Goal: Information Seeking & Learning: Learn about a topic

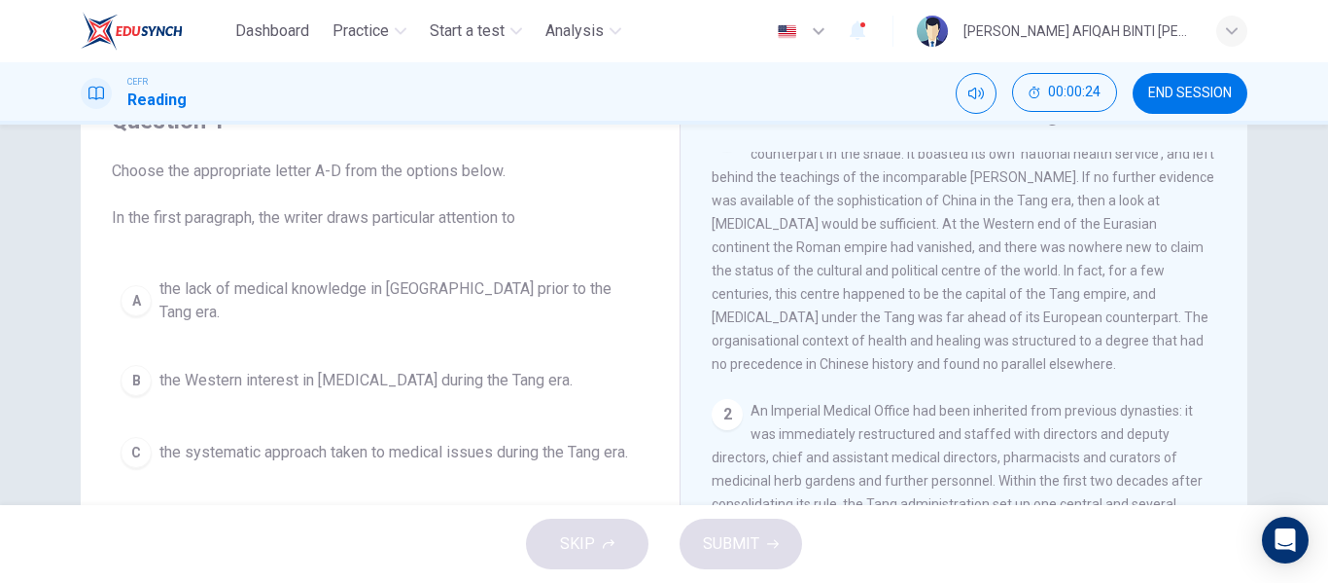
scroll to position [247, 0]
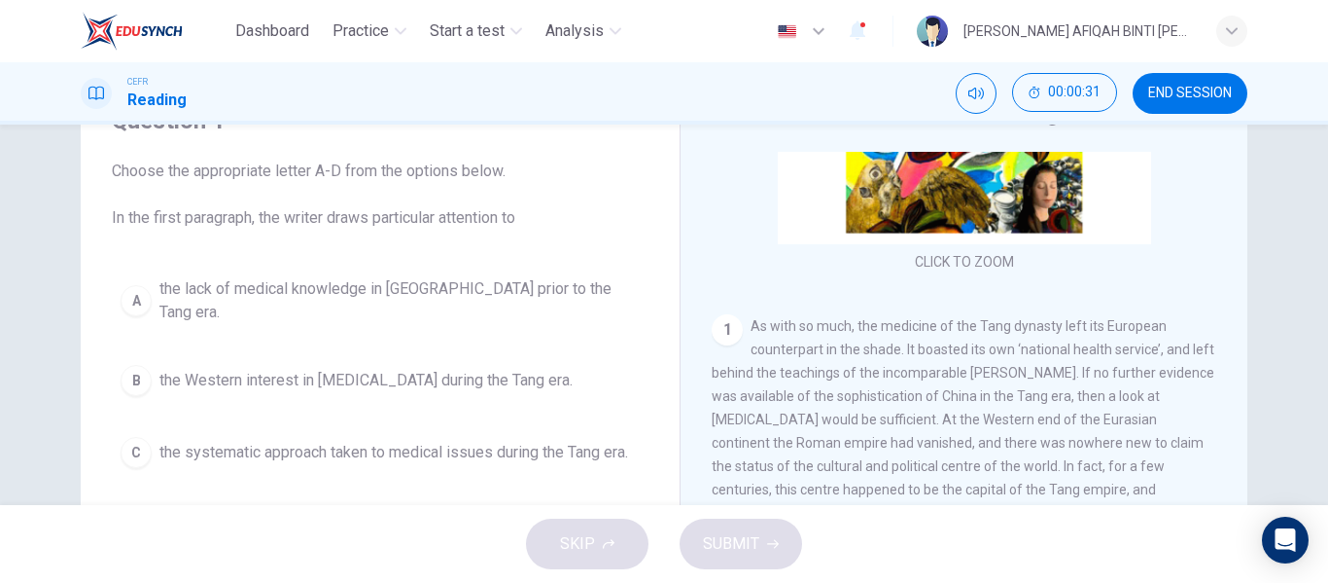
drag, startPoint x: 810, startPoint y: 337, endPoint x: 776, endPoint y: 407, distance: 77.9
click at [776, 407] on div "1 As with so much, the medicine of the Tang dynasty left its European counterpa…" at bounding box center [965, 442] width 506 height 257
drag, startPoint x: 797, startPoint y: 371, endPoint x: 776, endPoint y: 405, distance: 39.4
click at [776, 405] on span "As with so much, the medicine of the Tang dynasty left its European counterpart…" at bounding box center [963, 442] width 503 height 249
drag, startPoint x: 797, startPoint y: 331, endPoint x: 791, endPoint y: 381, distance: 51.0
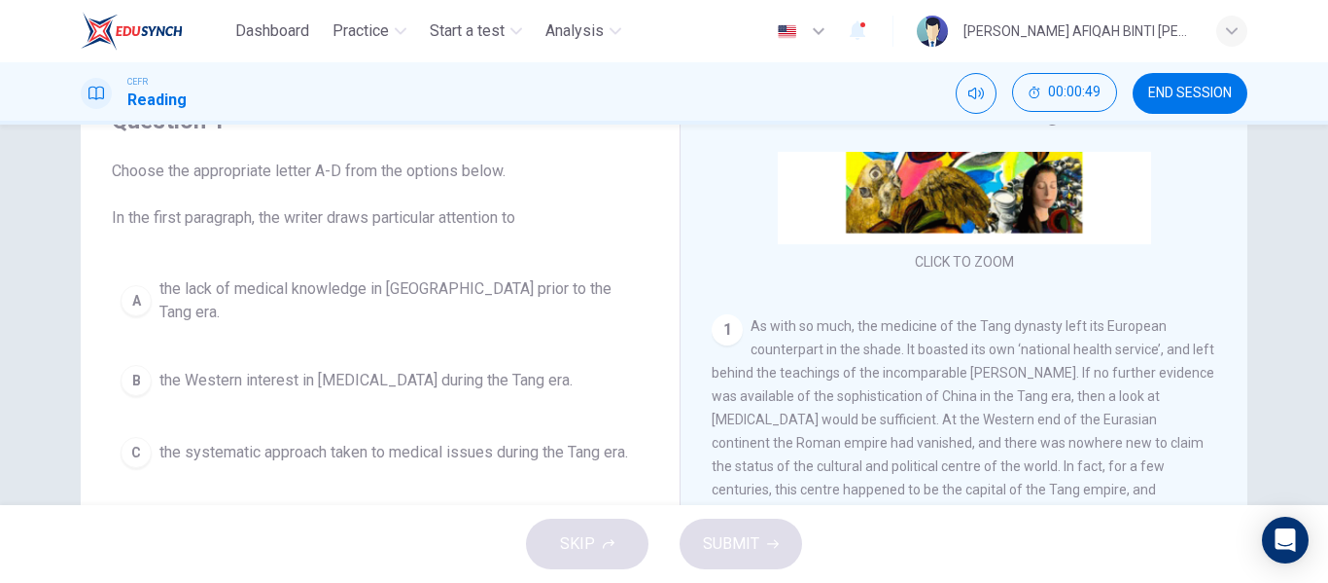
click at [791, 381] on span "As with so much, the medicine of the Tang dynasty left its European counterpart…" at bounding box center [963, 442] width 503 height 249
drag, startPoint x: 834, startPoint y: 329, endPoint x: 802, endPoint y: 397, distance: 75.3
click at [802, 397] on span "As with so much, the medicine of the Tang dynasty left its European counterpart…" at bounding box center [963, 442] width 503 height 249
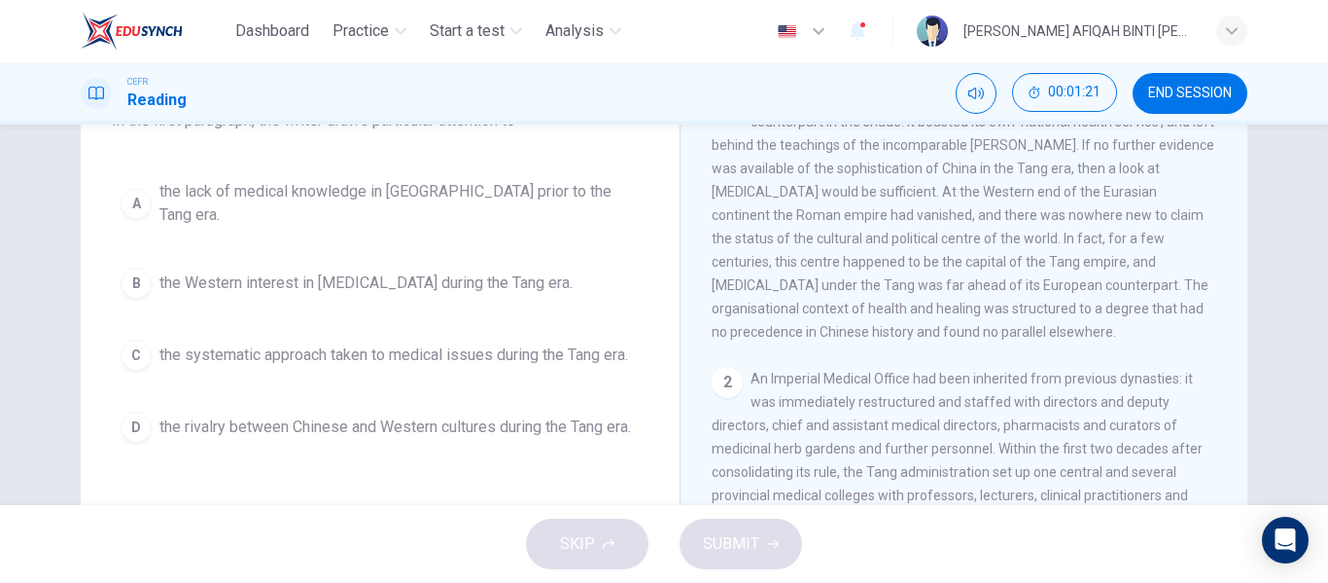
scroll to position [344, 0]
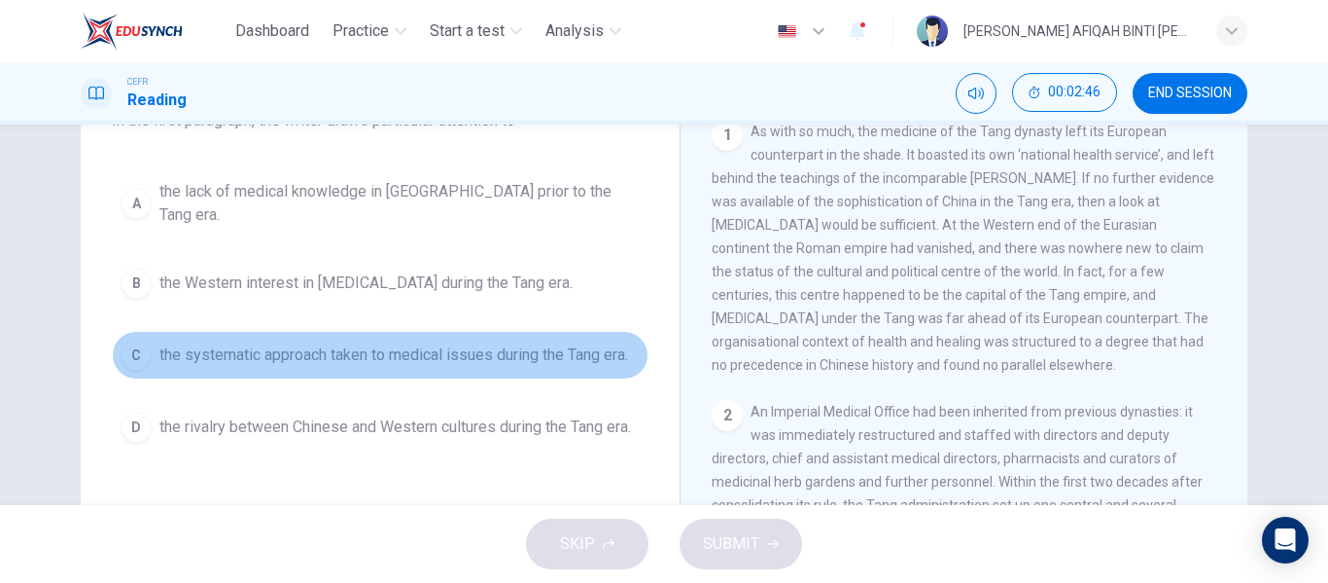
click at [280, 349] on span "the systematic approach taken to medical issues during the Tang era." at bounding box center [393, 354] width 469 height 23
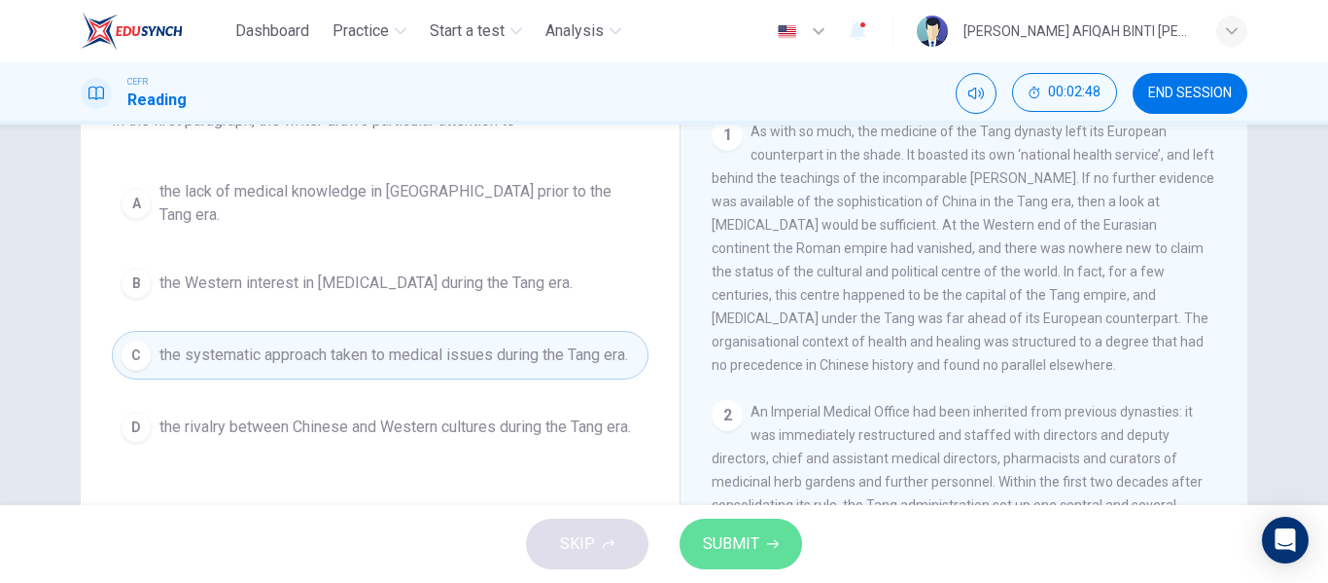
click at [716, 536] on span "SUBMIT" at bounding box center [731, 543] width 56 height 27
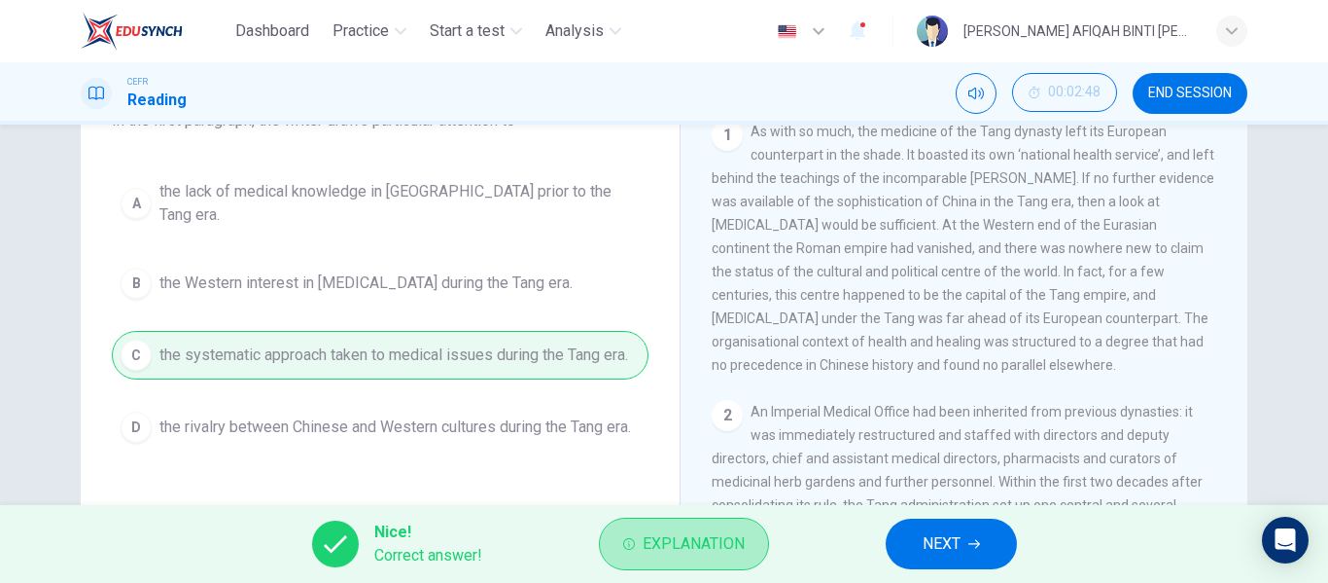
click at [716, 536] on span "Explanation" at bounding box center [694, 543] width 102 height 27
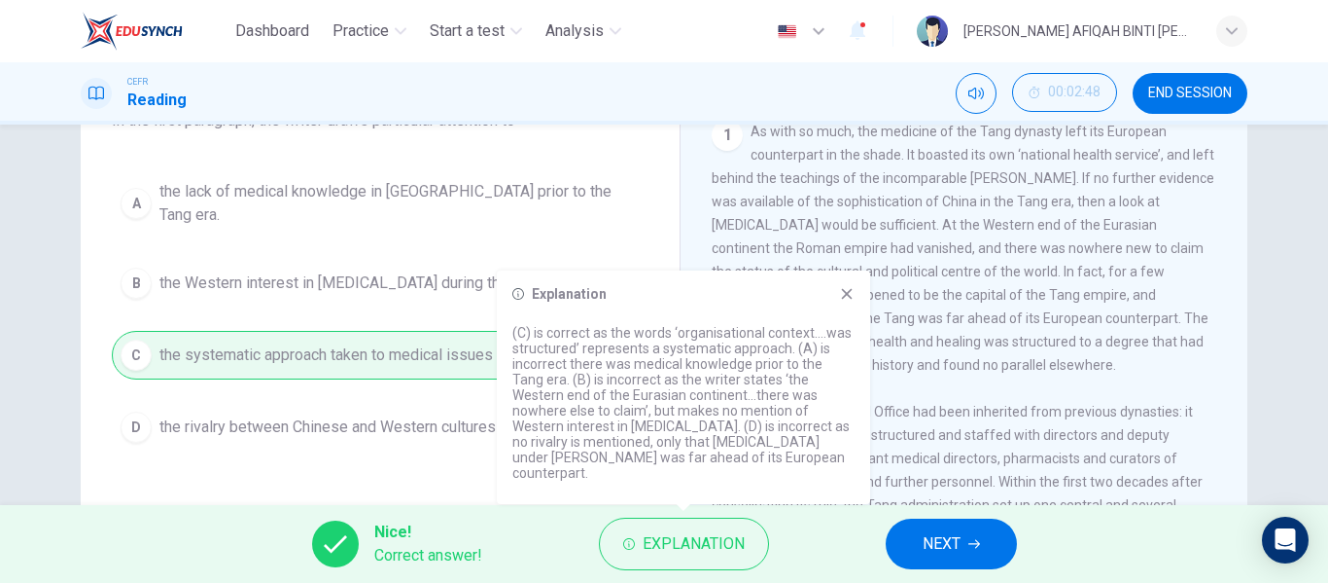
click at [845, 300] on icon at bounding box center [847, 294] width 11 height 11
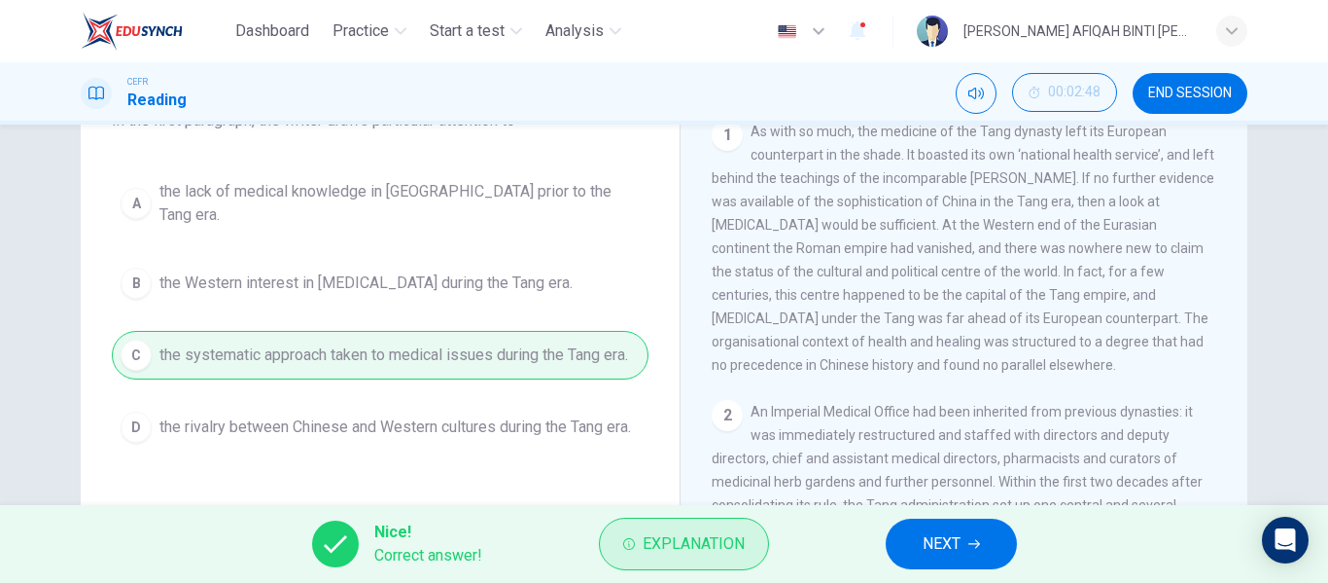
click at [730, 533] on span "Explanation" at bounding box center [694, 543] width 102 height 27
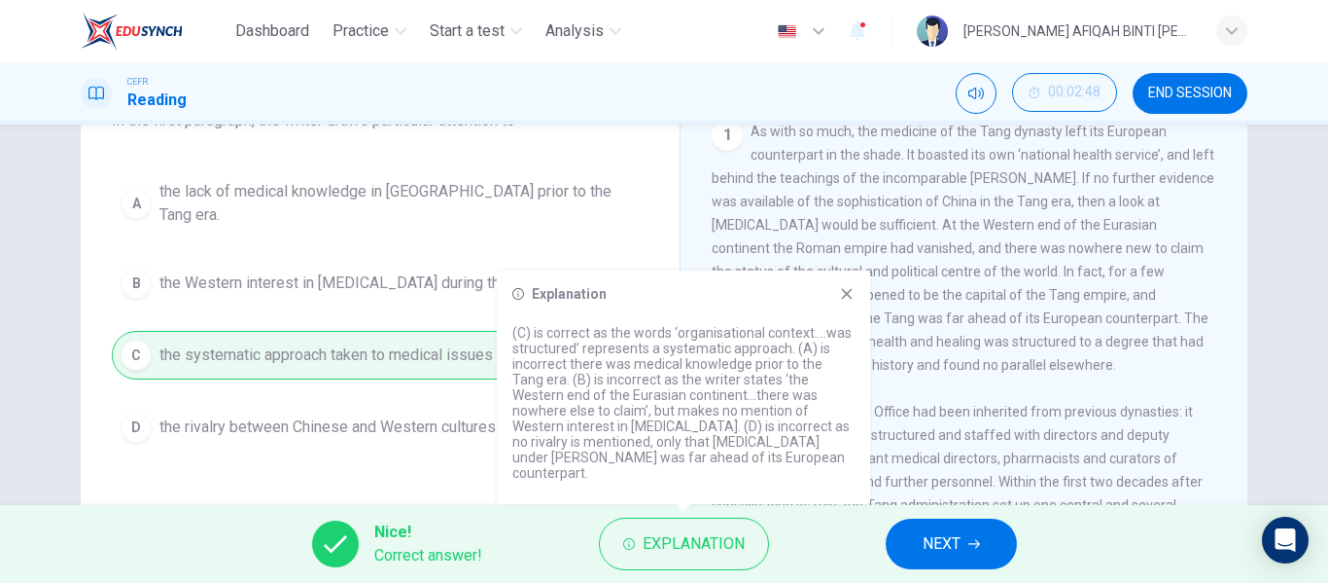
drag, startPoint x: 561, startPoint y: 349, endPoint x: 647, endPoint y: 369, distance: 87.8
click at [624, 363] on p "(C) is correct as the words ‘organisational context….was structured’ represents…" at bounding box center [684, 403] width 342 height 156
click at [948, 535] on span "NEXT" at bounding box center [942, 543] width 38 height 27
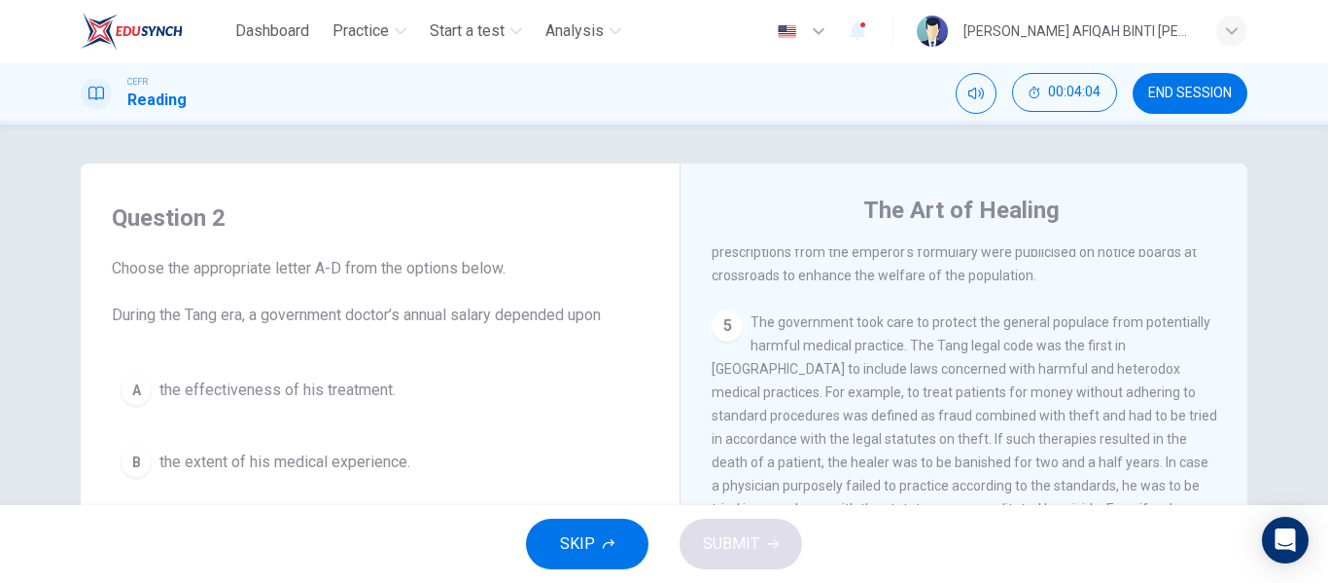
scroll to position [1122, 0]
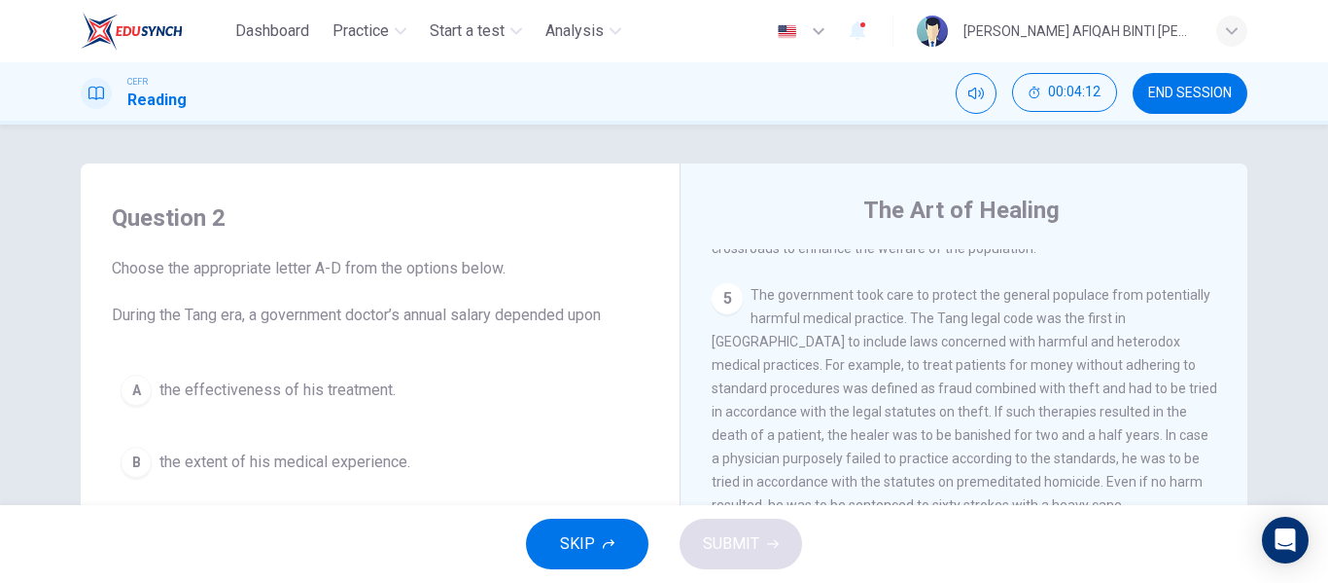
drag, startPoint x: 837, startPoint y: 334, endPoint x: 848, endPoint y: 368, distance: 35.7
click at [848, 368] on div "5 The government took care to protect the general populace from potentially har…" at bounding box center [965, 399] width 506 height 233
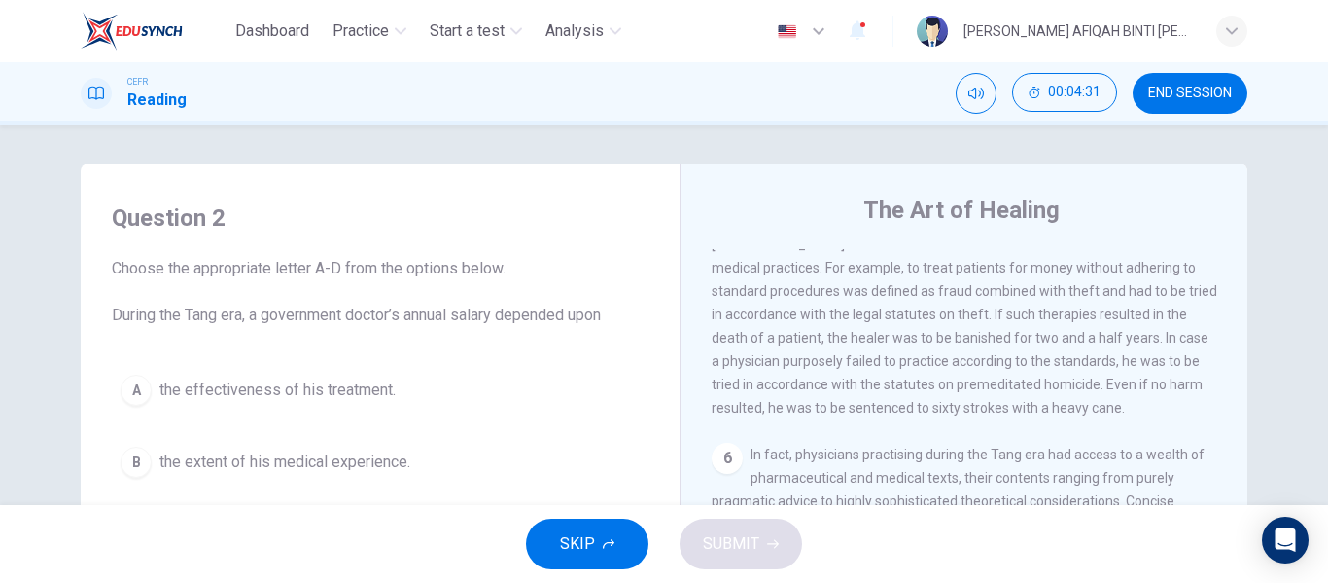
drag, startPoint x: 826, startPoint y: 390, endPoint x: 836, endPoint y: 389, distance: 10.7
click at [831, 388] on span "The government took care to protect the general populace from potentially harmf…" at bounding box center [965, 303] width 506 height 226
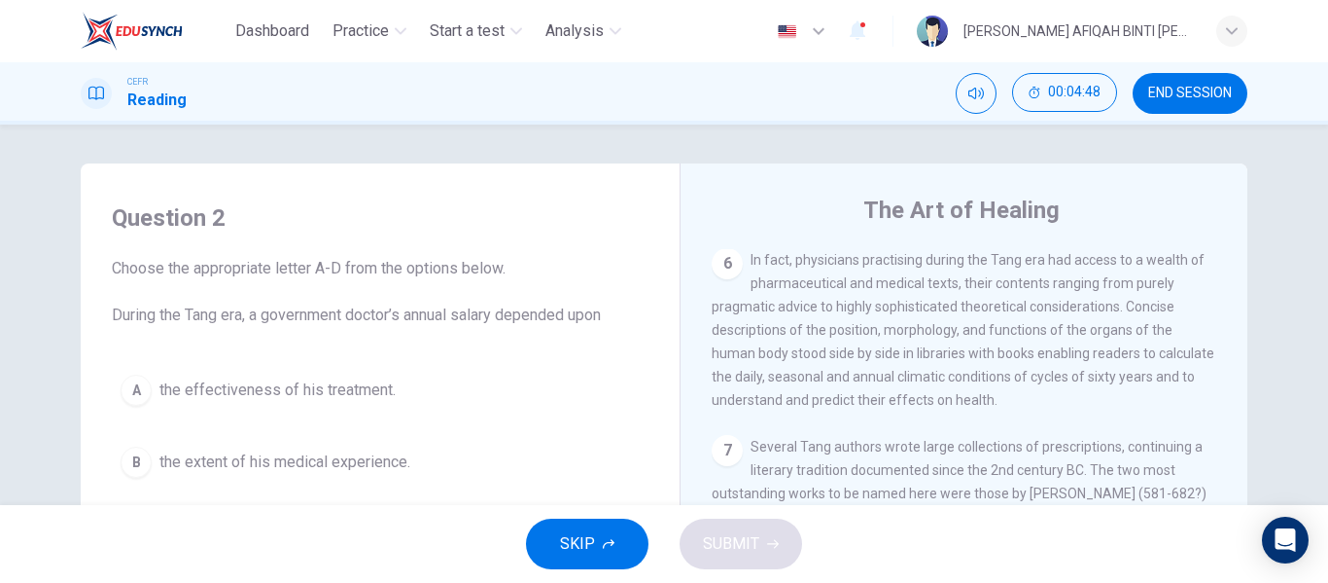
click at [896, 323] on span "In fact, physicians practising during the Tang era had access to a wealth of ph…" at bounding box center [963, 330] width 503 height 156
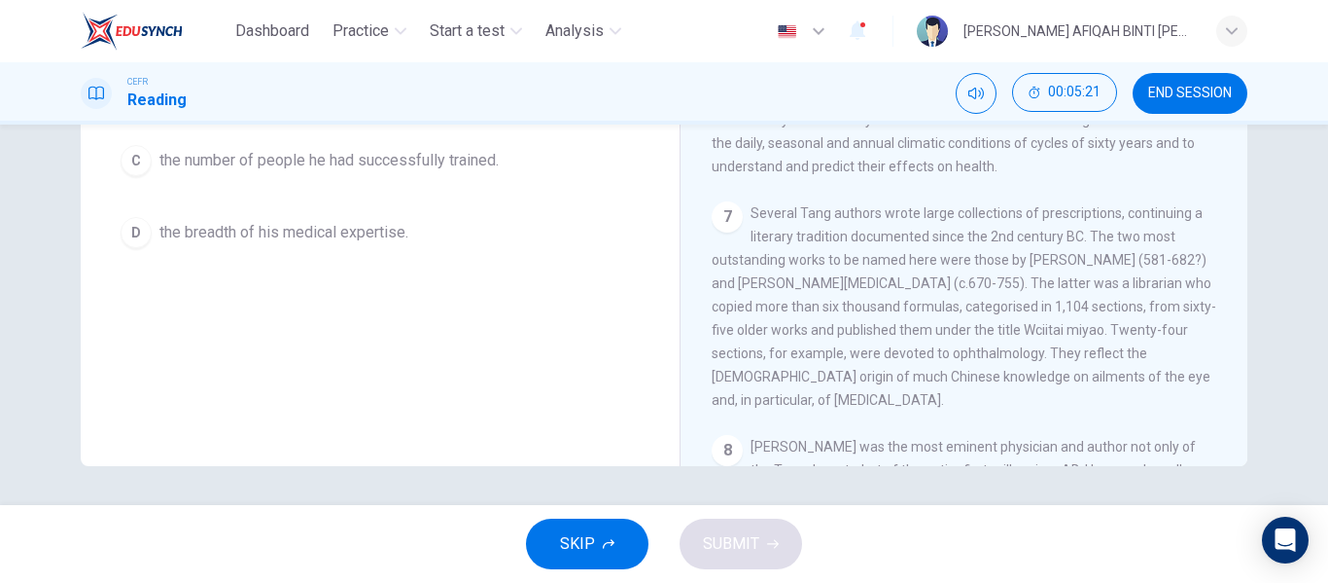
scroll to position [1317, 0]
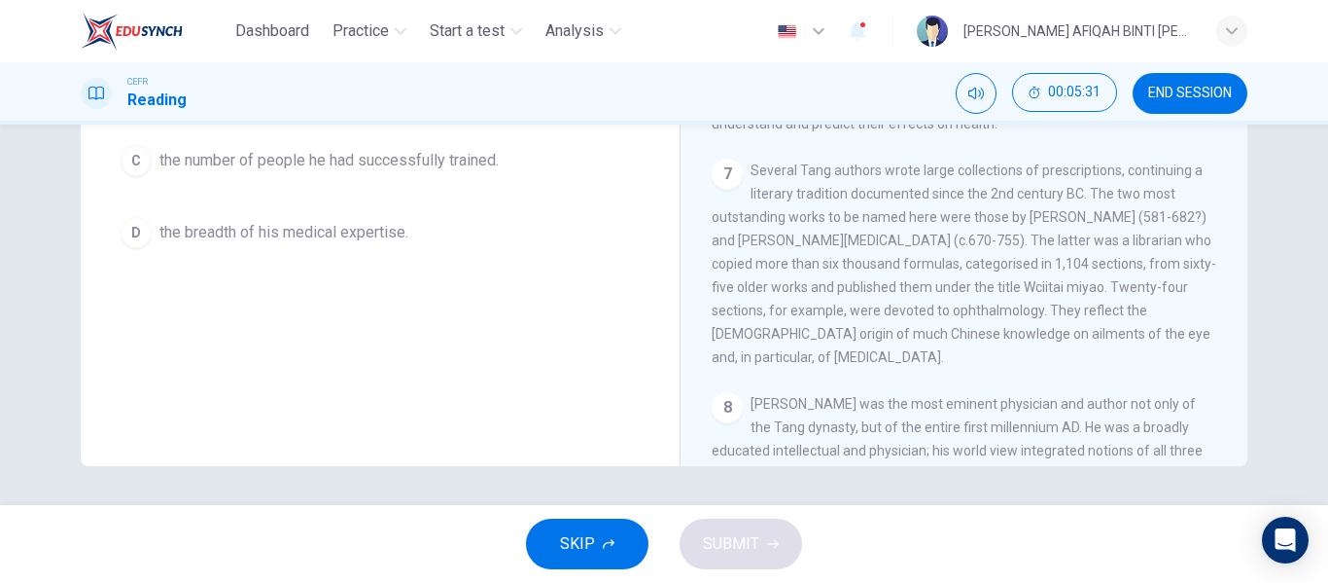
drag, startPoint x: 857, startPoint y: 323, endPoint x: 852, endPoint y: 341, distance: 19.1
click at [852, 338] on div "7 Several Tang authors wrote large collections of prescriptions, continuing a l…" at bounding box center [965, 264] width 506 height 210
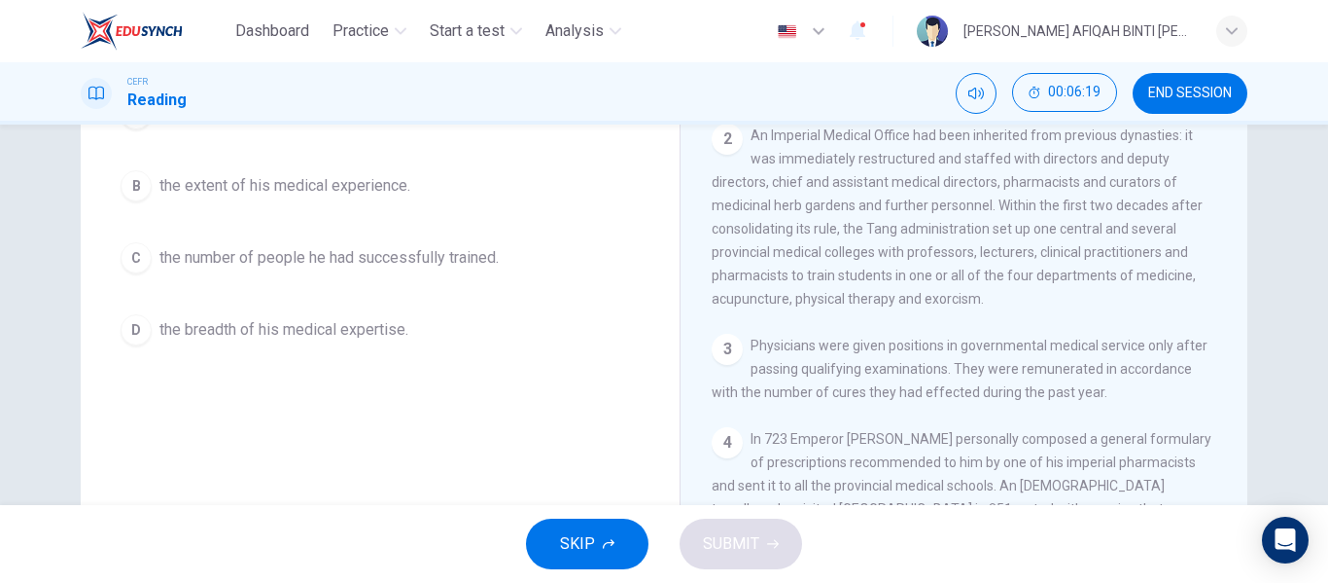
scroll to position [179, 0]
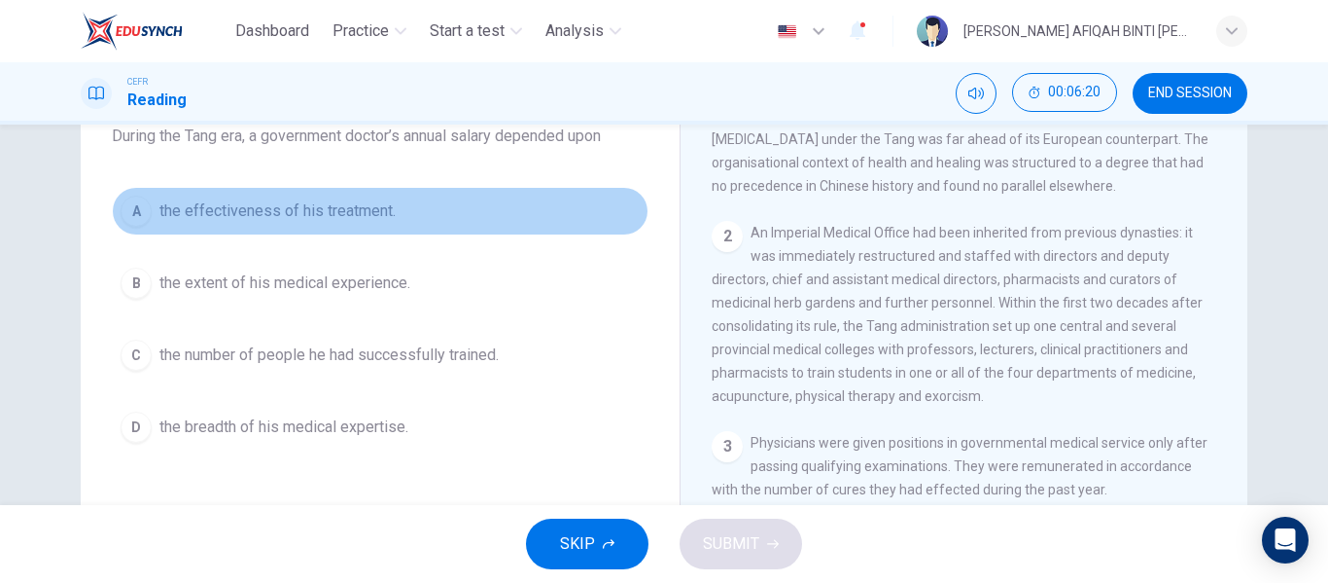
click at [296, 223] on button "A the effectiveness of his treatment." at bounding box center [380, 211] width 537 height 49
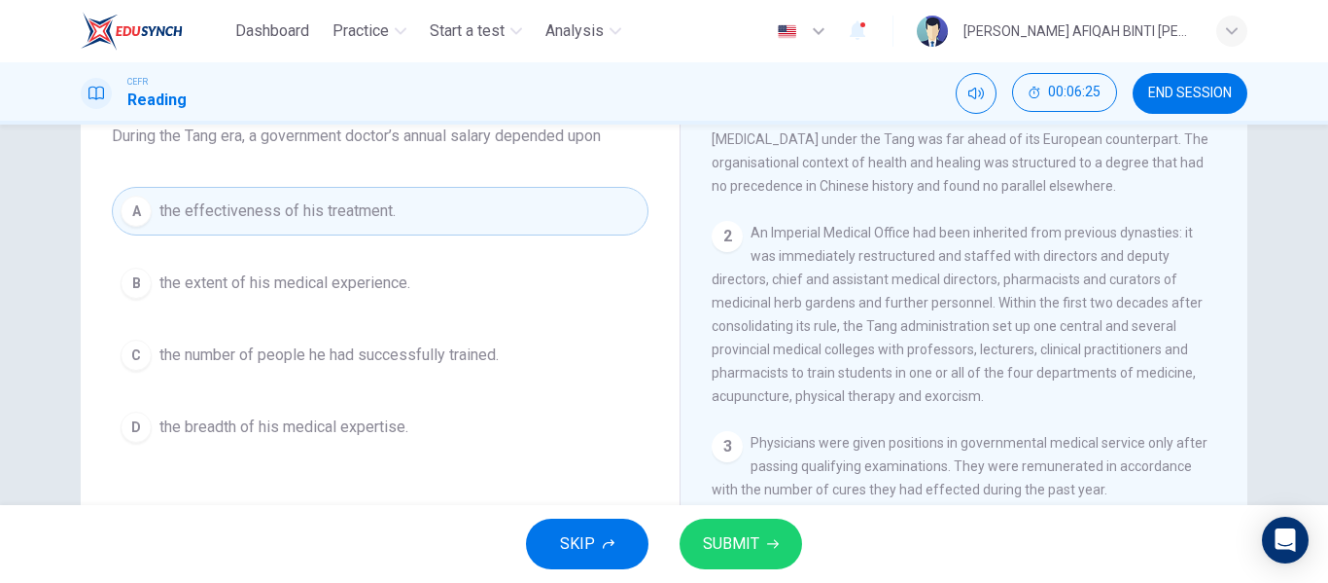
scroll to position [636, 0]
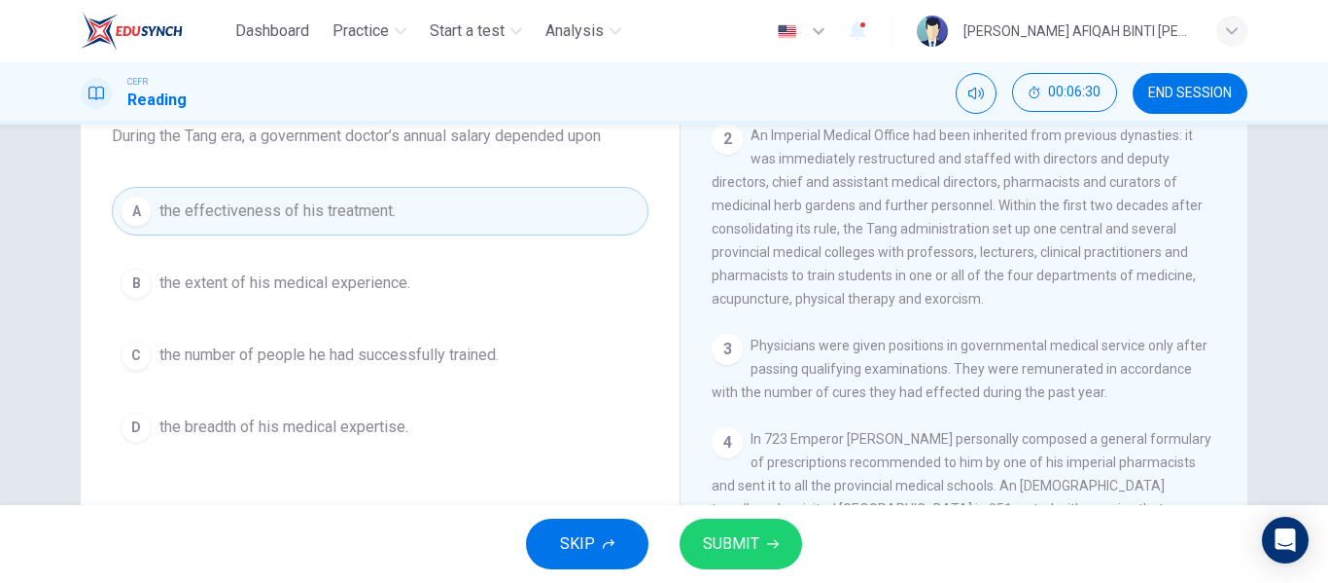
click at [582, 411] on button "D the breadth of his medical expertise." at bounding box center [380, 427] width 537 height 49
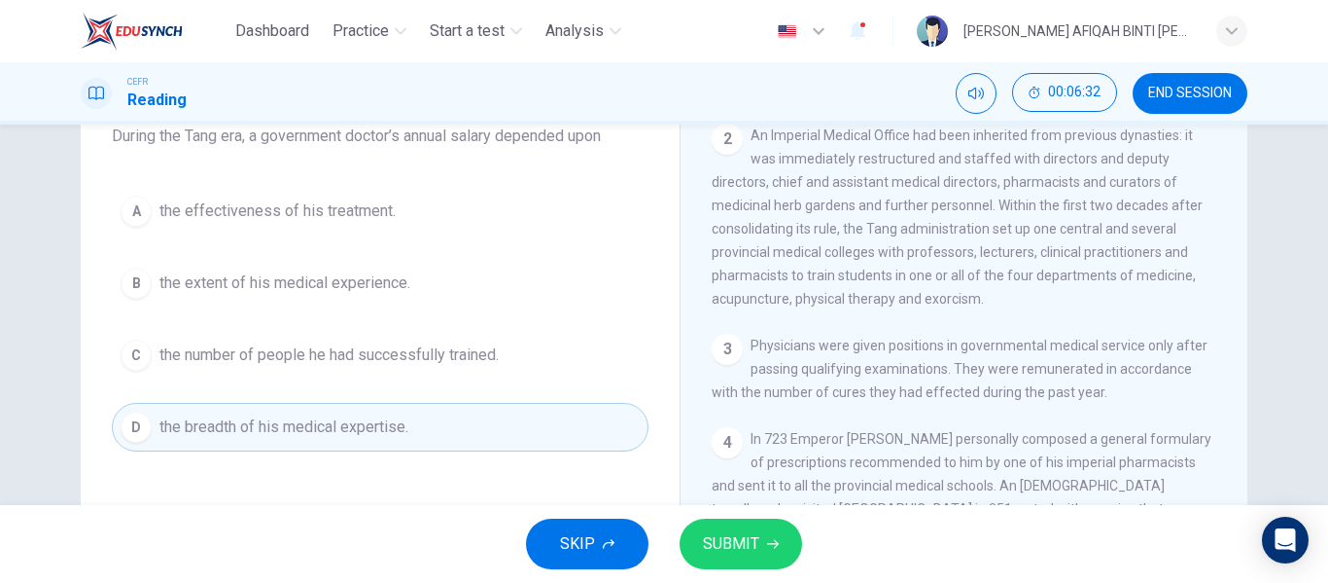
click at [515, 208] on button "A the effectiveness of his treatment." at bounding box center [380, 211] width 537 height 49
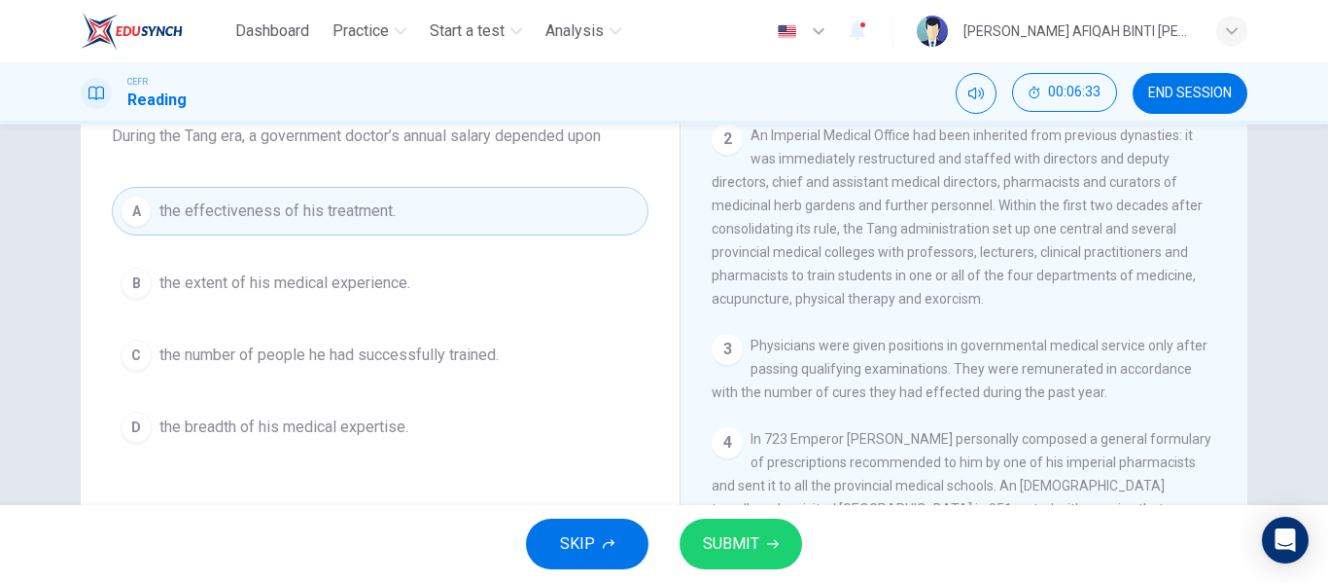
click at [753, 549] on span "SUBMIT" at bounding box center [731, 543] width 56 height 27
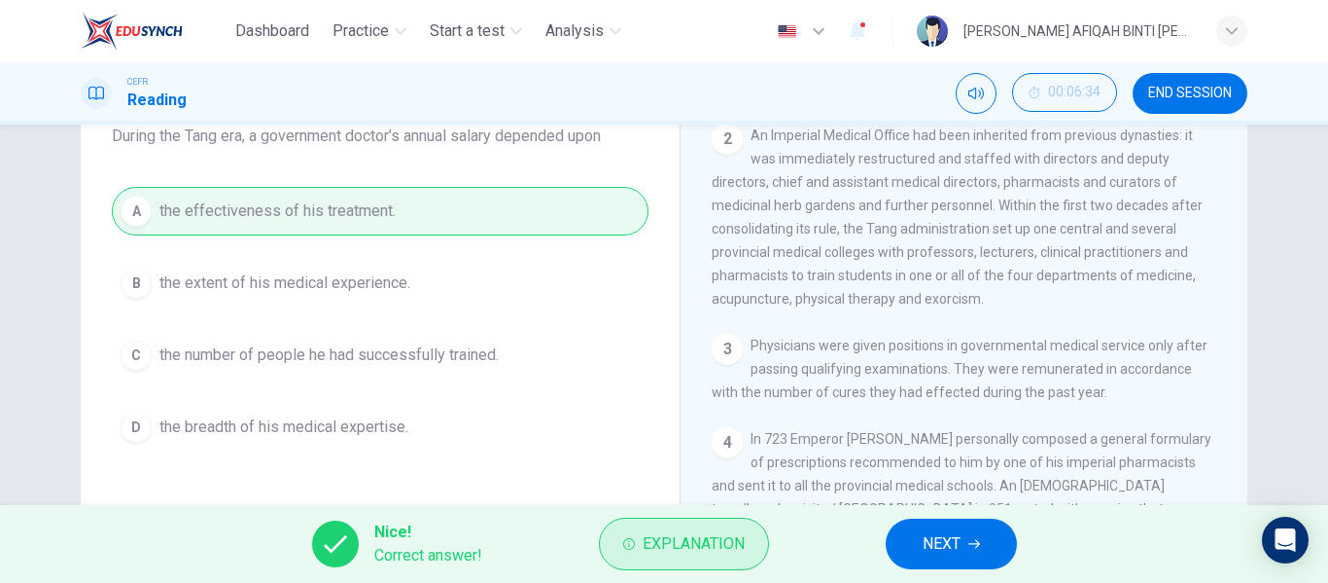
click at [742, 536] on span "Explanation" at bounding box center [694, 543] width 102 height 27
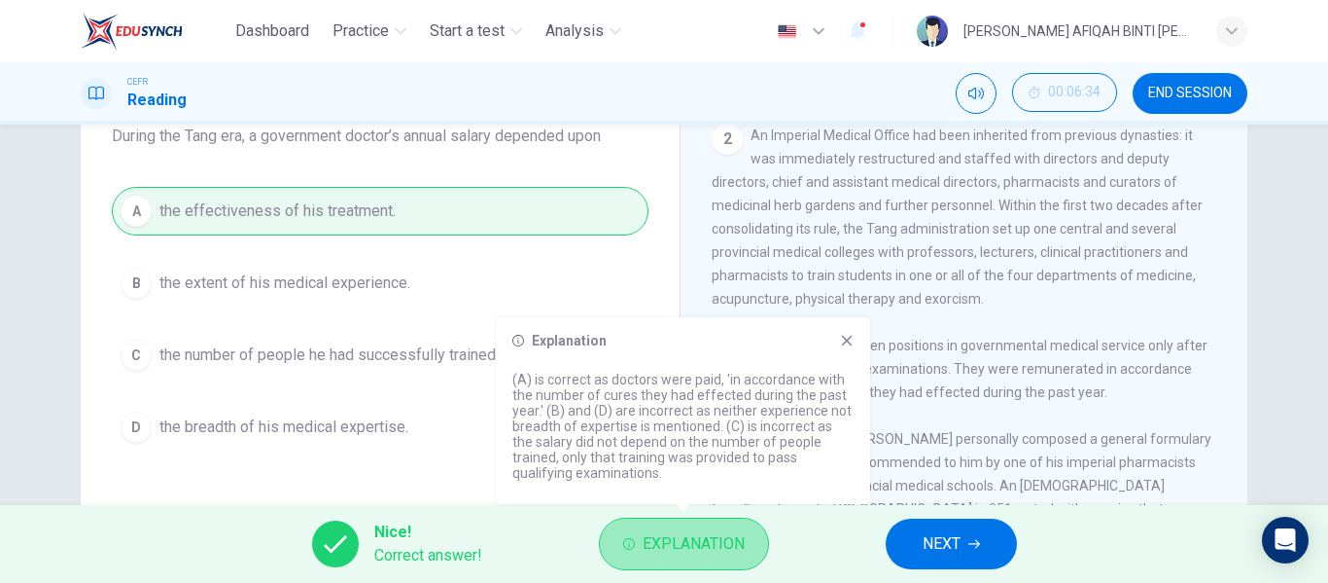
click at [737, 528] on button "Explanation" at bounding box center [684, 543] width 170 height 53
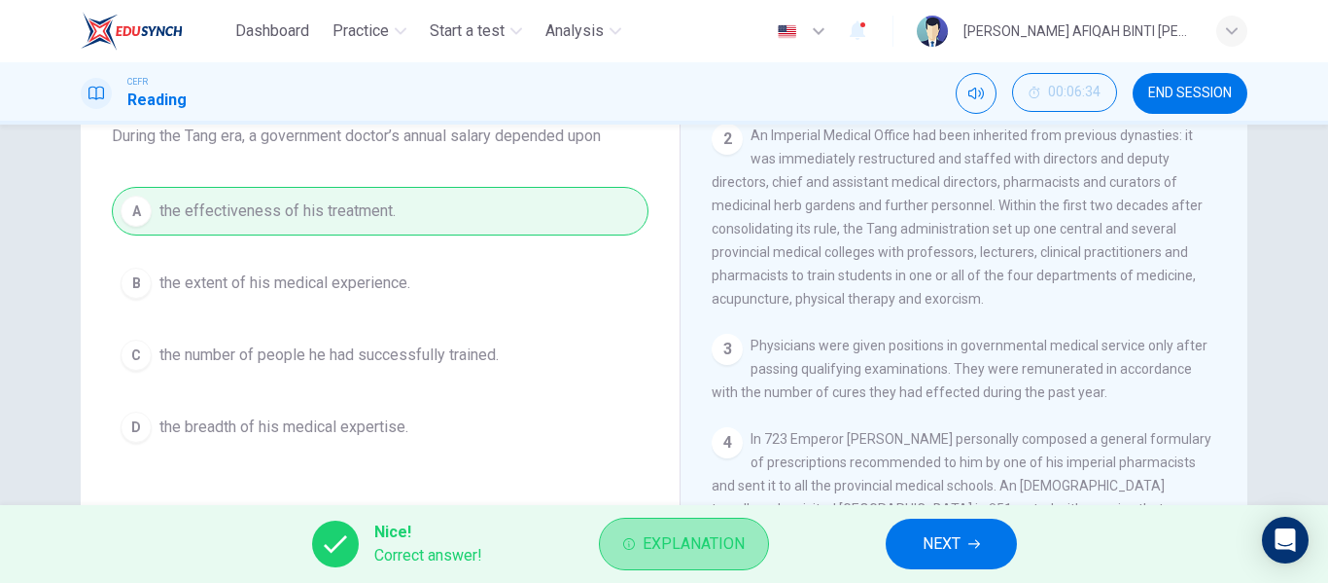
click at [737, 528] on button "Explanation" at bounding box center [684, 543] width 170 height 53
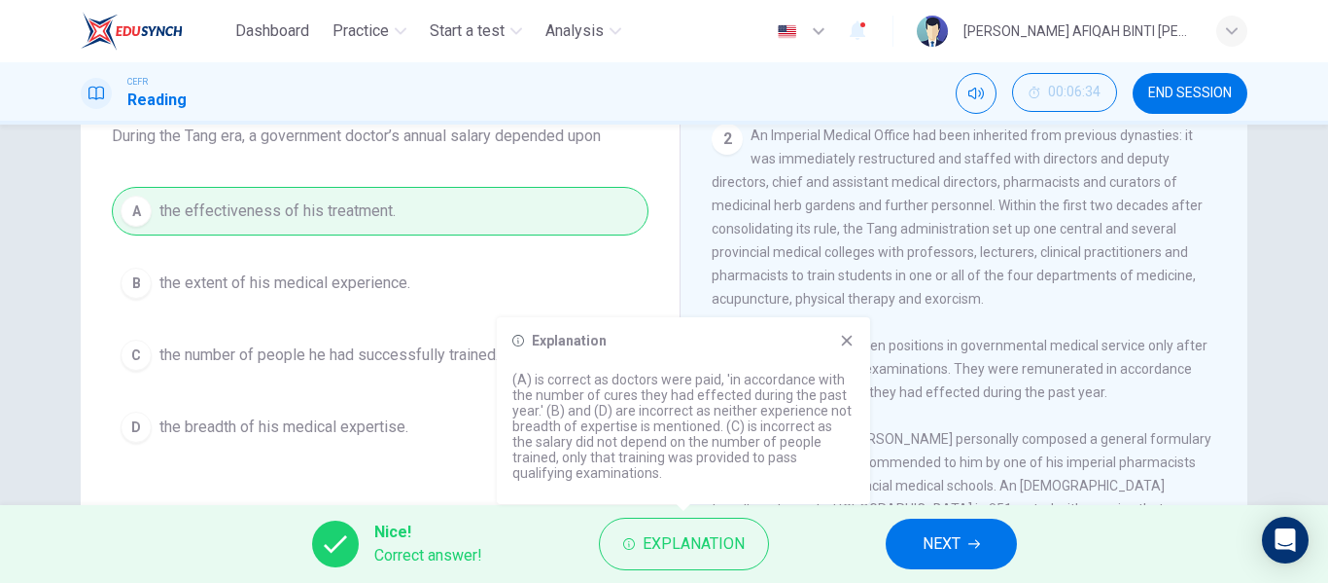
click at [910, 537] on button "NEXT" at bounding box center [951, 543] width 131 height 51
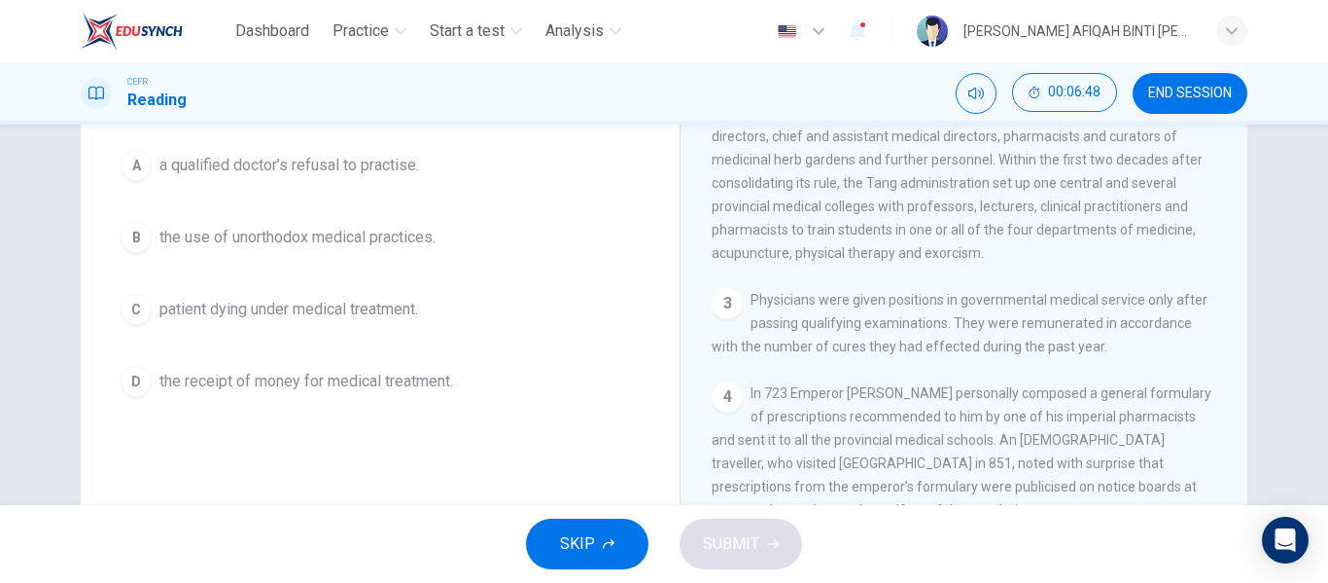
scroll to position [195, 0]
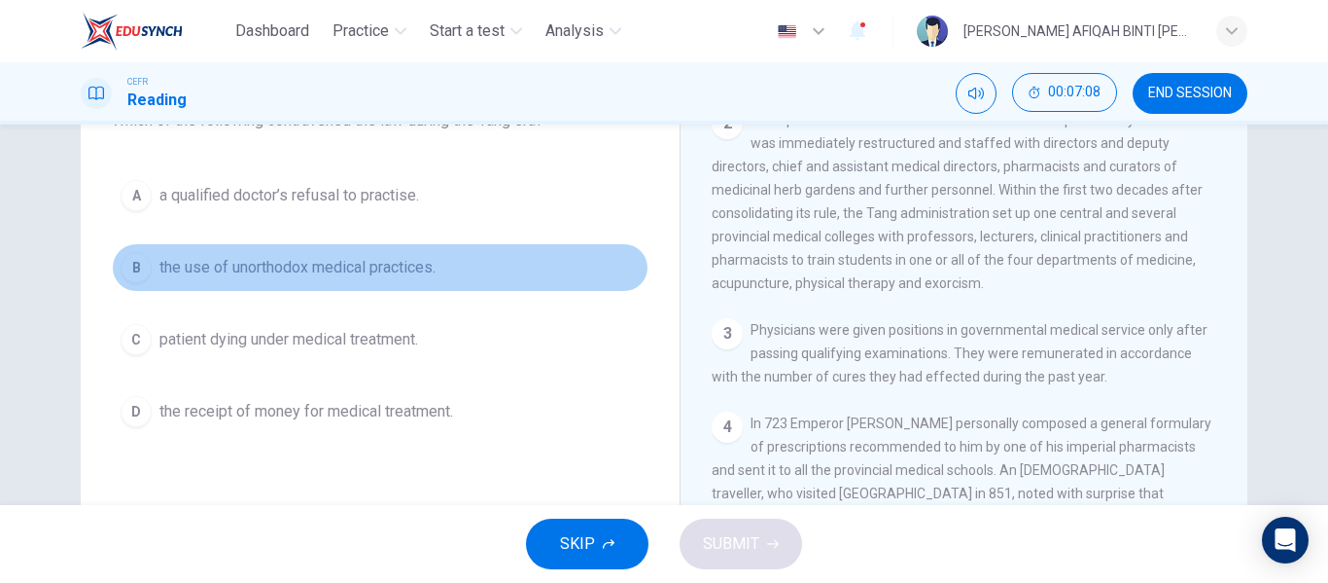
click at [401, 273] on span "the use of unorthodox medical practices." at bounding box center [297, 267] width 276 height 23
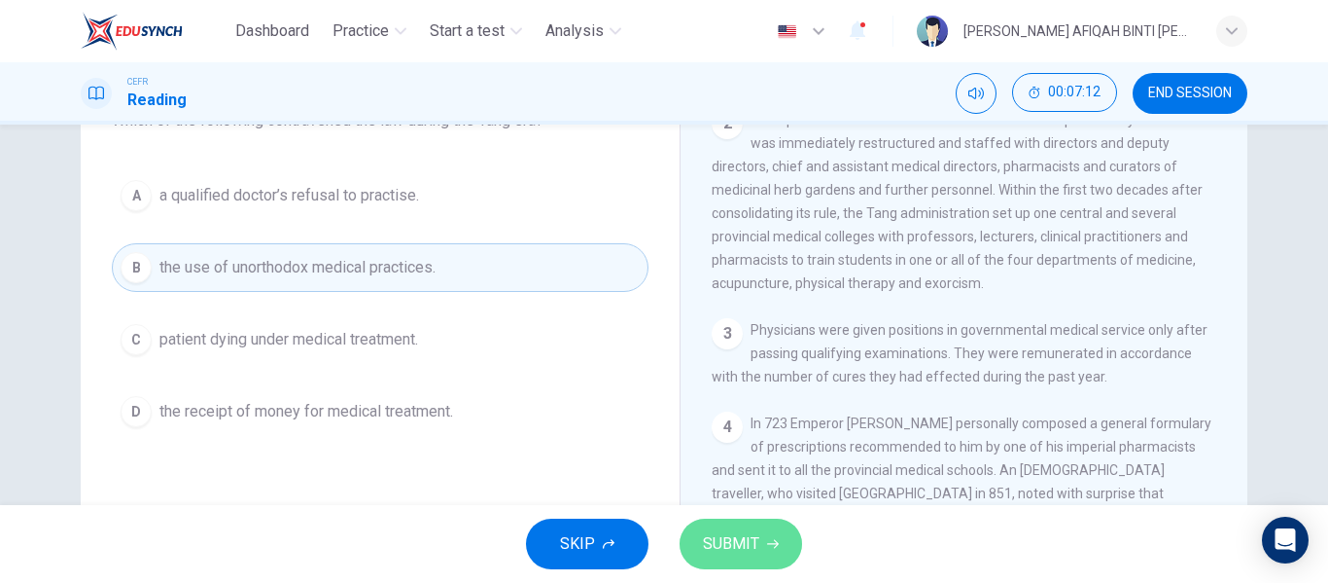
click at [744, 534] on span "SUBMIT" at bounding box center [731, 543] width 56 height 27
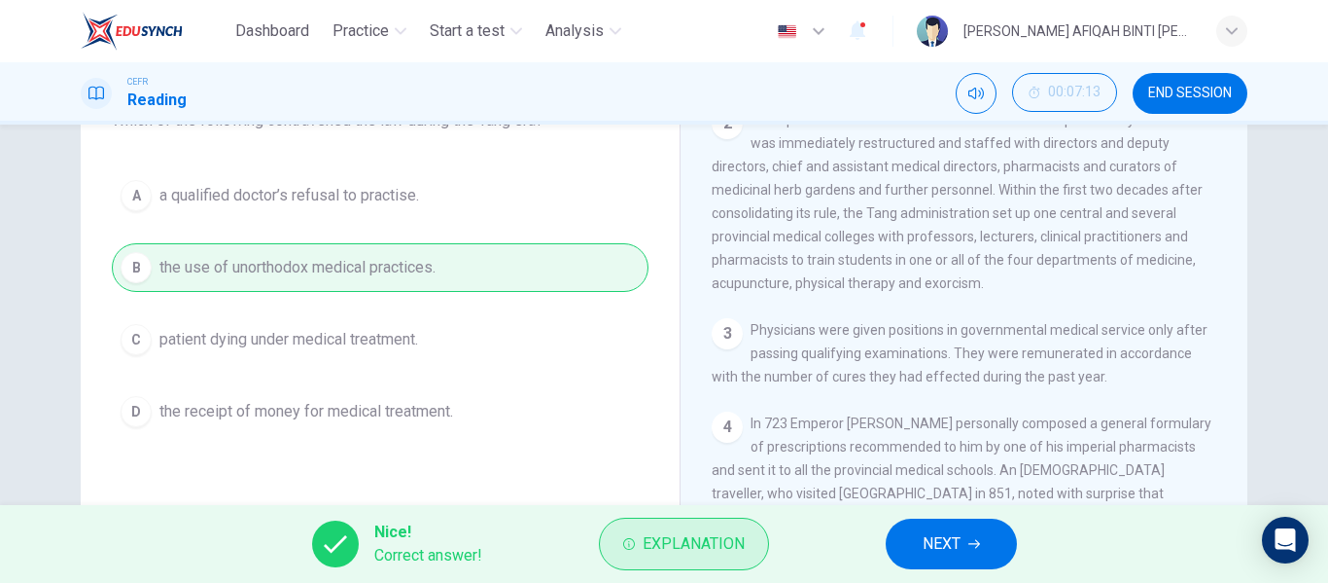
click at [696, 533] on span "Explanation" at bounding box center [694, 543] width 102 height 27
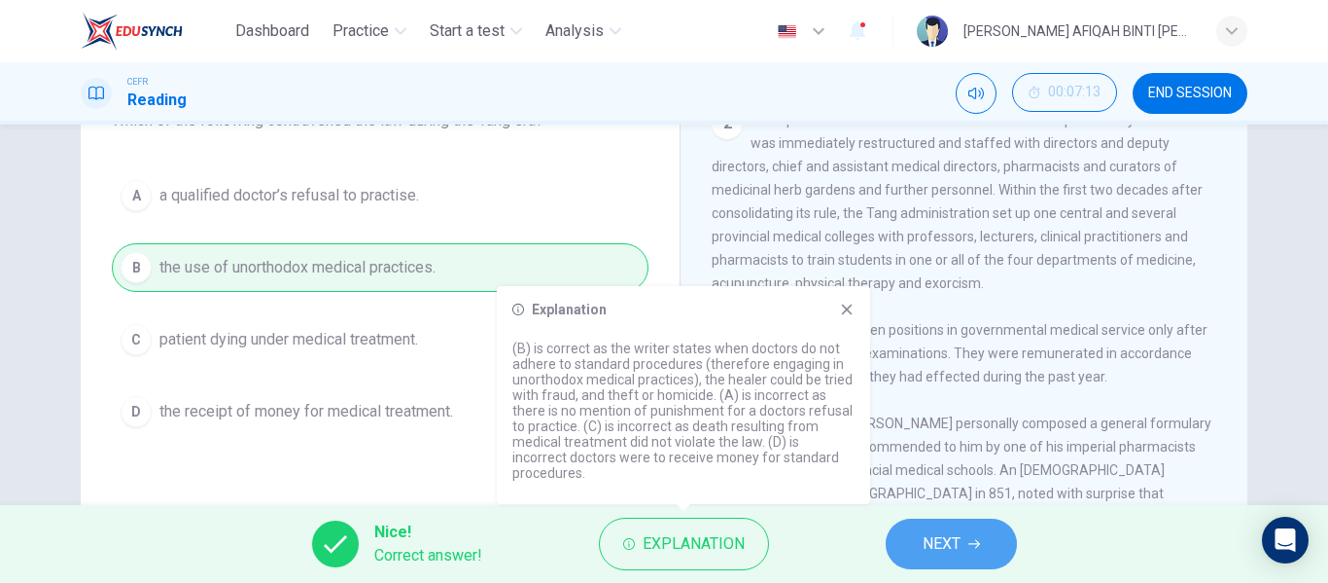
click at [938, 548] on span "NEXT" at bounding box center [942, 543] width 38 height 27
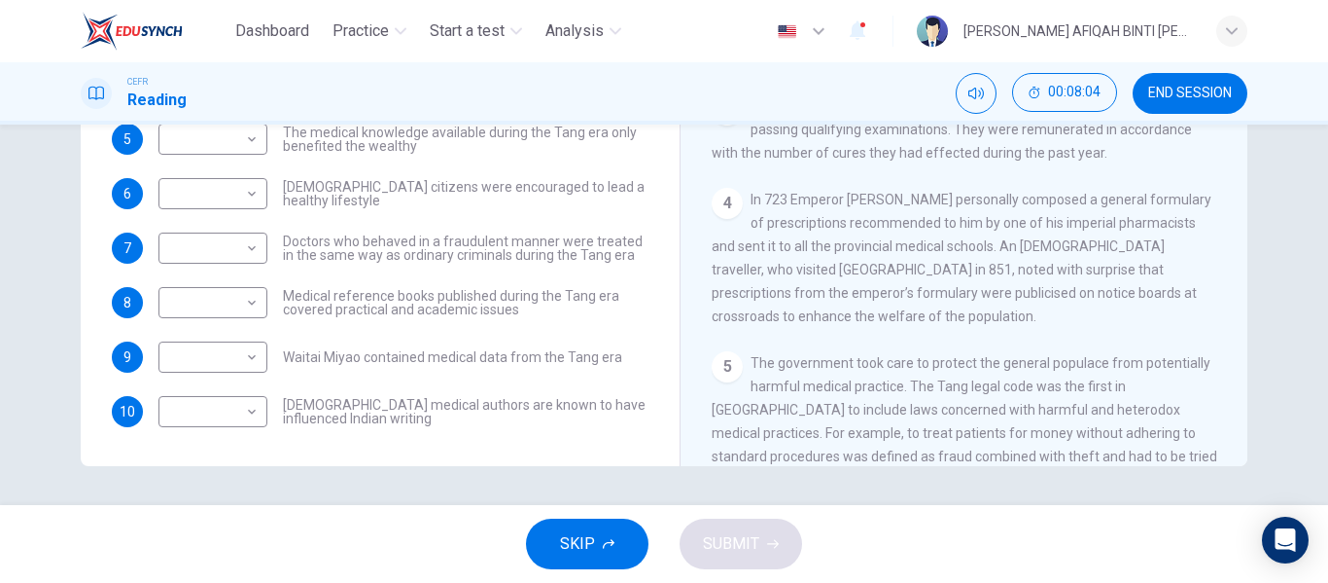
scroll to position [778, 0]
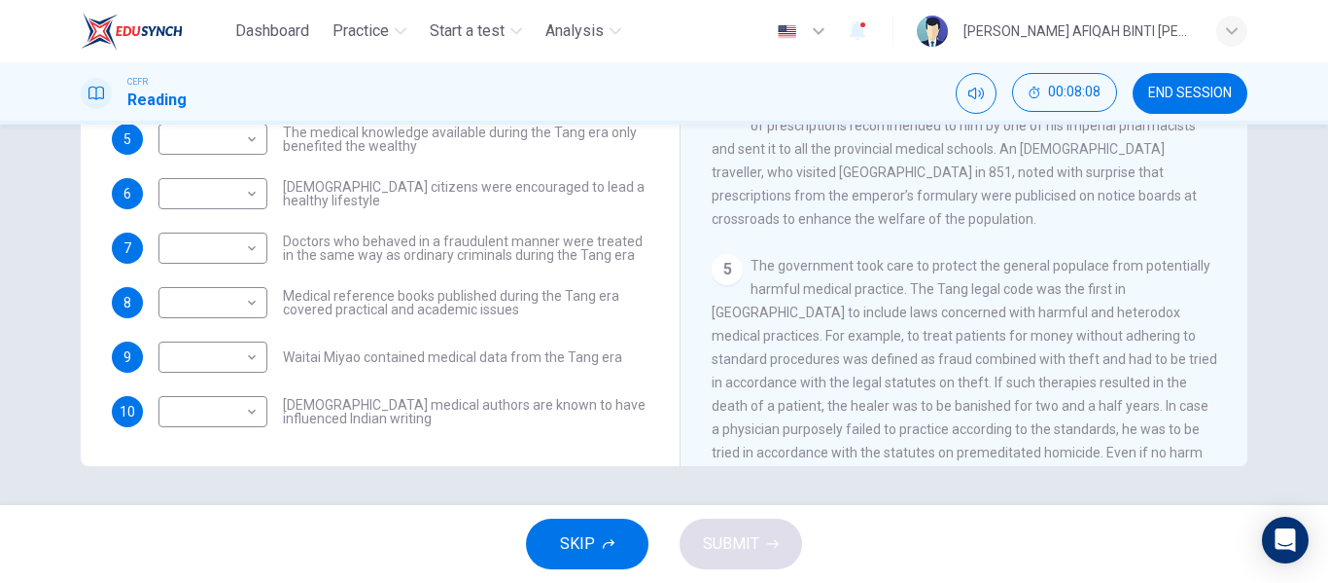
drag, startPoint x: 817, startPoint y: 158, endPoint x: 813, endPoint y: 187, distance: 29.4
click at [813, 187] on div "4 In 723 Emperor Xuanzong personally composed a general formulary of prescripti…" at bounding box center [965, 160] width 506 height 140
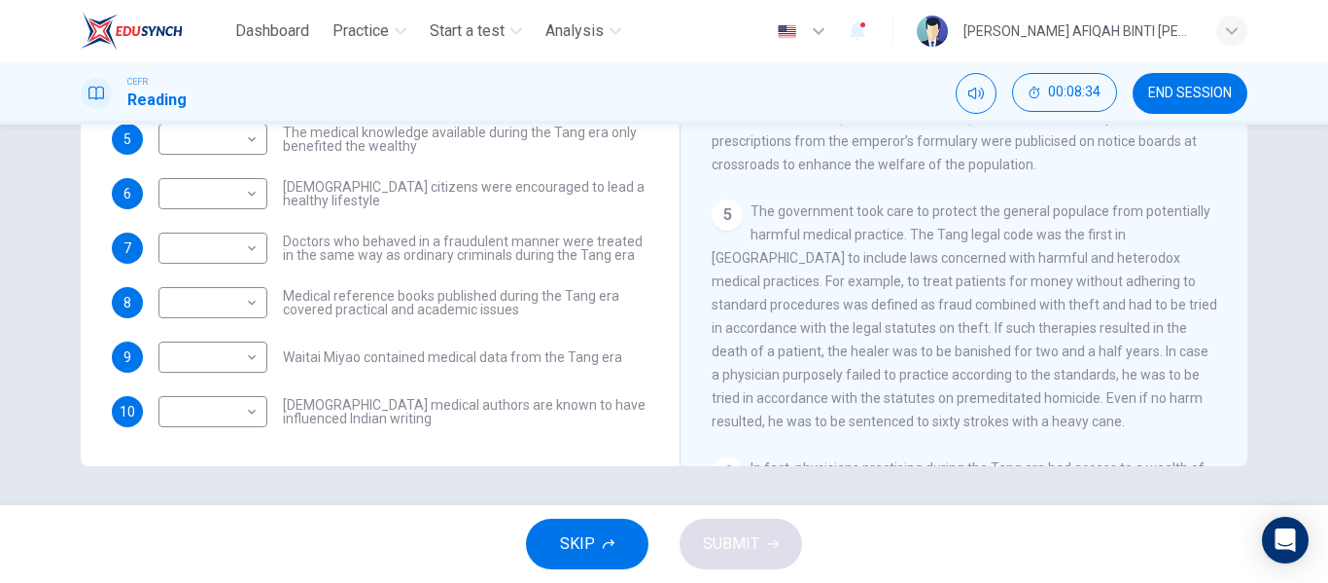
scroll to position [875, 0]
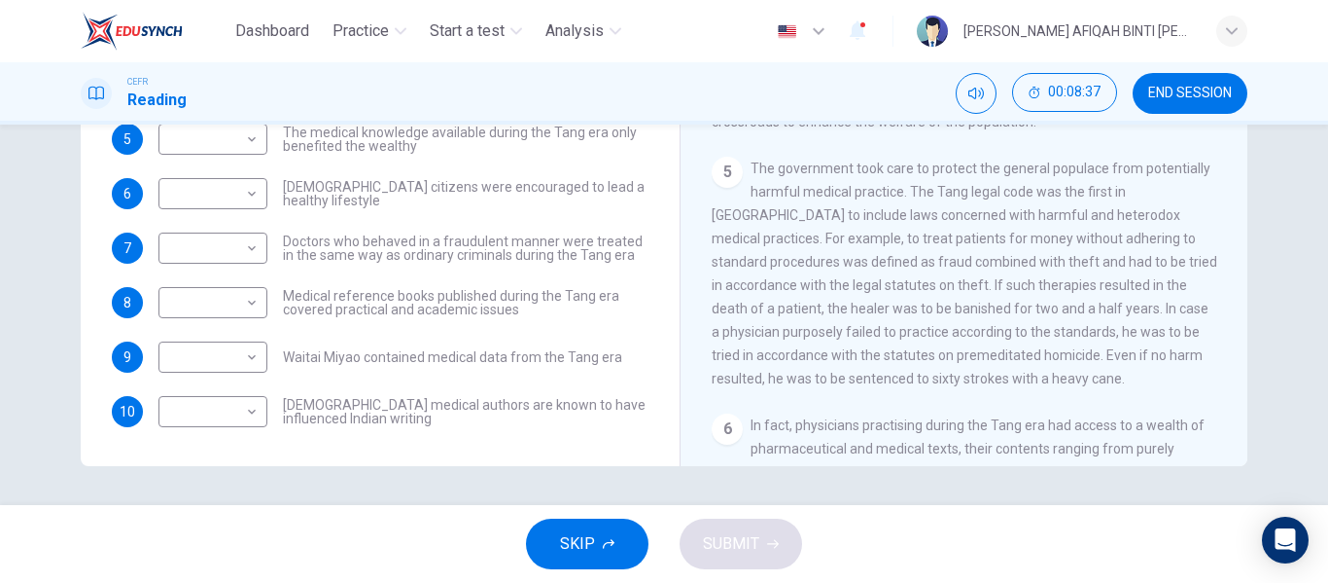
drag, startPoint x: 901, startPoint y: 341, endPoint x: 903, endPoint y: 356, distance: 14.9
click at [903, 356] on div "5 The government took care to protect the general populace from potentially har…" at bounding box center [965, 273] width 506 height 233
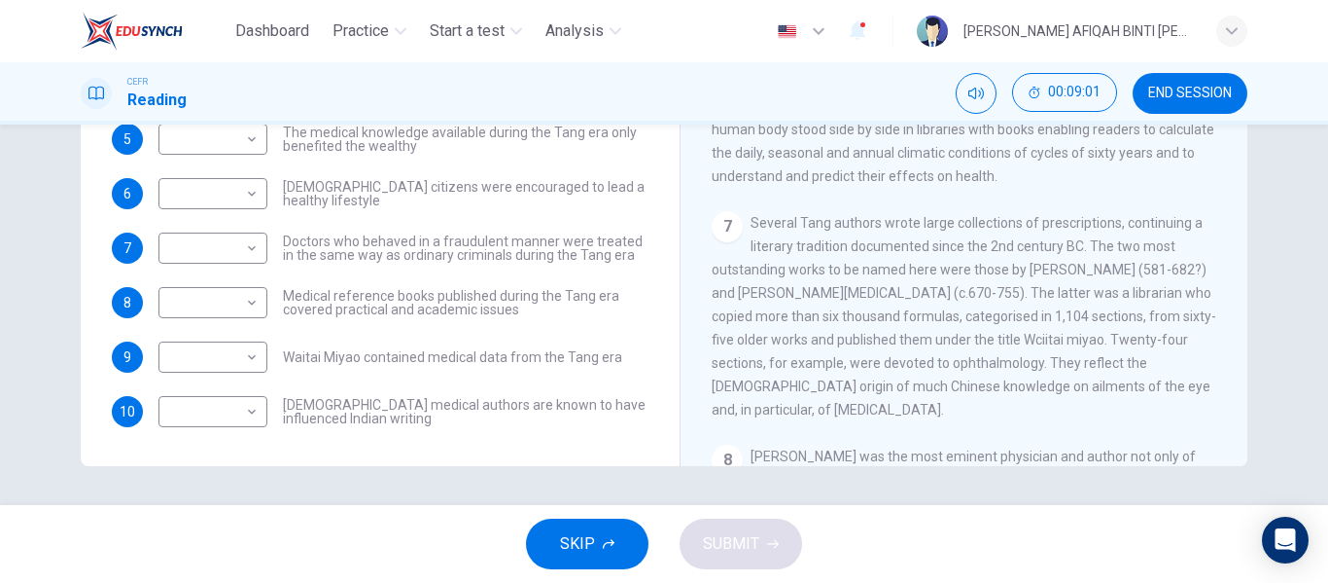
scroll to position [1167, 0]
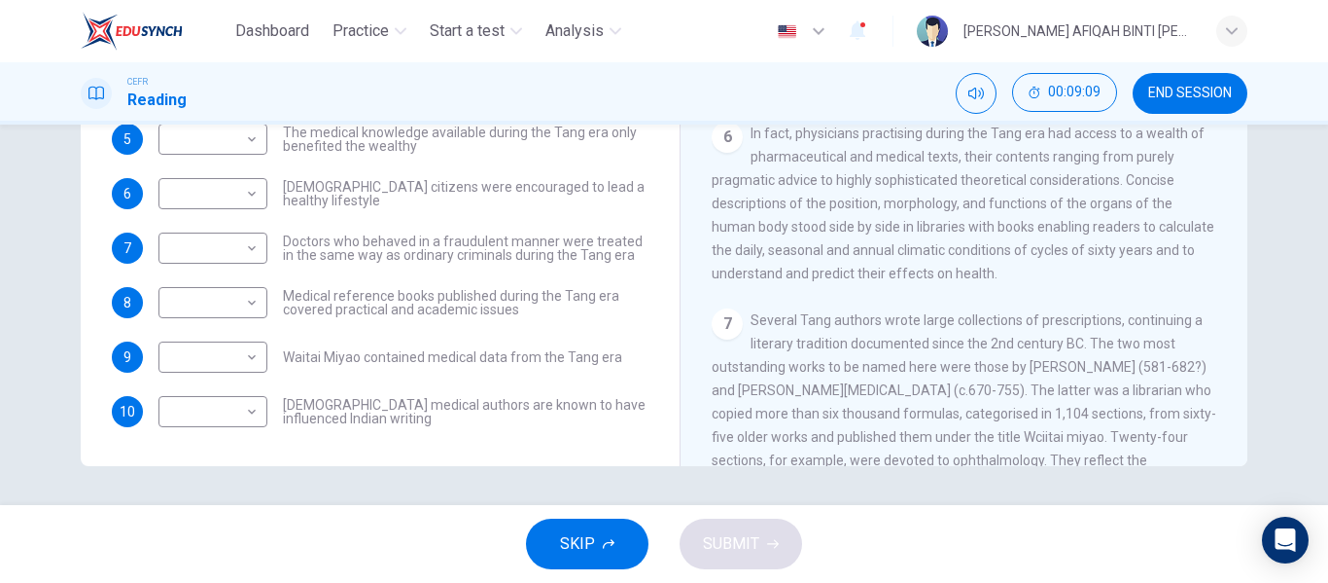
drag, startPoint x: 901, startPoint y: 205, endPoint x: 904, endPoint y: 242, distance: 37.2
click at [904, 242] on div "6 In fact, physicians practising during the Tang era had access to a wealth of …" at bounding box center [965, 203] width 506 height 163
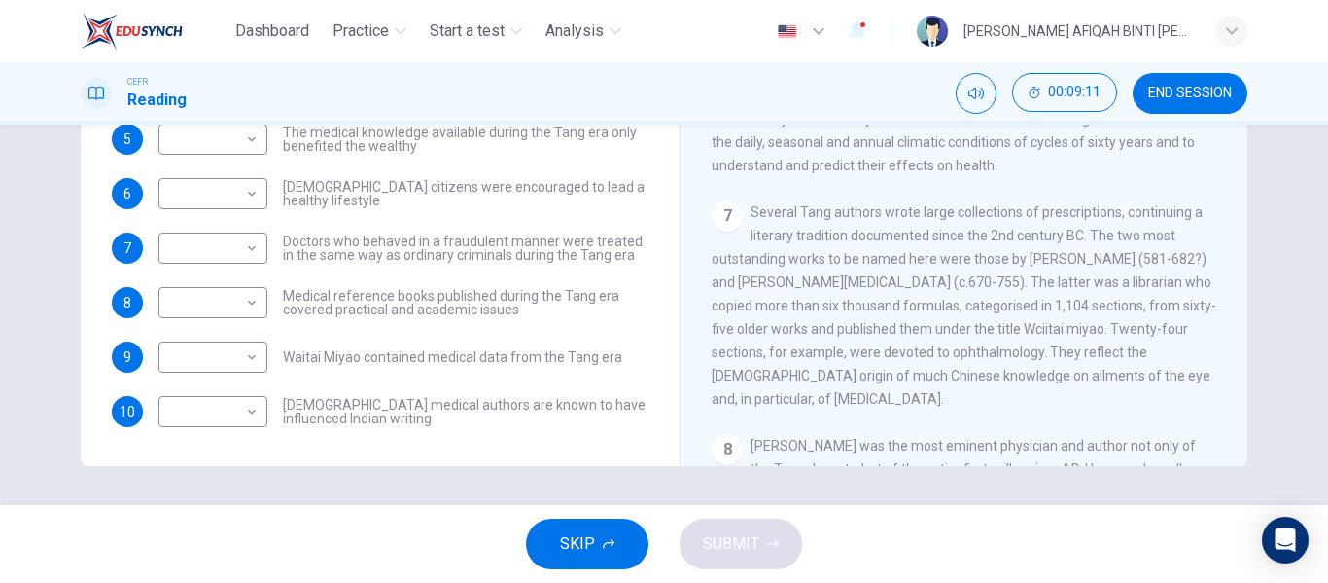
scroll to position [1362, 0]
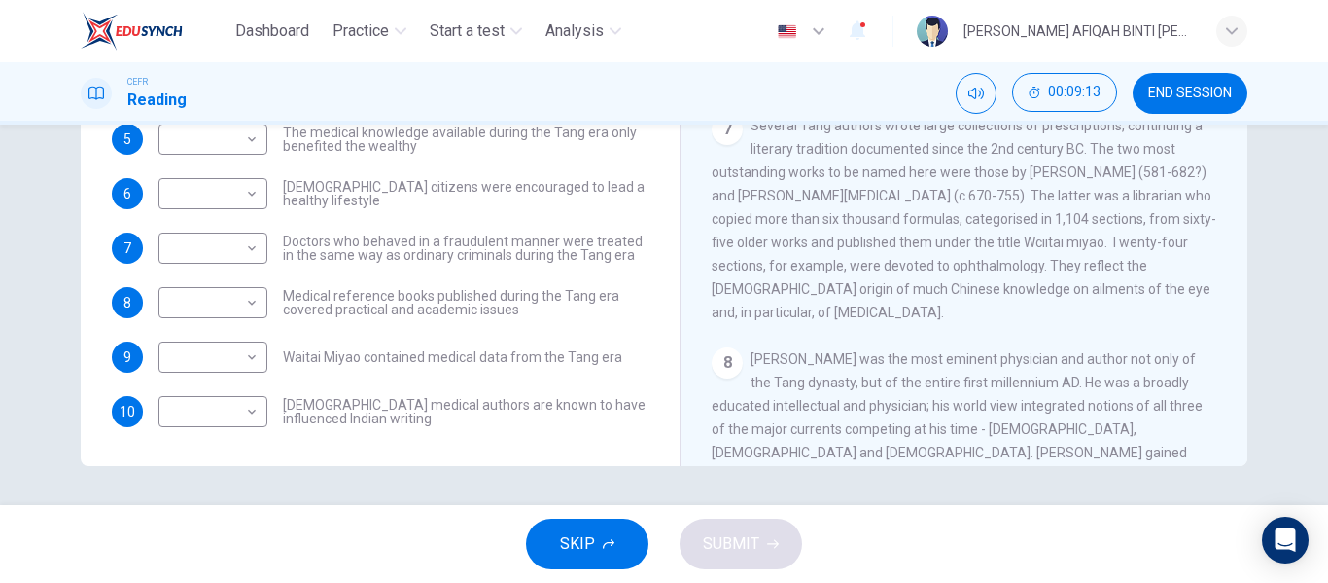
drag, startPoint x: 881, startPoint y: 192, endPoint x: 884, endPoint y: 221, distance: 29.3
click at [884, 221] on span "Several Tang authors wrote large collections of prescriptions, continuing a lit…" at bounding box center [964, 219] width 505 height 202
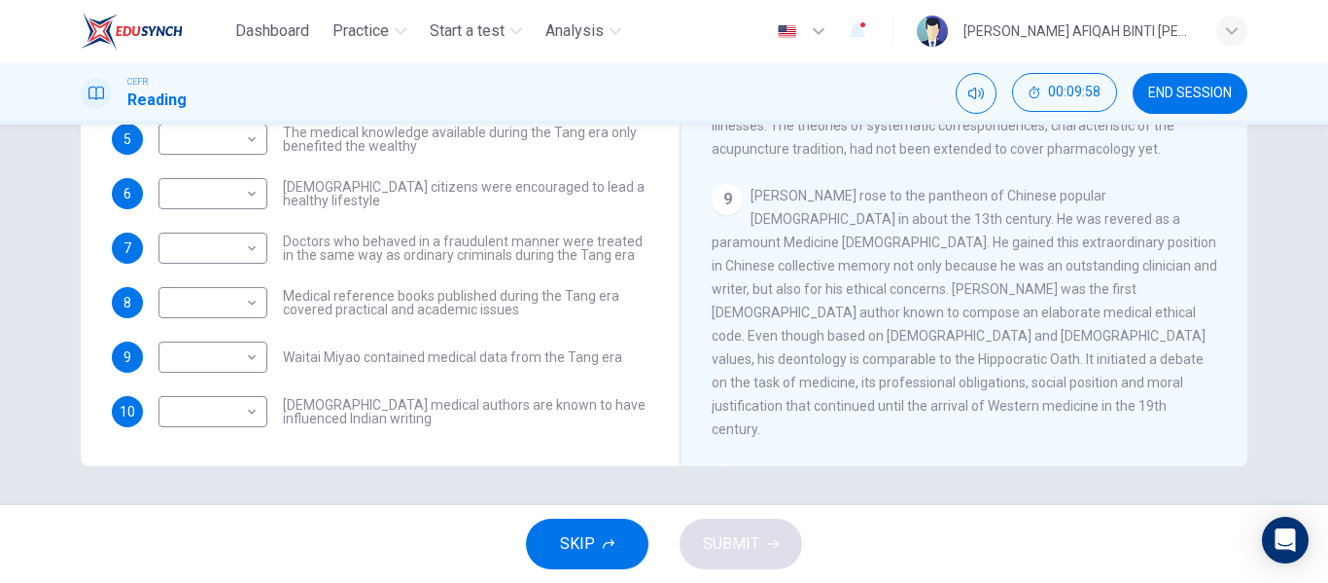
scroll to position [1848, 0]
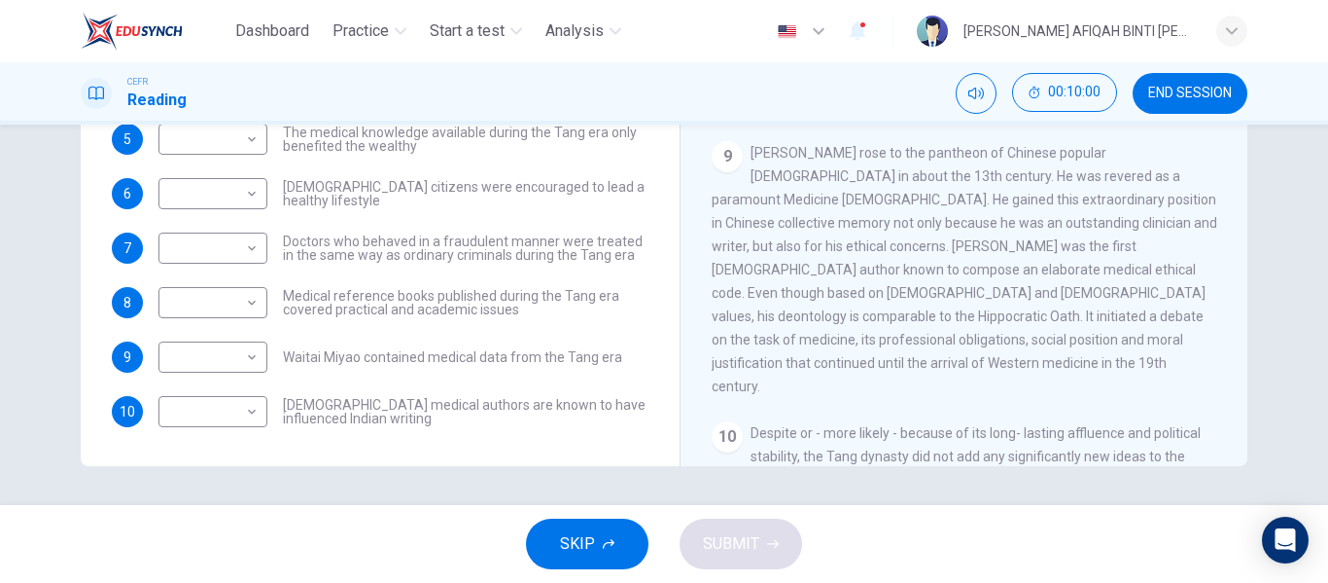
drag, startPoint x: 975, startPoint y: 190, endPoint x: 963, endPoint y: 265, distance: 76.9
click at [963, 265] on span "Sun Simiao rose to the pantheon of Chinese popular Buddhism in about the 13th c…" at bounding box center [965, 269] width 506 height 249
click at [955, 217] on span "Sun Simiao rose to the pantheon of Chinese popular Buddhism in about the 13th c…" at bounding box center [965, 269] width 506 height 249
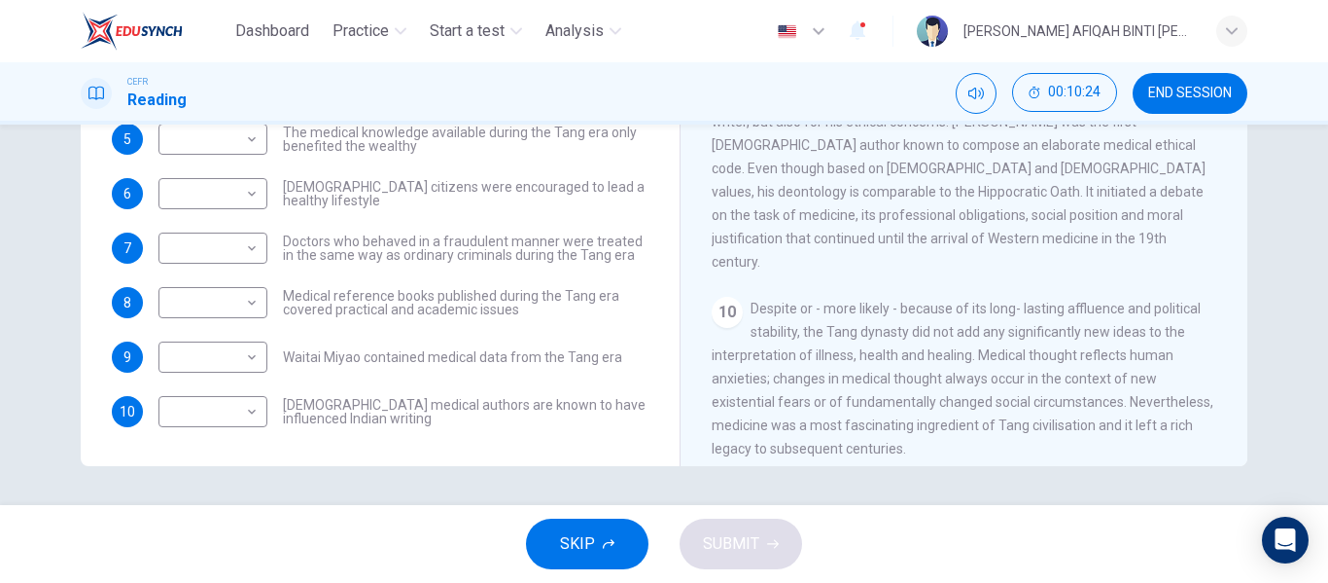
scroll to position [1998, 0]
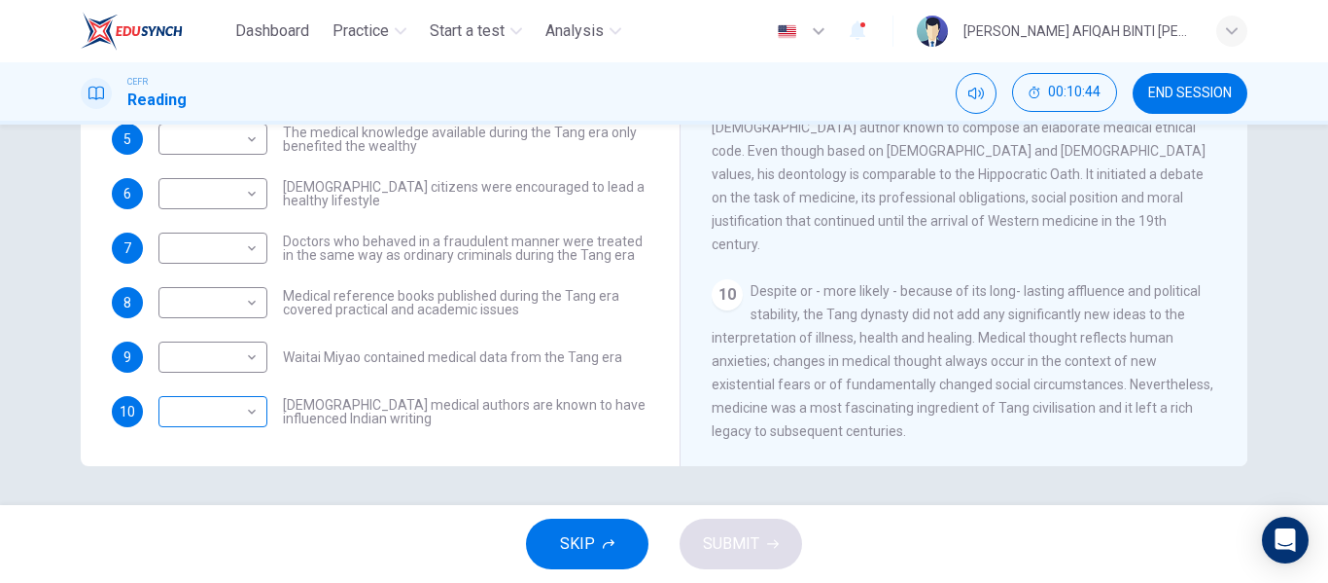
click at [244, 402] on body "Dashboard Practice Start a test Analysis English en ​ WAN HANIS AFIQAH BINTI WA…" at bounding box center [664, 291] width 1328 height 583
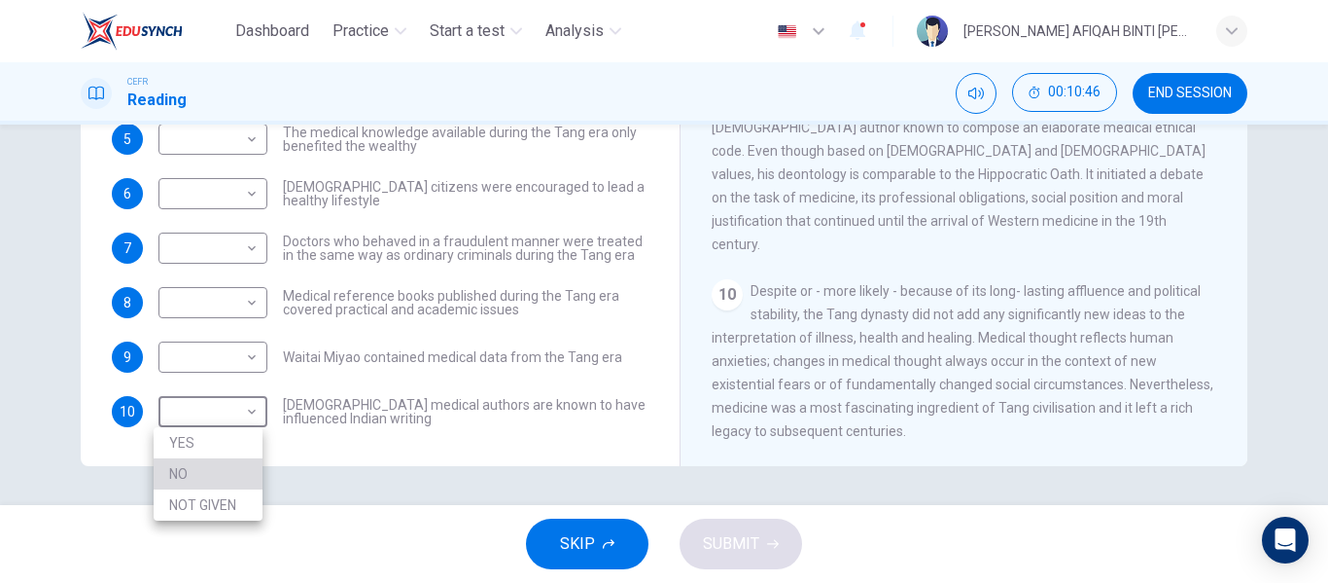
click at [261, 469] on li "NO" at bounding box center [208, 473] width 109 height 31
type input "NO"
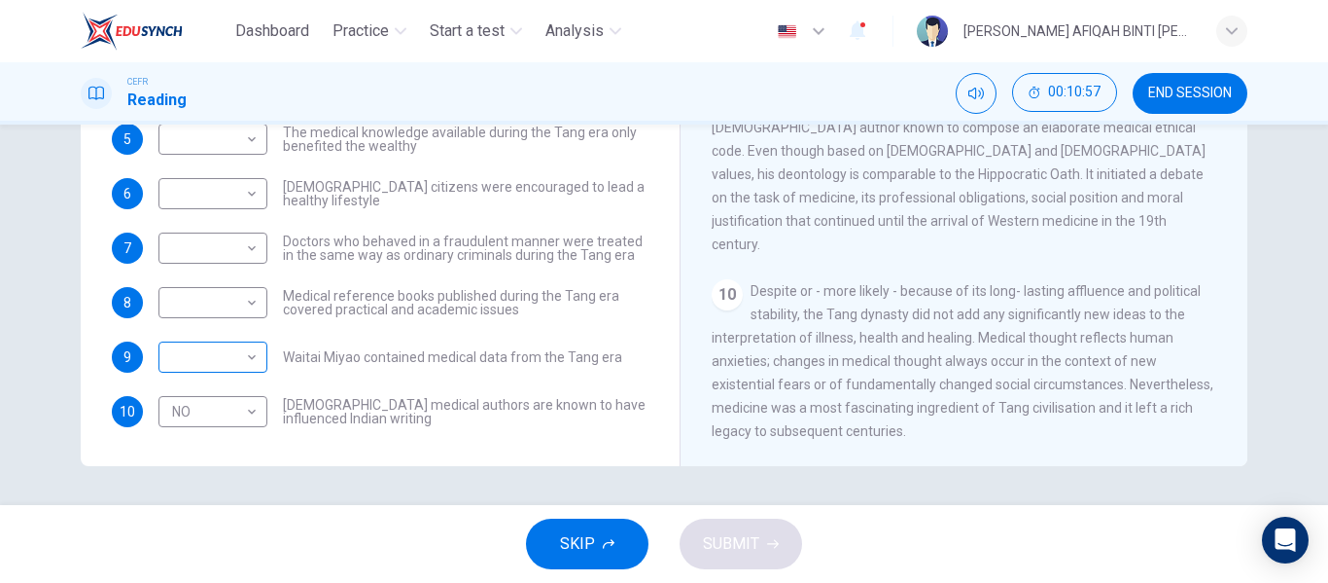
click at [180, 361] on body "Dashboard Practice Start a test Analysis English en ​ WAN HANIS AFIQAH BINTI WA…" at bounding box center [664, 291] width 1328 height 583
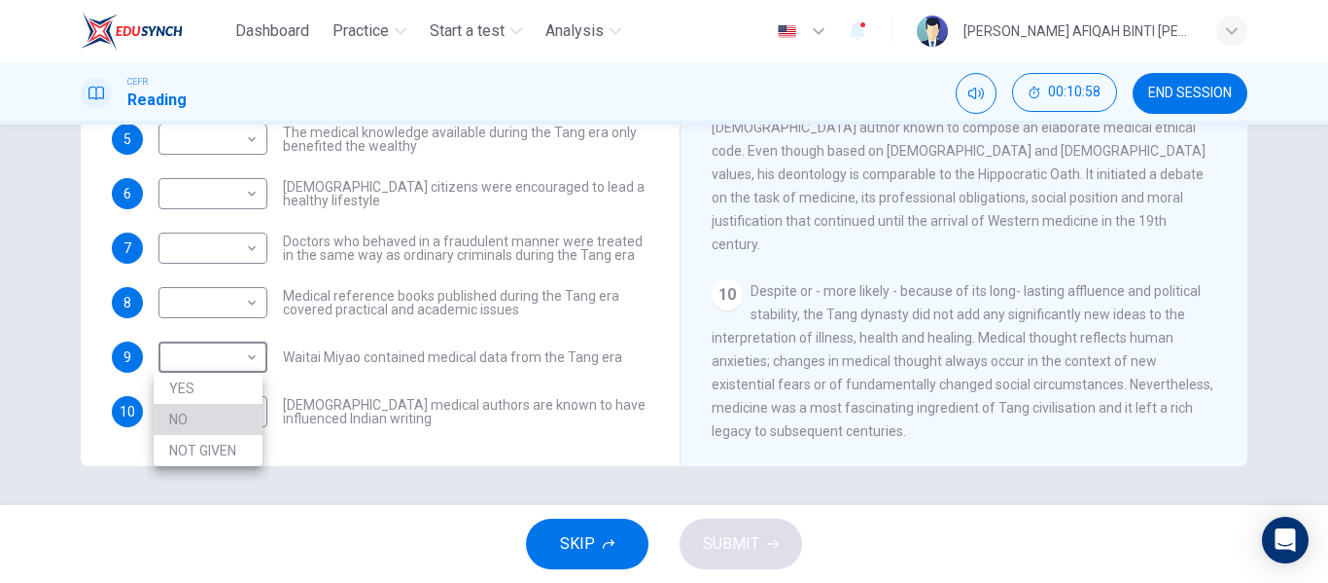
click at [195, 412] on li "NO" at bounding box center [208, 419] width 109 height 31
type input "NO"
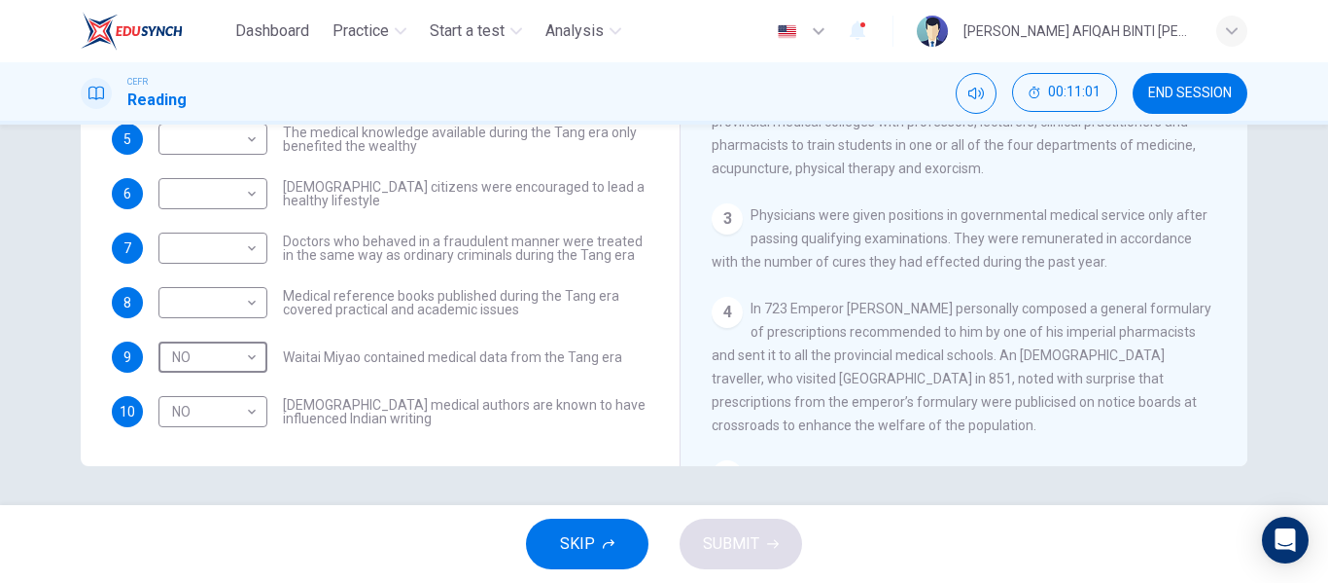
scroll to position [442, 0]
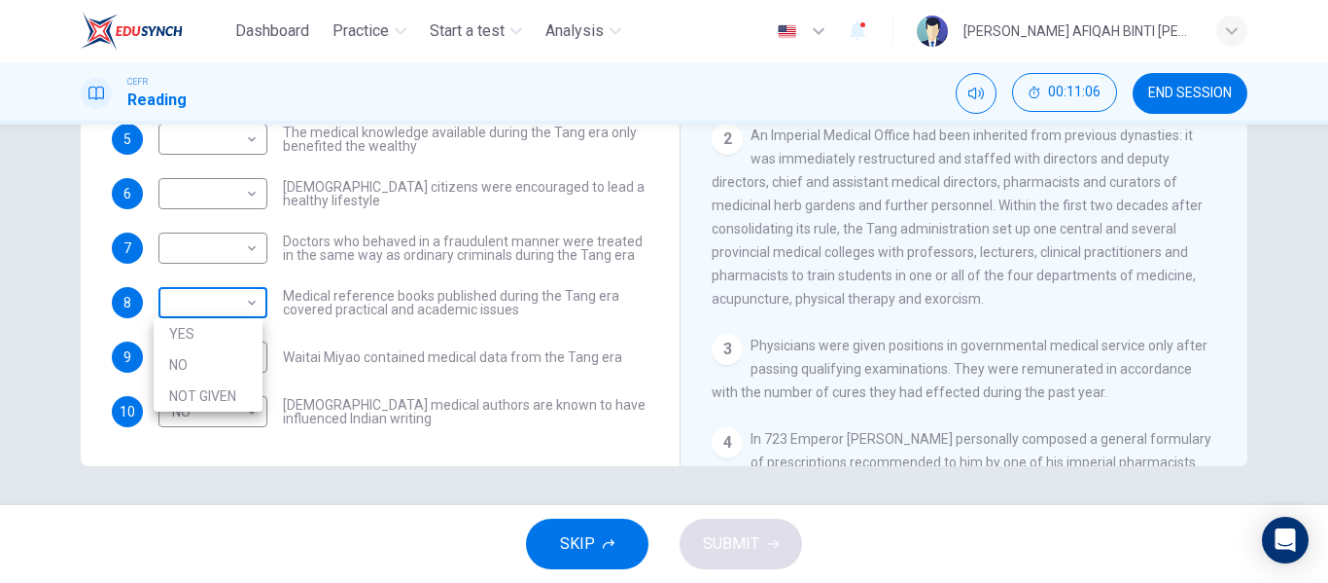
click at [216, 302] on body "Dashboard Practice Start a test Analysis English en ​ WAN HANIS AFIQAH BINTI WA…" at bounding box center [664, 291] width 1328 height 583
click at [235, 389] on li "NOT GIVEN" at bounding box center [208, 395] width 109 height 31
type input "NOT GIVEN"
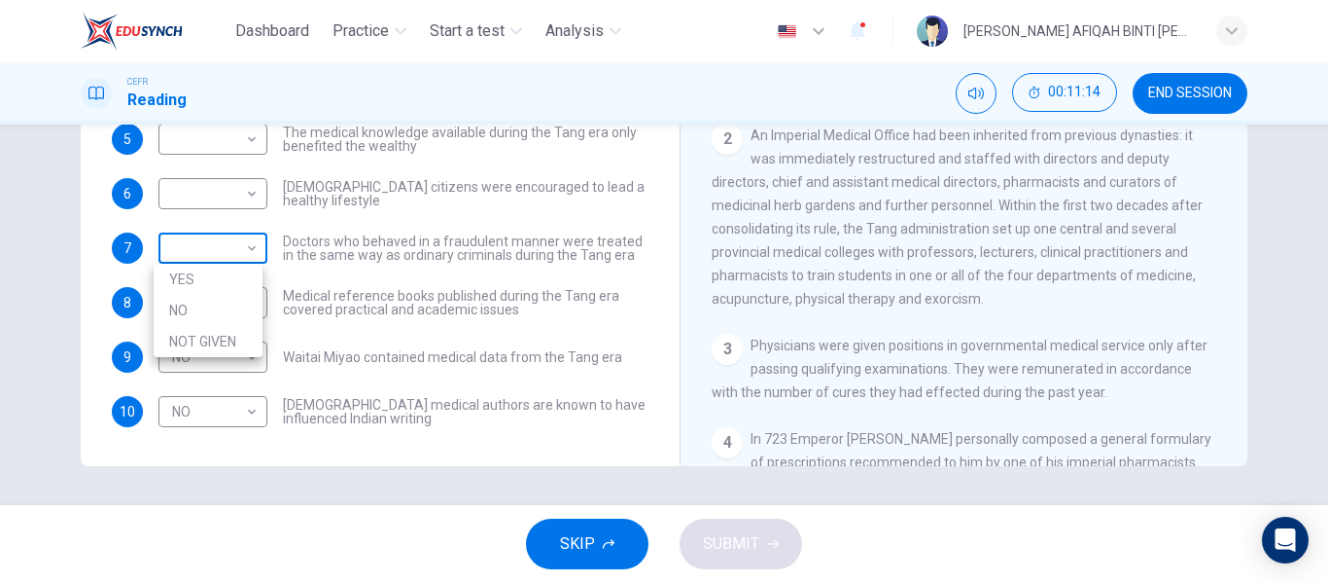
click at [238, 236] on body "Dashboard Practice Start a test Analysis English en ​ WAN HANIS AFIQAH BINTI WA…" at bounding box center [664, 291] width 1328 height 583
click at [261, 306] on li "NO" at bounding box center [208, 310] width 109 height 31
type input "NO"
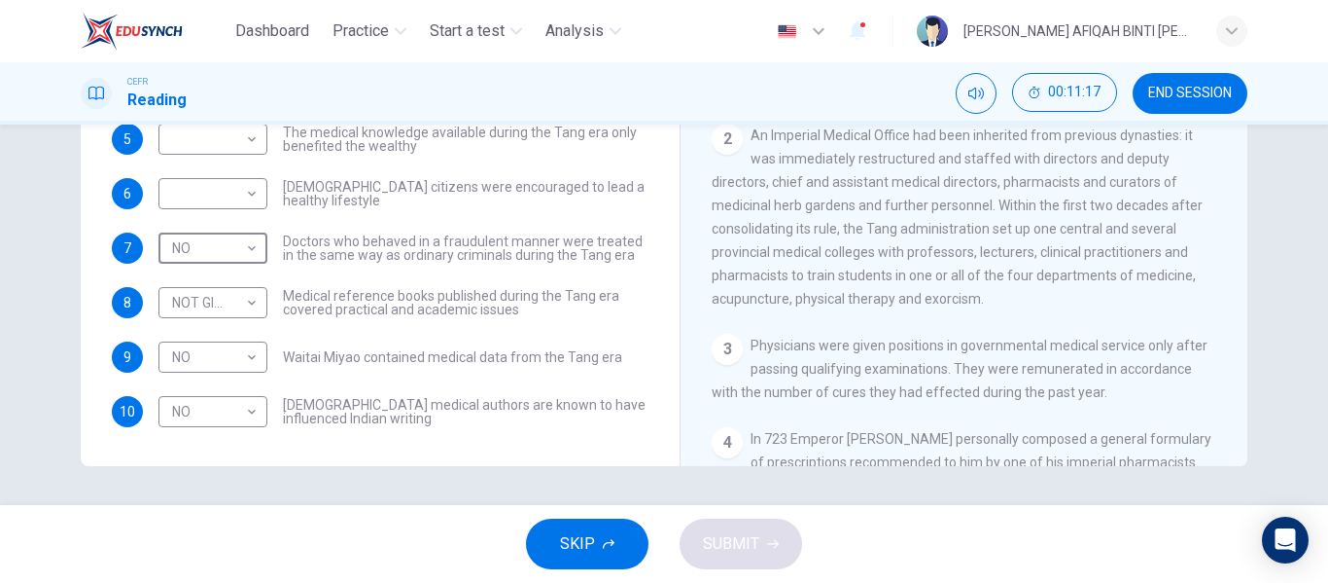
scroll to position [0, 0]
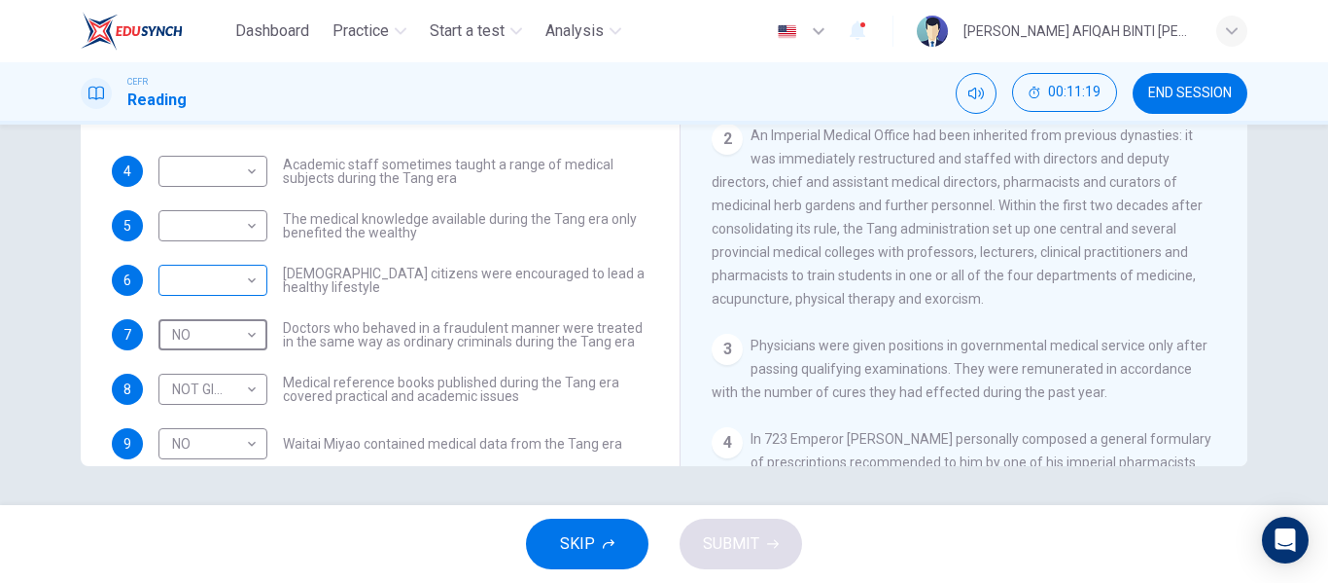
click at [240, 268] on body "Dashboard Practice Start a test Analysis English en ​ WAN HANIS AFIQAH BINTI WA…" at bounding box center [664, 291] width 1328 height 583
click at [245, 303] on li "YES" at bounding box center [208, 311] width 109 height 31
type input "YES"
click at [225, 223] on body "Dashboard Practice Start a test Analysis English en ​ WAN HANIS AFIQAH BINTI WA…" at bounding box center [664, 291] width 1328 height 583
click at [239, 266] on li "YES" at bounding box center [208, 256] width 109 height 31
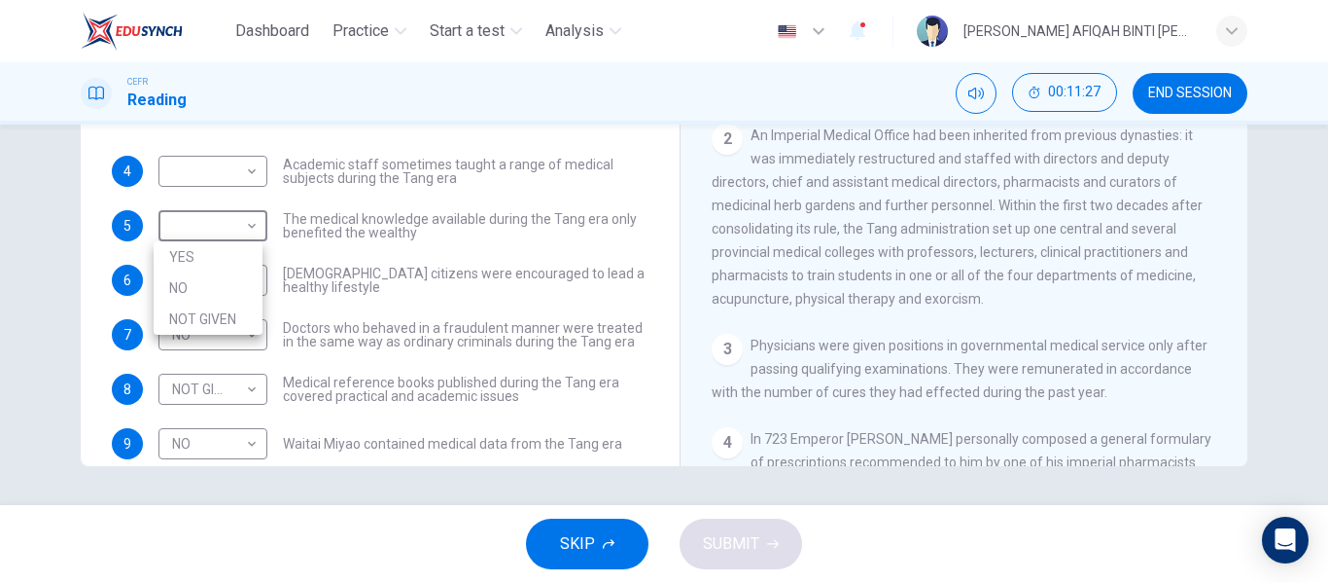
type input "YES"
click at [259, 157] on div "​ ​" at bounding box center [213, 171] width 109 height 31
click at [245, 176] on body "Dashboard Practice Start a test Analysis English en ​ WAN HANIS AFIQAH BINTI WA…" at bounding box center [664, 291] width 1328 height 583
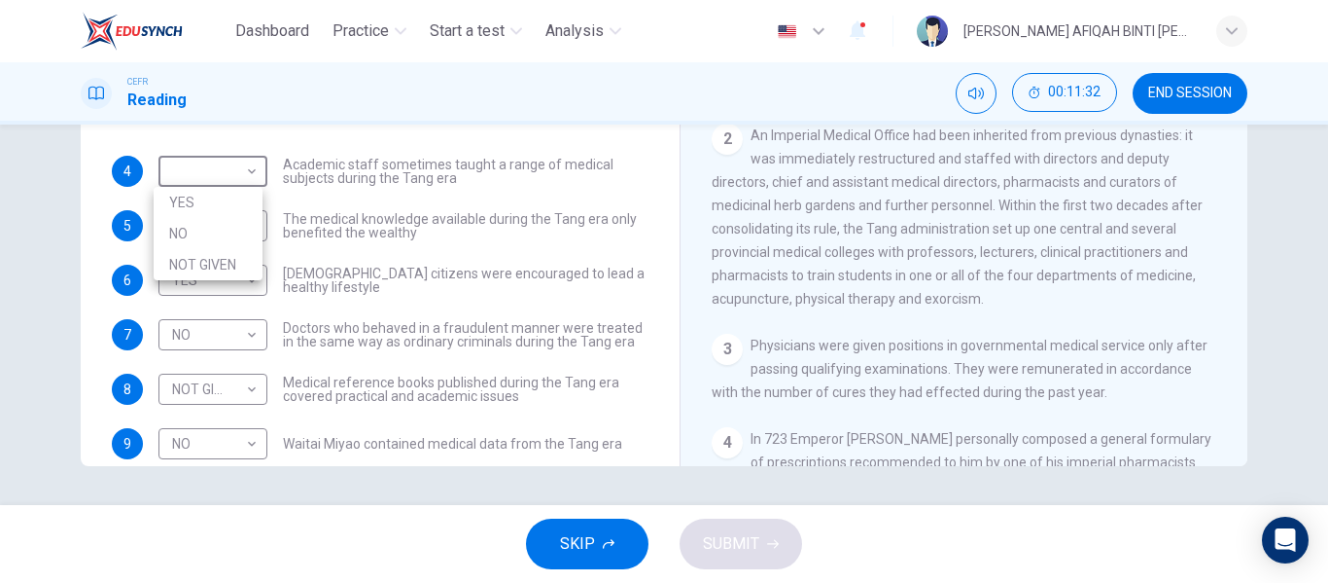
click at [250, 206] on li "YES" at bounding box center [208, 202] width 109 height 31
type input "YES"
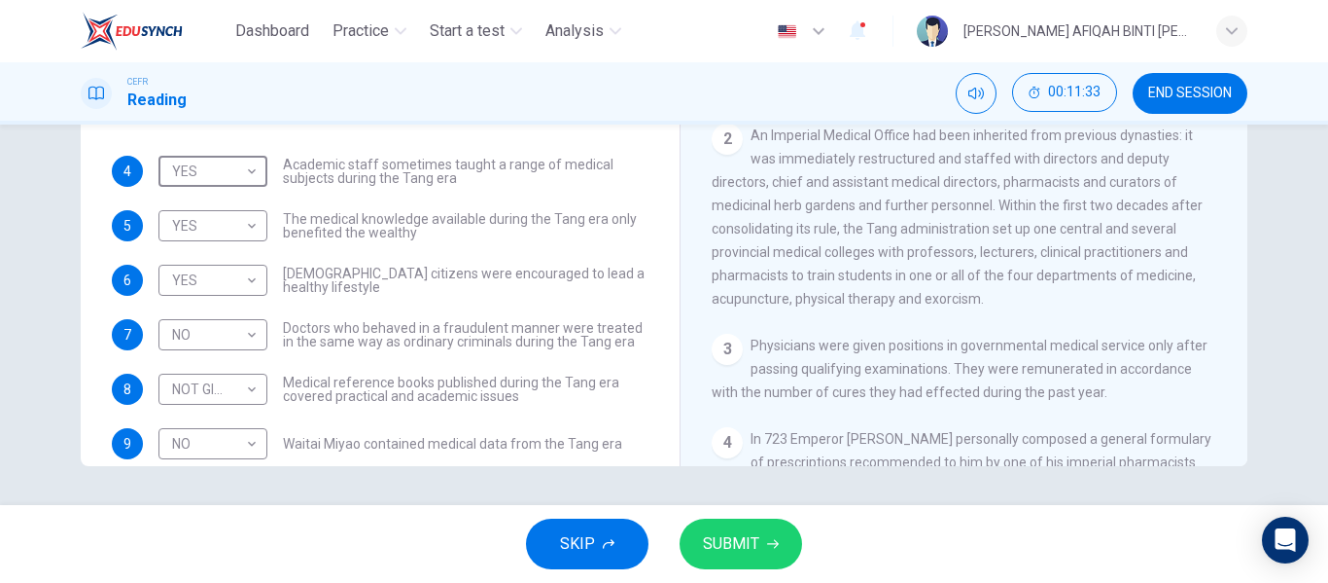
click at [708, 541] on span "SUBMIT" at bounding box center [731, 543] width 56 height 27
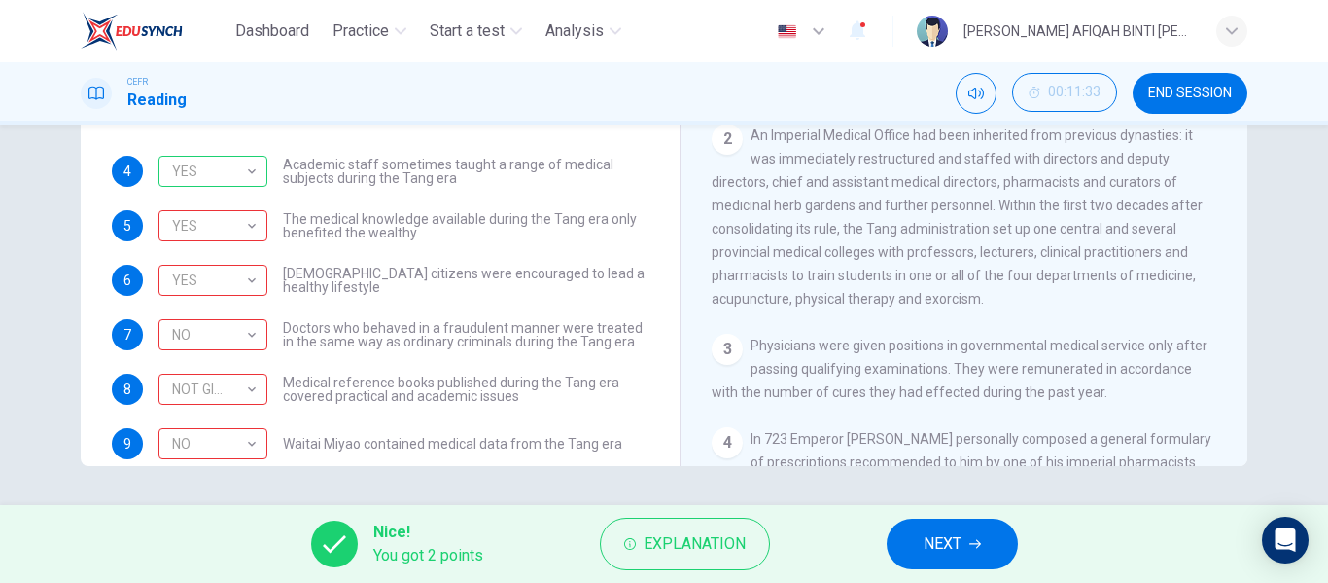
scroll to position [87, 0]
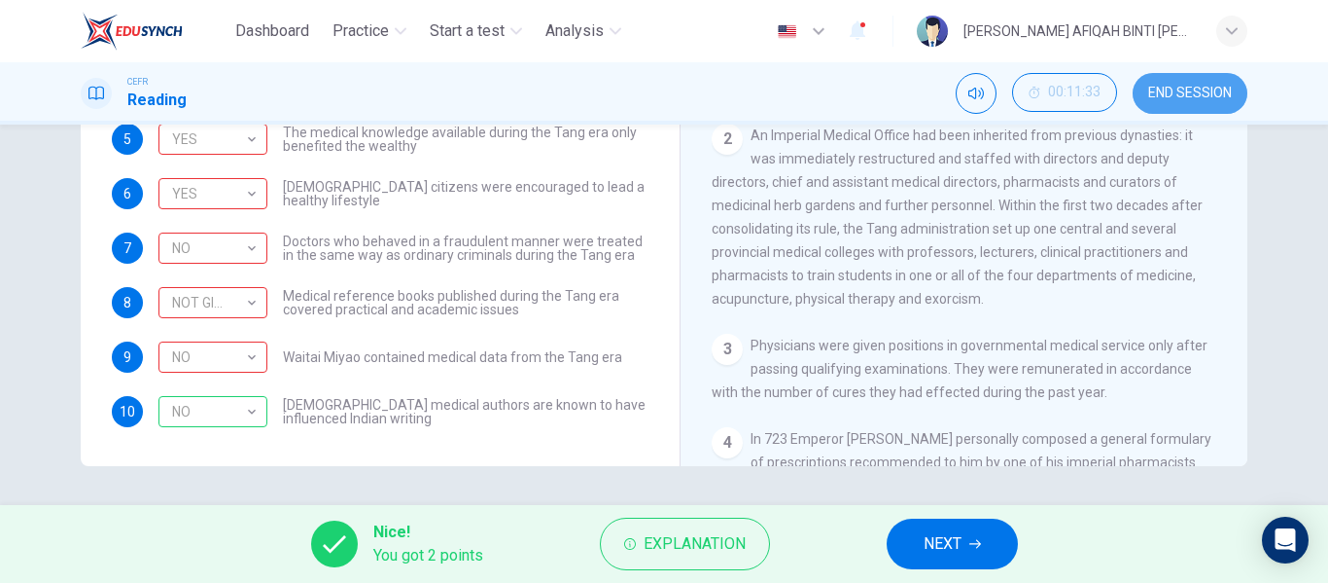
click at [1160, 106] on button "END SESSION" at bounding box center [1190, 93] width 115 height 41
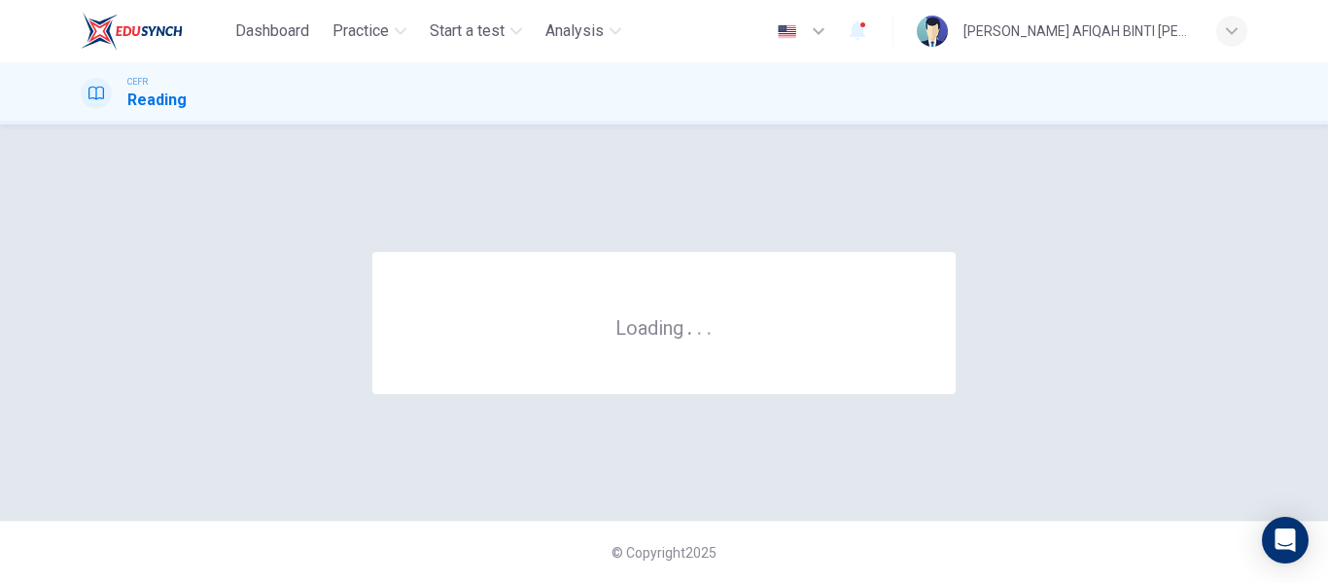
scroll to position [0, 0]
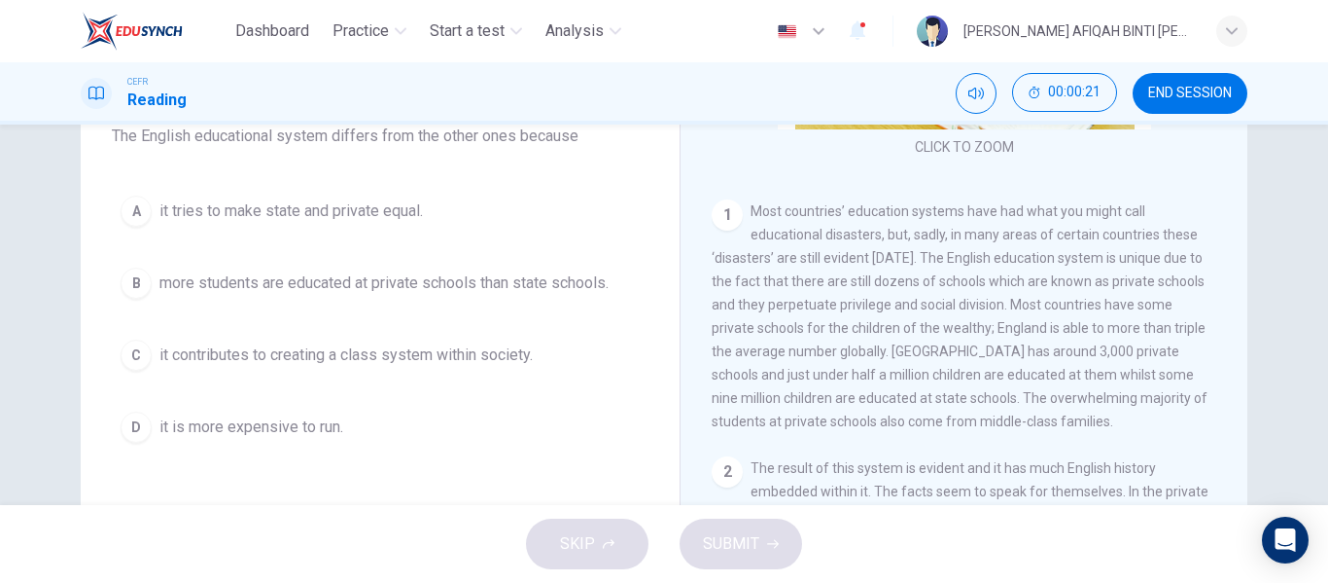
scroll to position [292, 0]
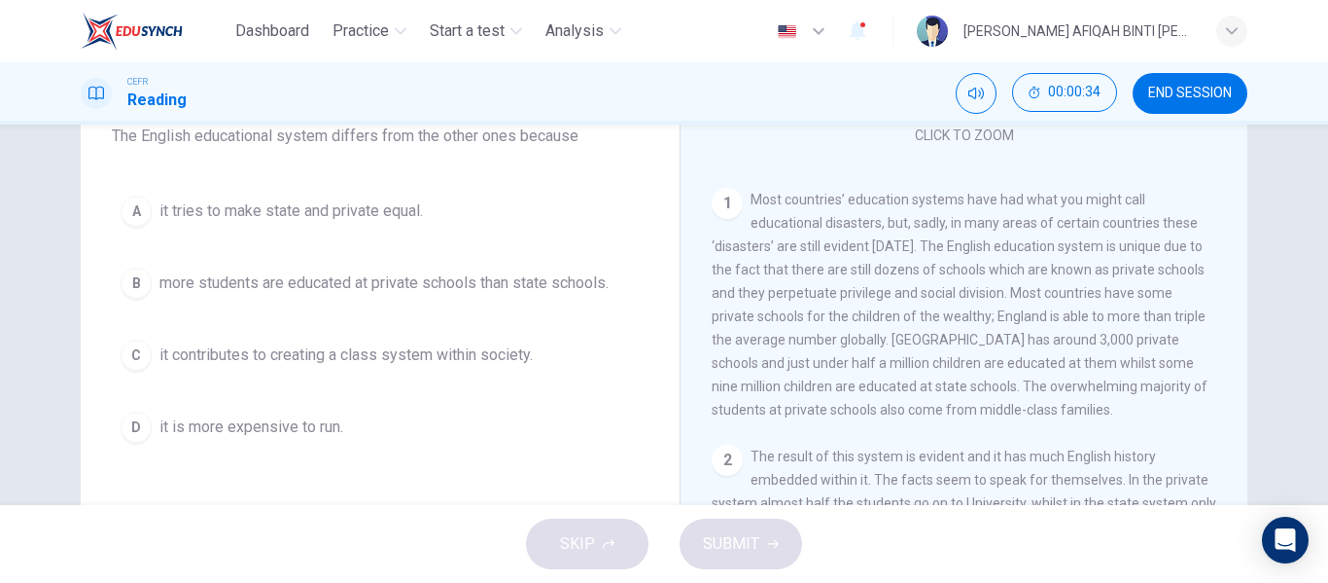
drag, startPoint x: 908, startPoint y: 273, endPoint x: 912, endPoint y: 295, distance: 21.7
click at [912, 295] on span "Most countries’ education systems have had what you might call educational disa…" at bounding box center [960, 305] width 496 height 226
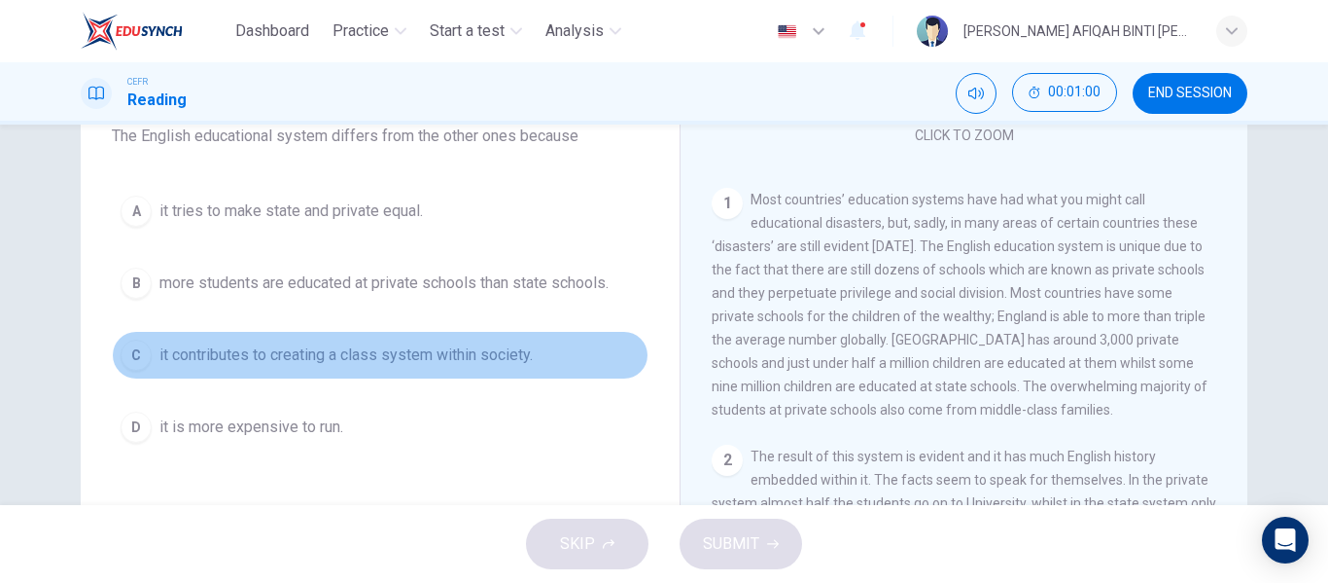
click at [501, 358] on span "it contributes to creating a class system within society." at bounding box center [345, 354] width 373 height 23
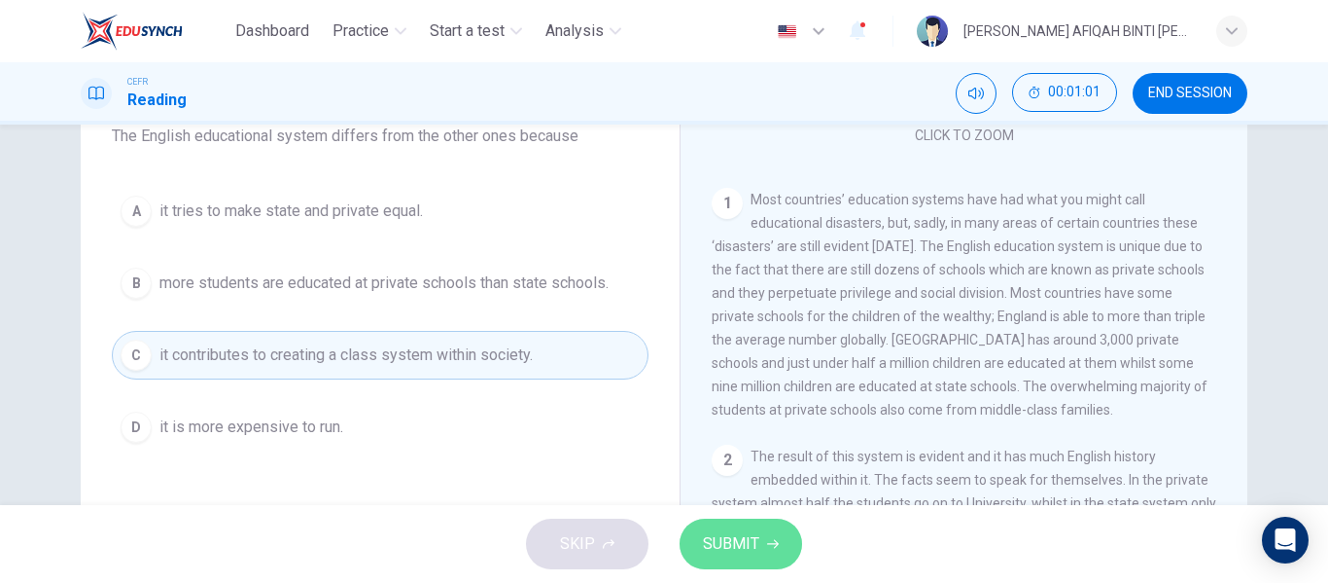
click at [717, 556] on span "SUBMIT" at bounding box center [731, 543] width 56 height 27
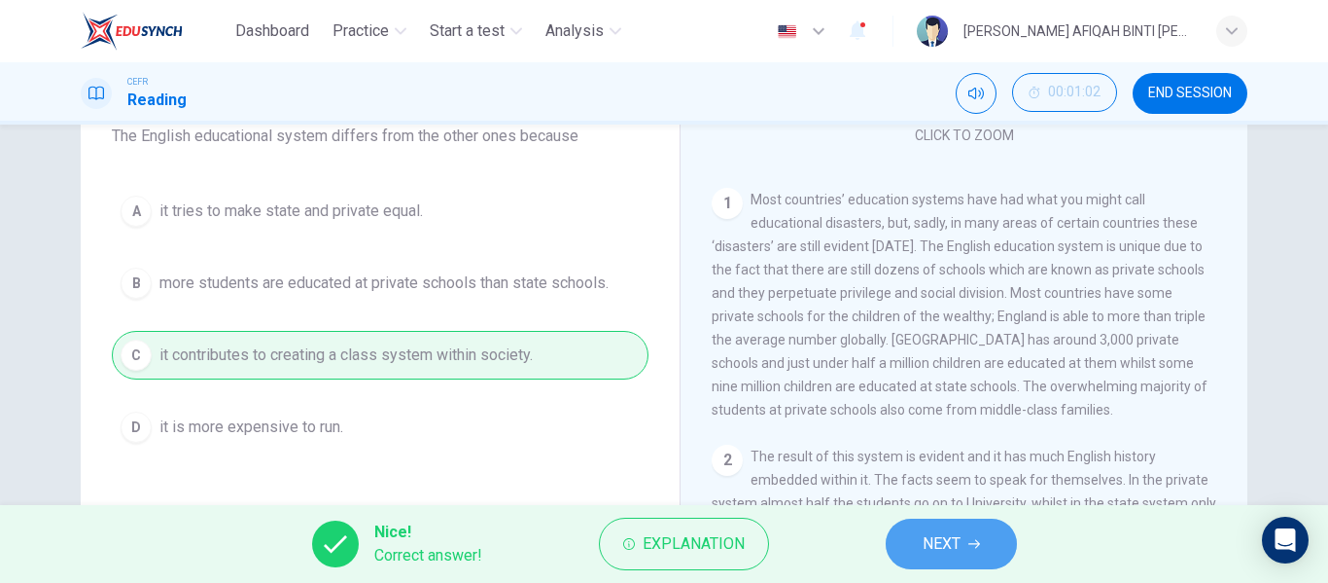
click at [900, 538] on button "NEXT" at bounding box center [951, 543] width 131 height 51
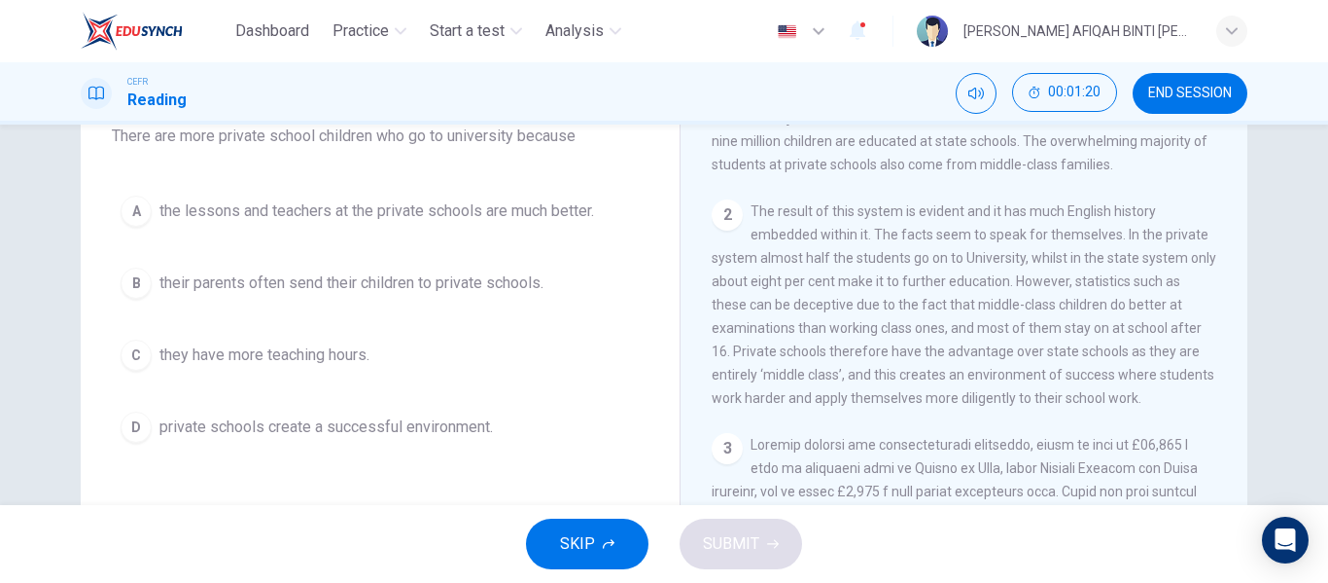
scroll to position [584, 0]
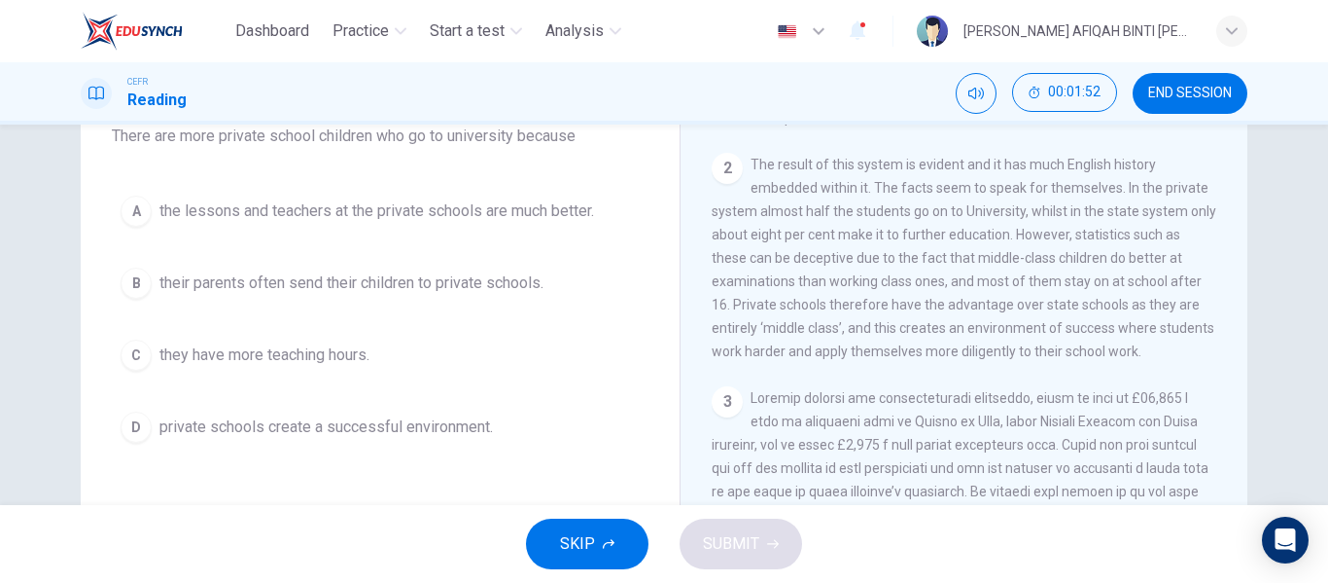
click at [496, 215] on span "the lessons and teachers at the private schools are much better." at bounding box center [376, 210] width 435 height 23
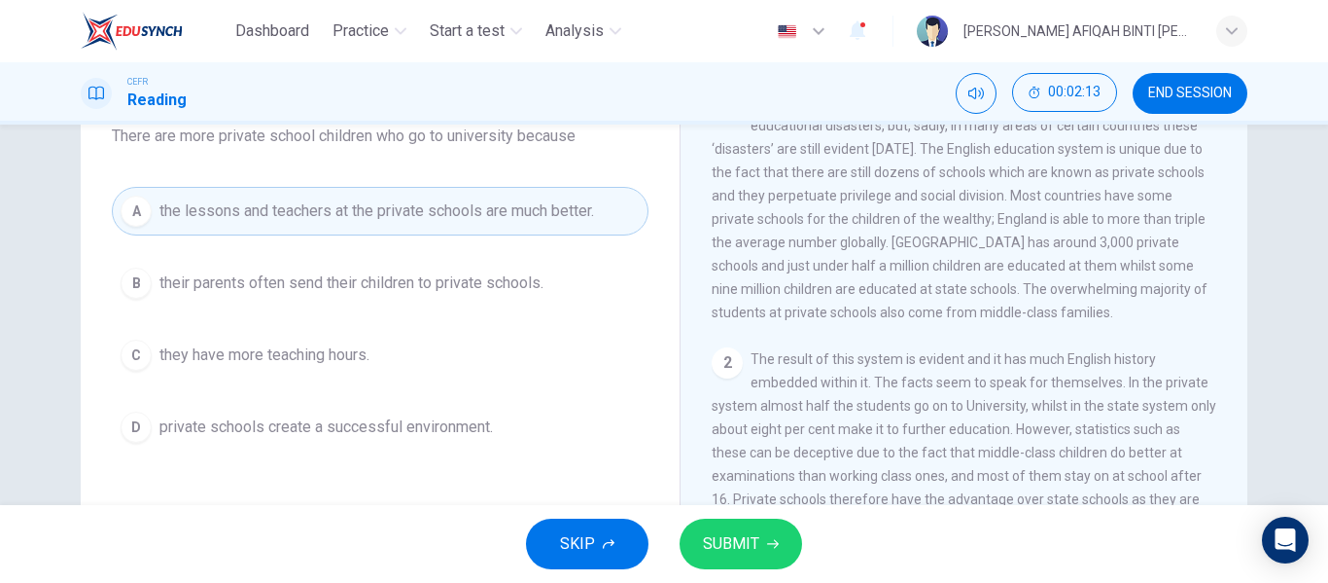
scroll to position [486, 0]
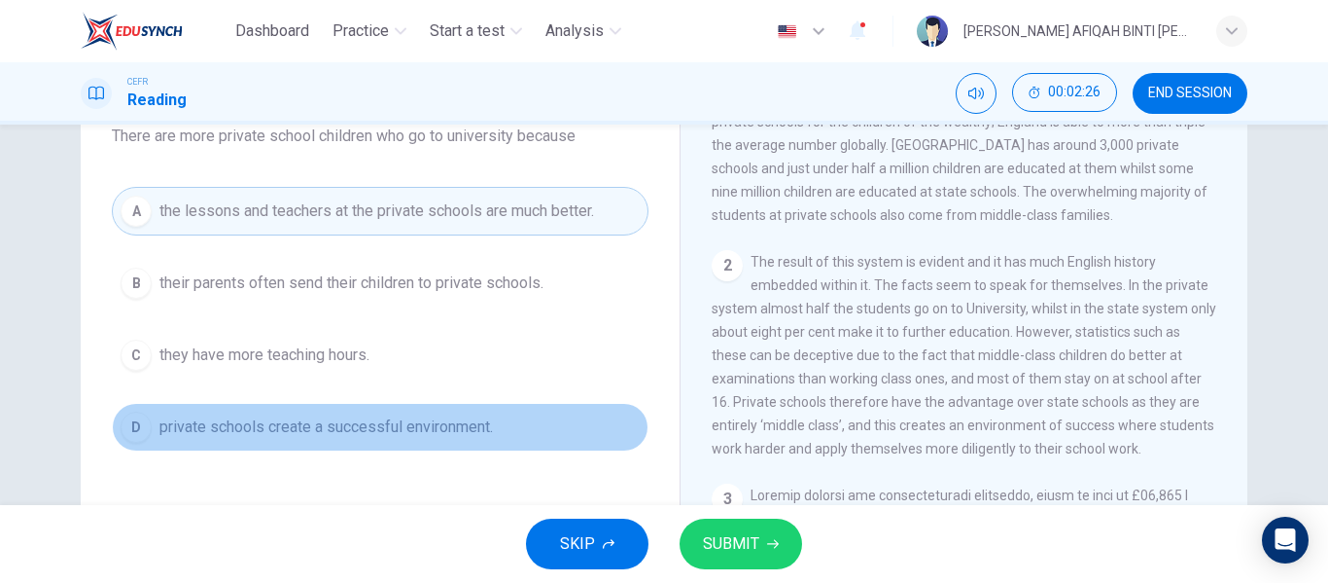
click at [556, 423] on button "D private schools create a successful environment." at bounding box center [380, 427] width 537 height 49
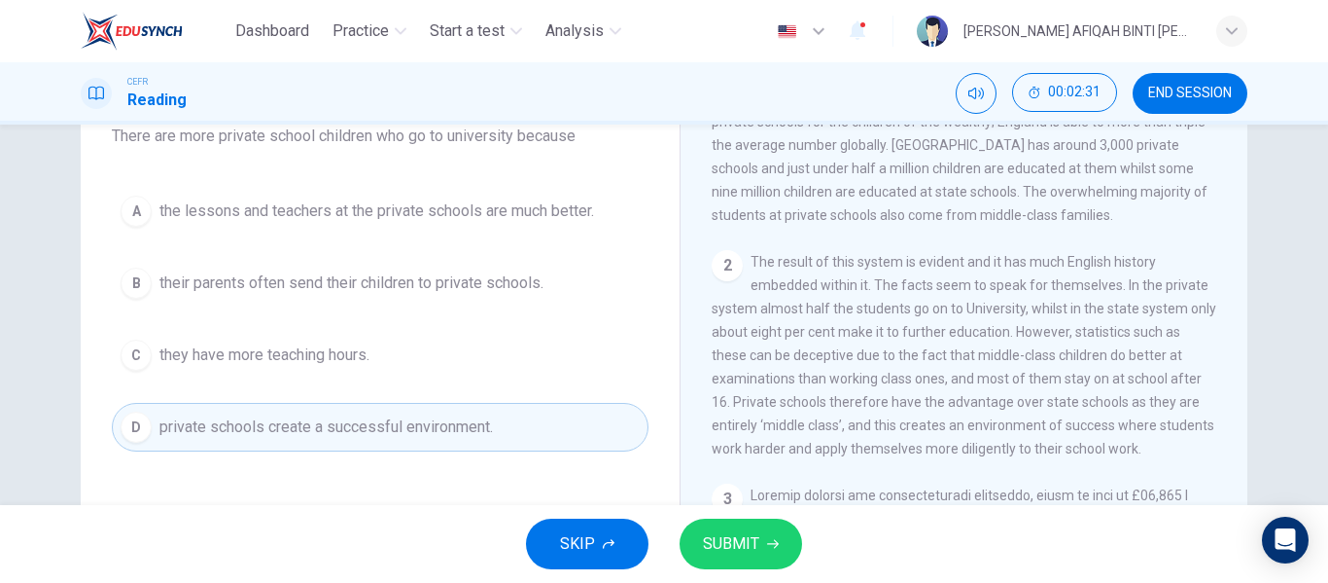
scroll to position [584, 0]
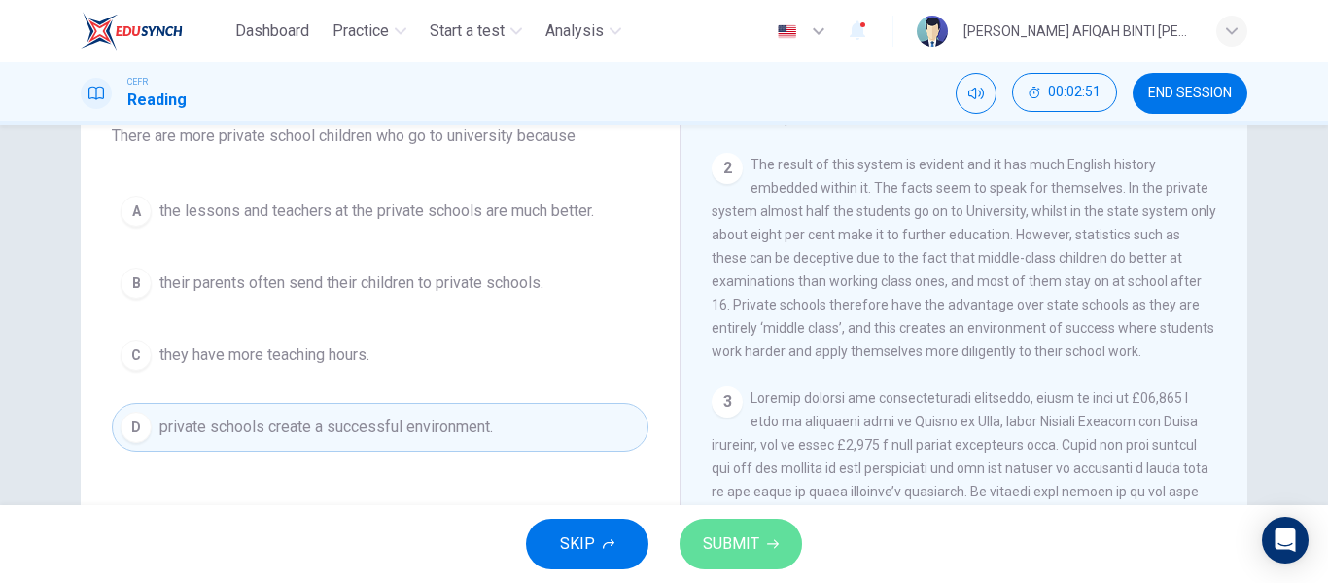
click at [747, 541] on span "SUBMIT" at bounding box center [731, 543] width 56 height 27
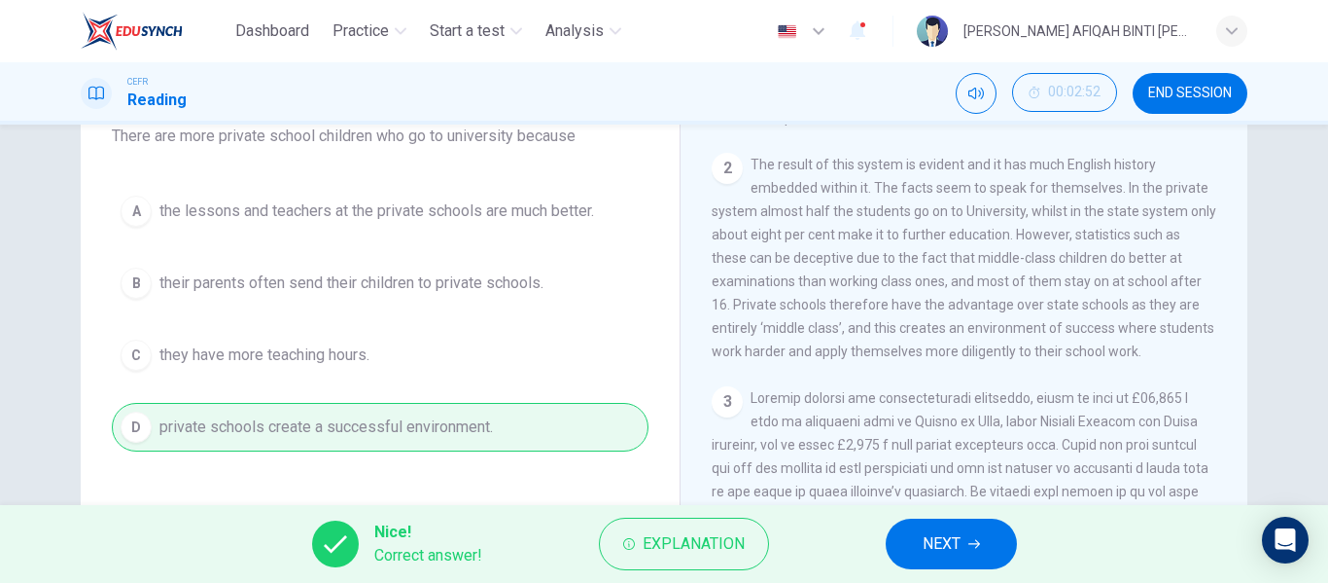
click at [887, 542] on button "NEXT" at bounding box center [951, 543] width 131 height 51
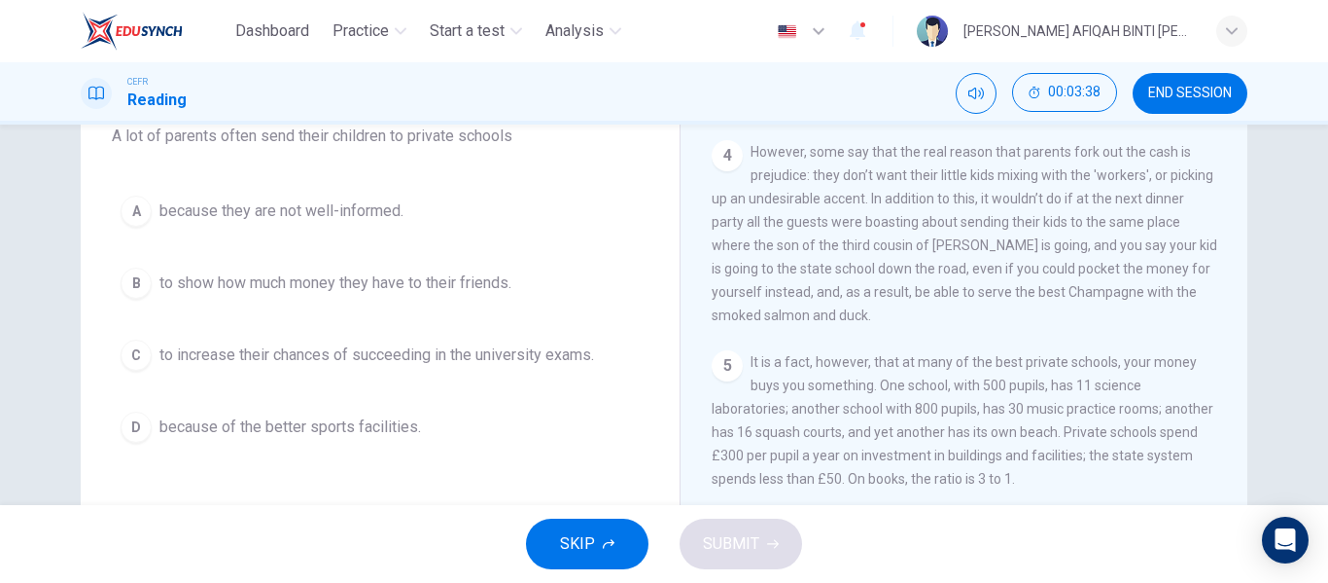
scroll to position [1167, 0]
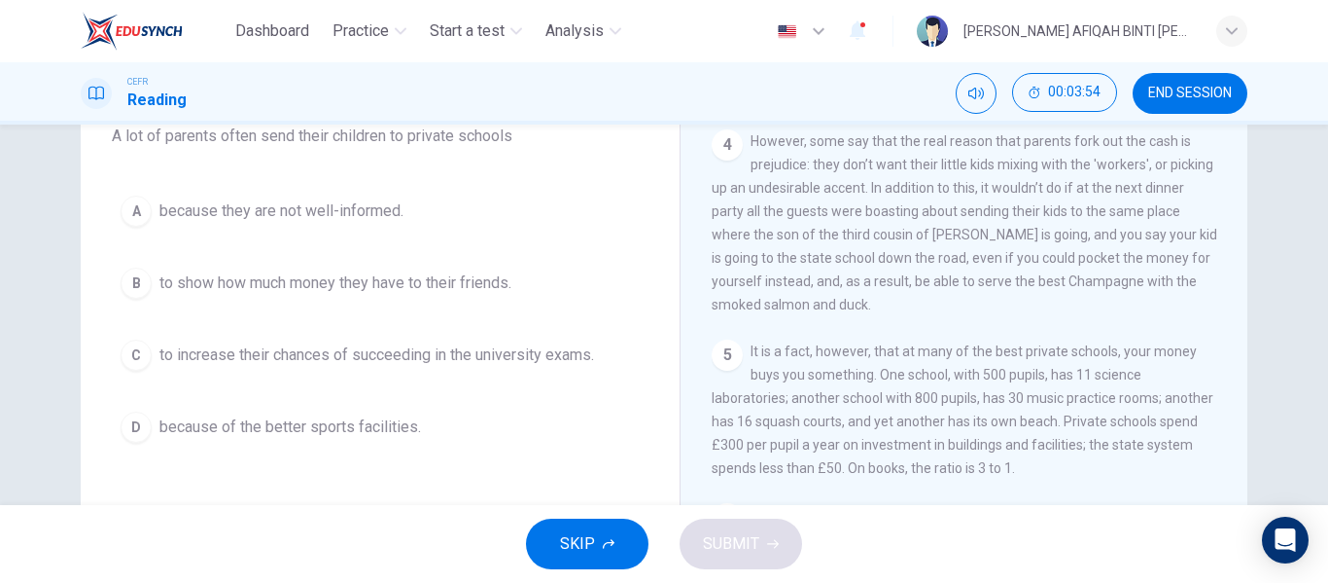
click at [501, 363] on span "to increase their chances of succeeding in the university exams." at bounding box center [376, 354] width 435 height 23
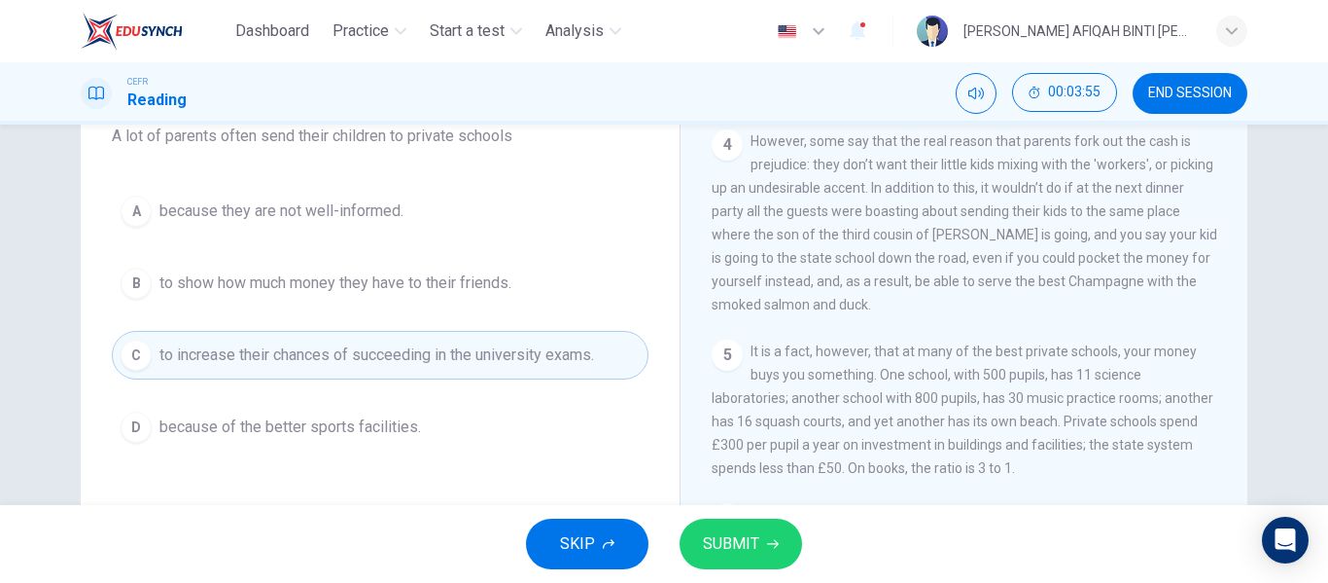
click at [721, 540] on span "SUBMIT" at bounding box center [731, 543] width 56 height 27
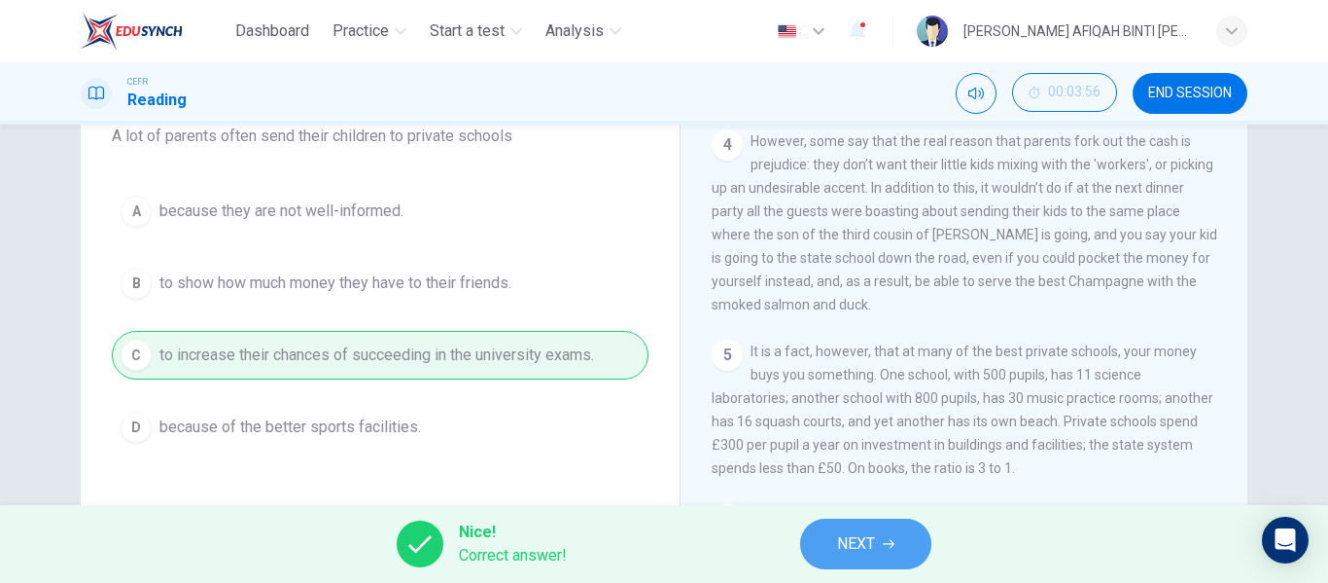
click at [811, 527] on button "NEXT" at bounding box center [865, 543] width 131 height 51
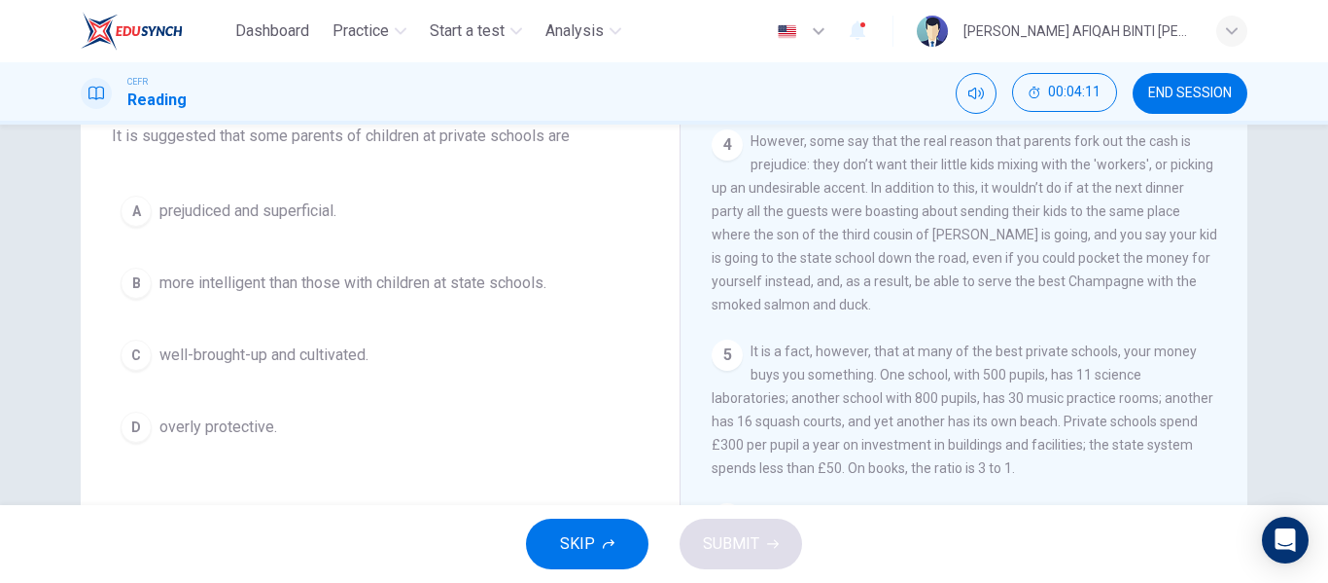
click at [337, 219] on button "A prejudiced and superficial." at bounding box center [380, 211] width 537 height 49
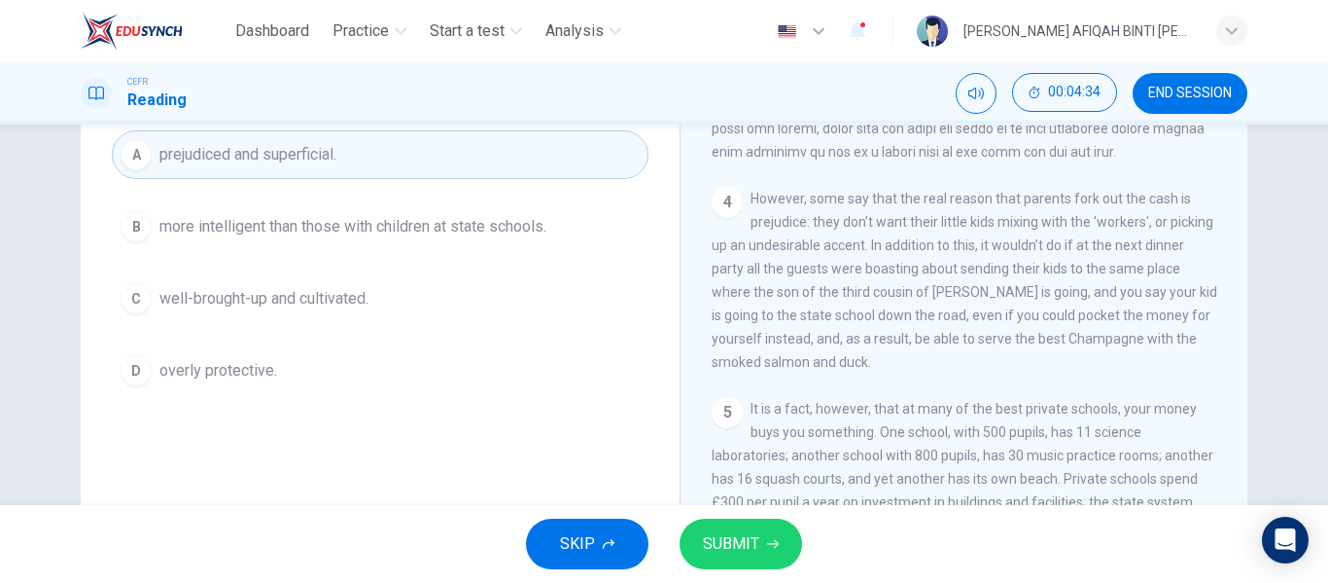
scroll to position [82, 0]
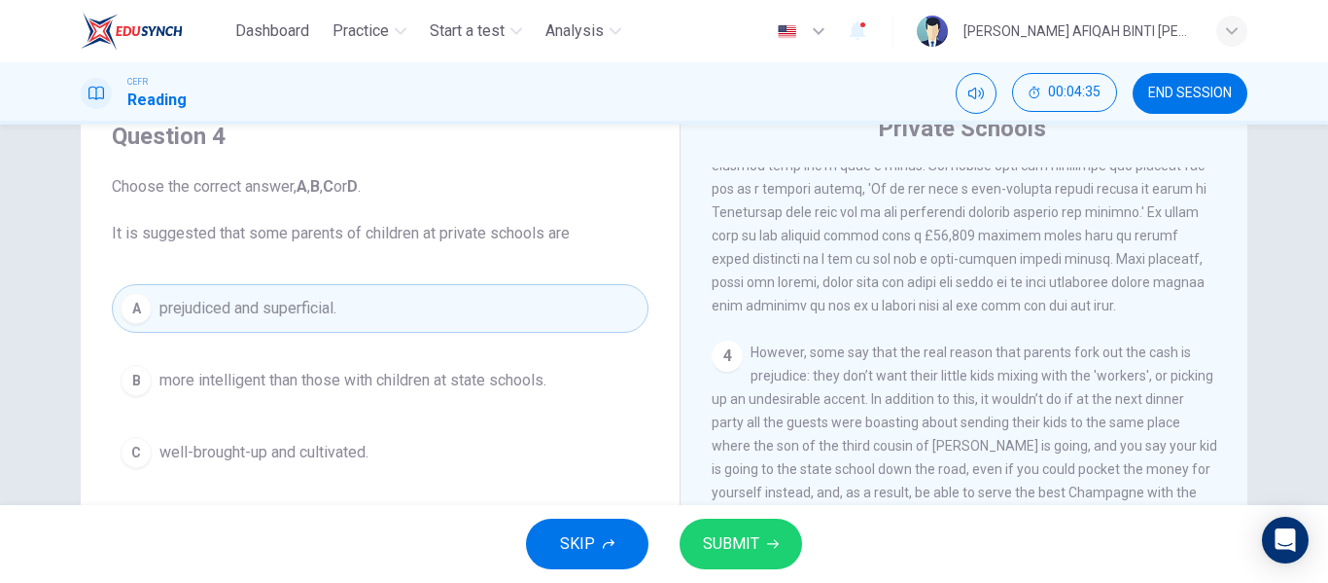
click at [711, 538] on span "SUBMIT" at bounding box center [731, 543] width 56 height 27
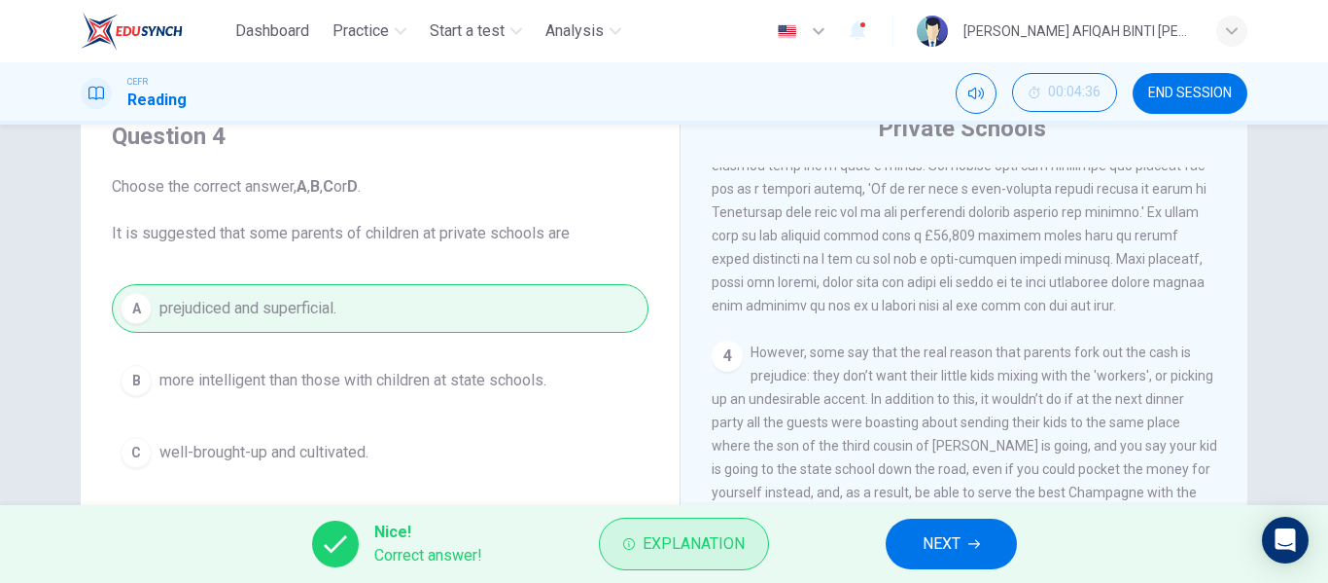
click at [721, 531] on span "Explanation" at bounding box center [694, 543] width 102 height 27
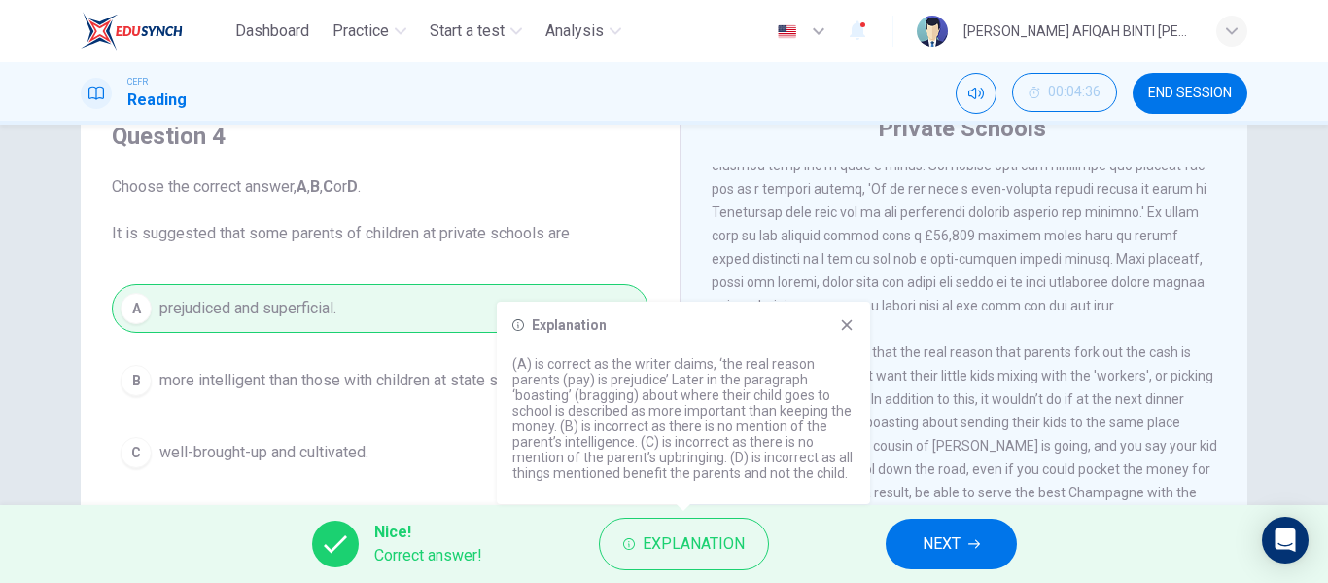
click at [855, 329] on div "Explanation (A) is correct as the writer claims, ‘the real reason parents (pay)…" at bounding box center [683, 402] width 373 height 202
click at [846, 323] on icon at bounding box center [847, 325] width 11 height 11
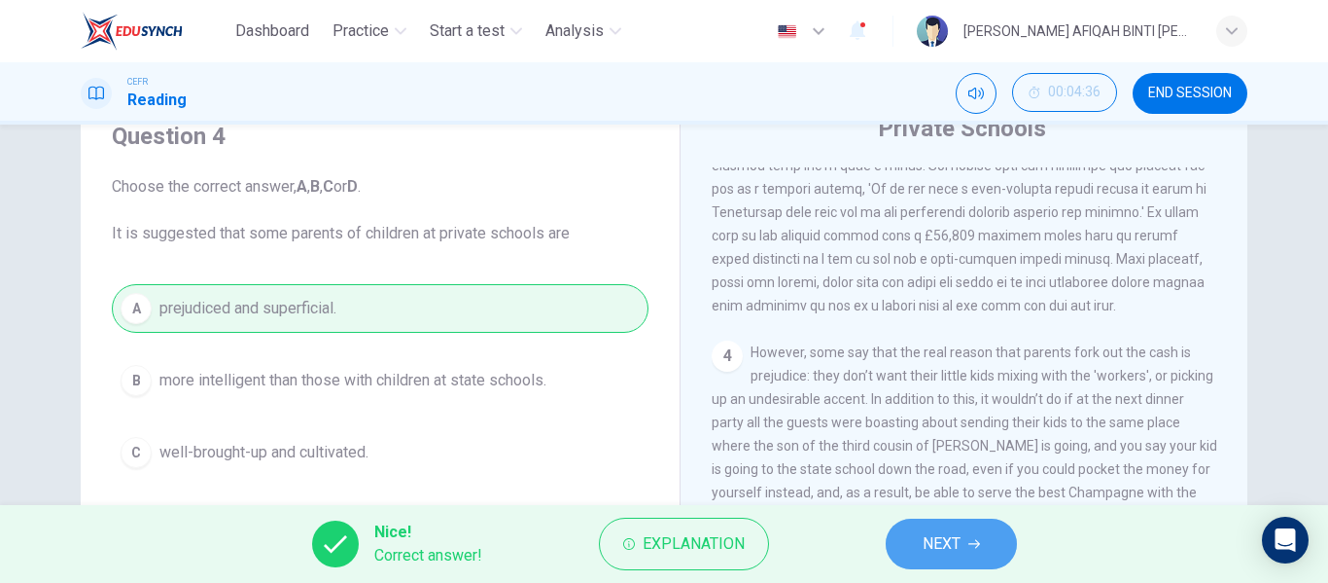
click at [906, 526] on button "NEXT" at bounding box center [951, 543] width 131 height 51
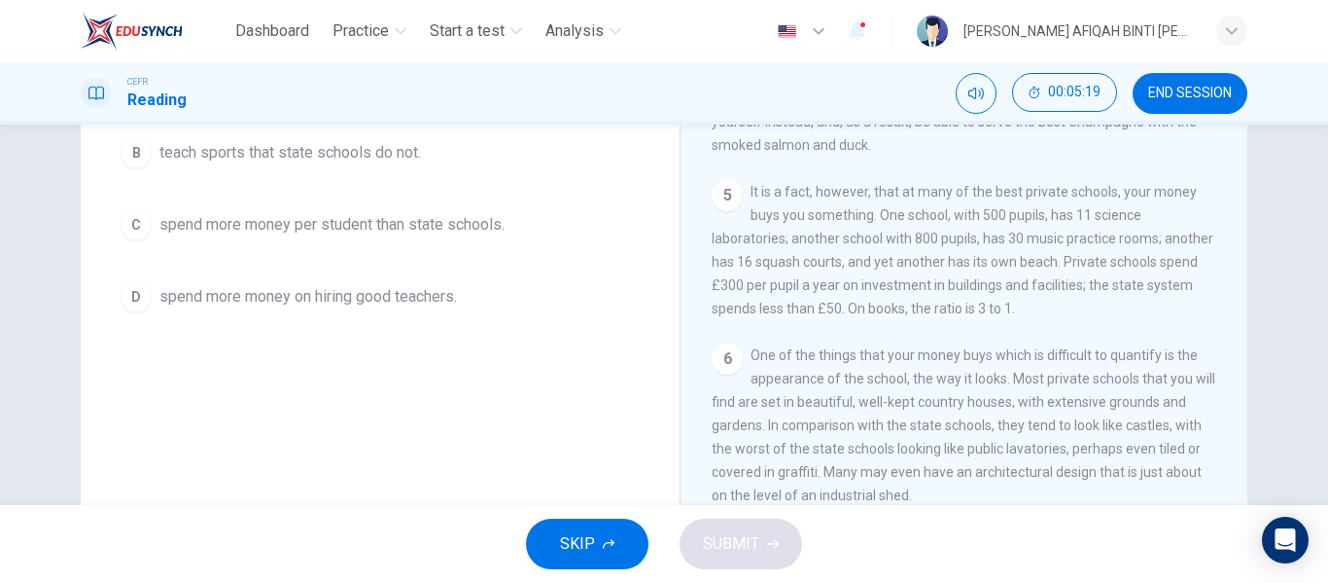
scroll to position [276, 0]
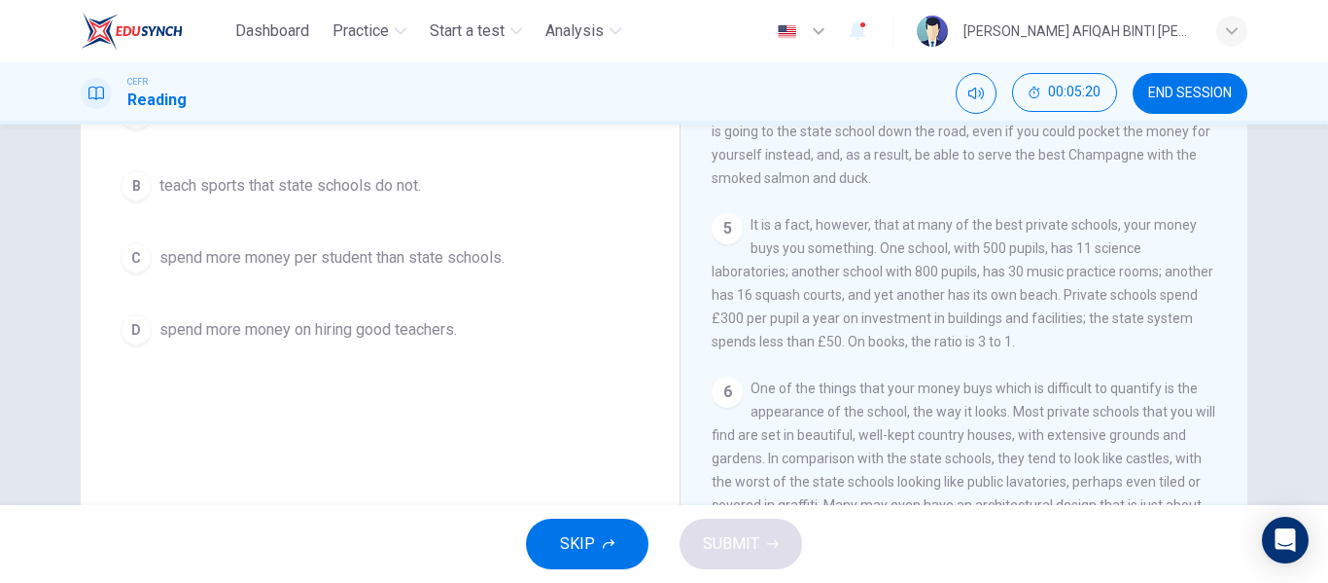
click at [424, 260] on span "spend more money per student than state schools." at bounding box center [331, 257] width 345 height 23
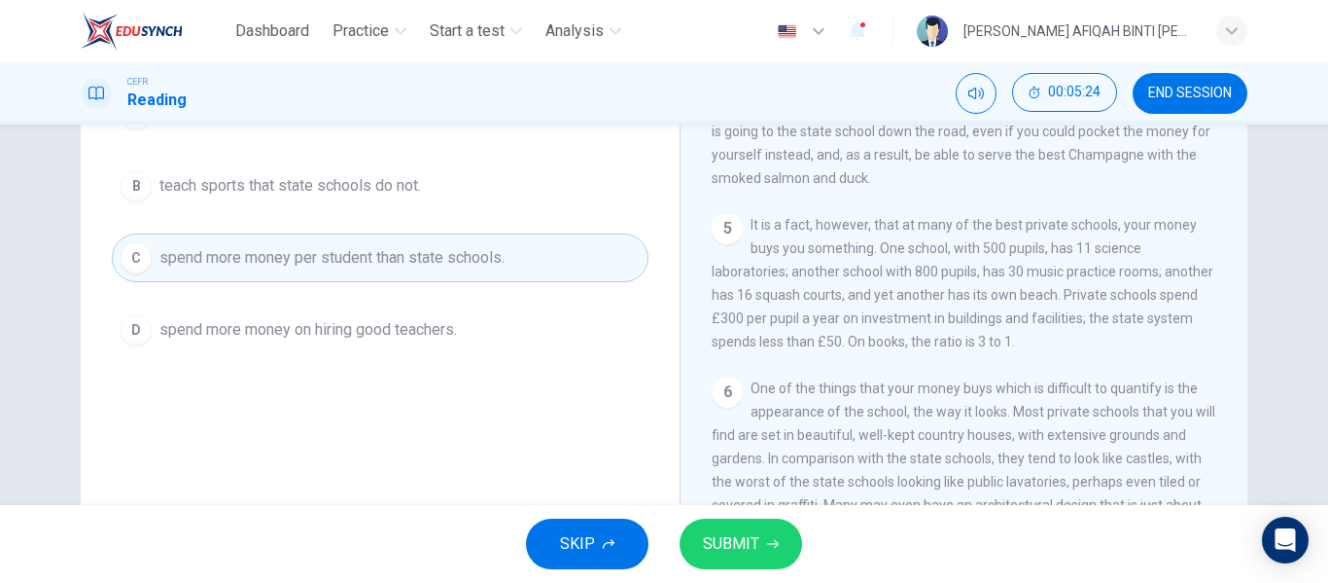
click at [749, 528] on button "SUBMIT" at bounding box center [741, 543] width 123 height 51
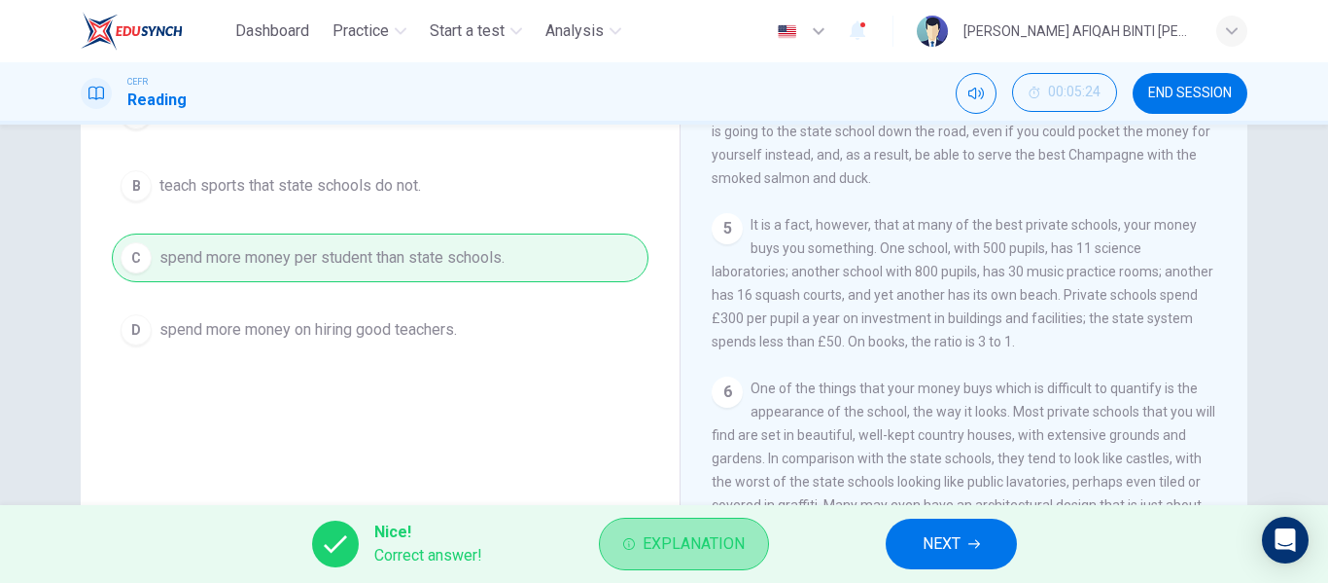
click at [743, 518] on button "Explanation" at bounding box center [684, 543] width 170 height 53
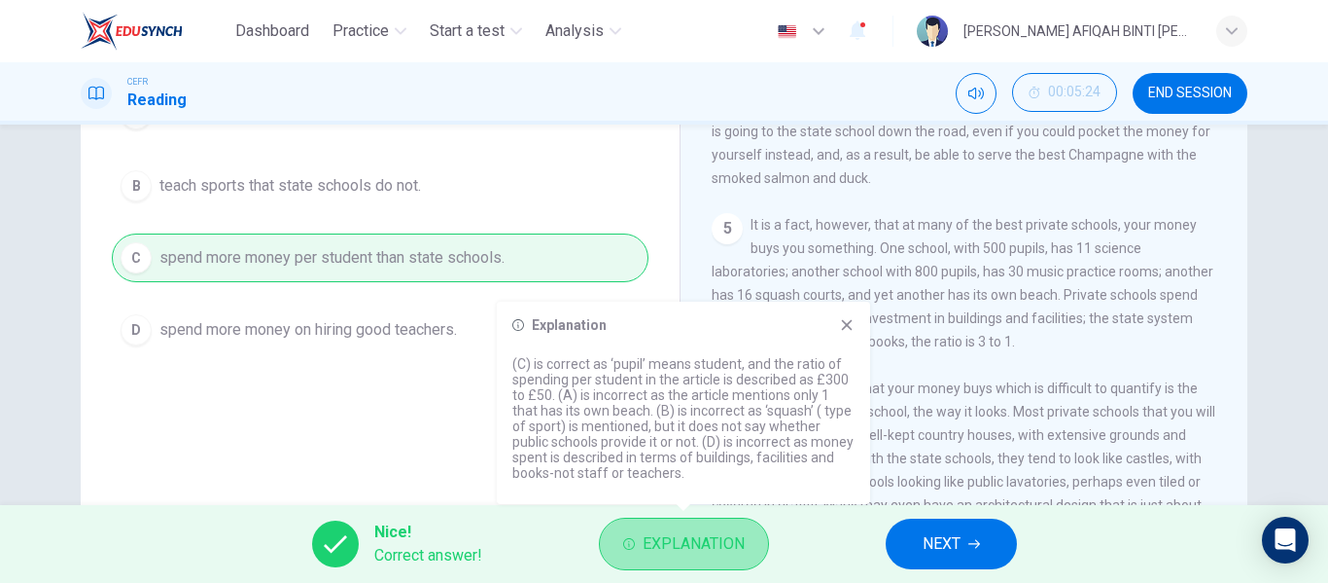
click at [743, 527] on button "Explanation" at bounding box center [684, 543] width 170 height 53
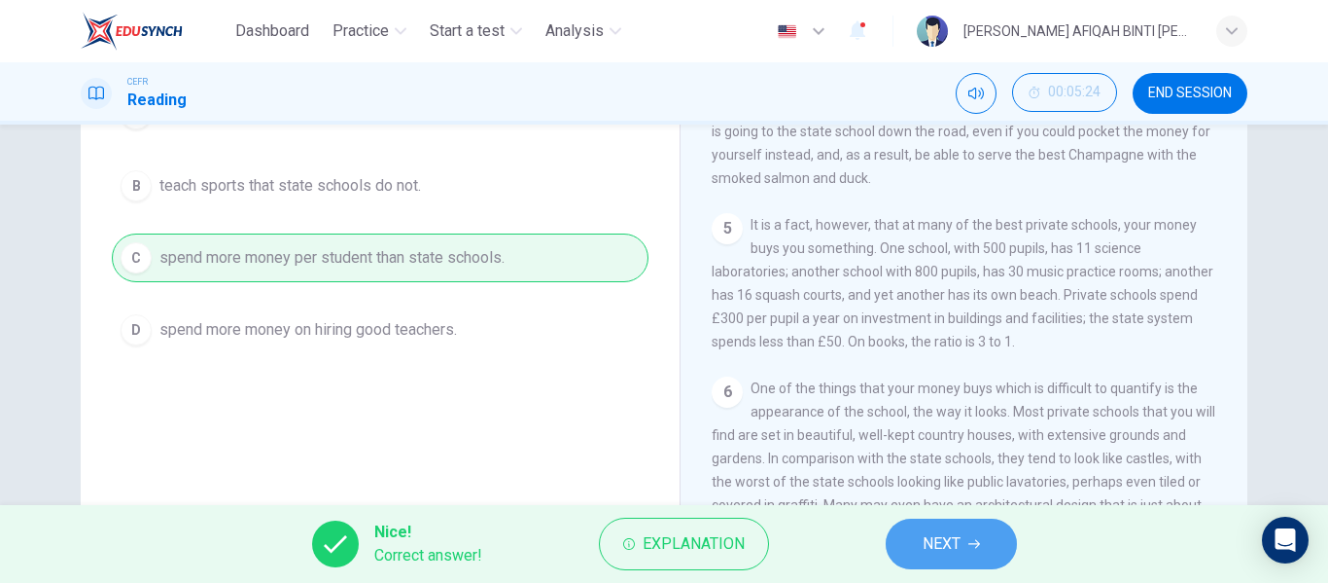
click at [891, 534] on button "NEXT" at bounding box center [951, 543] width 131 height 51
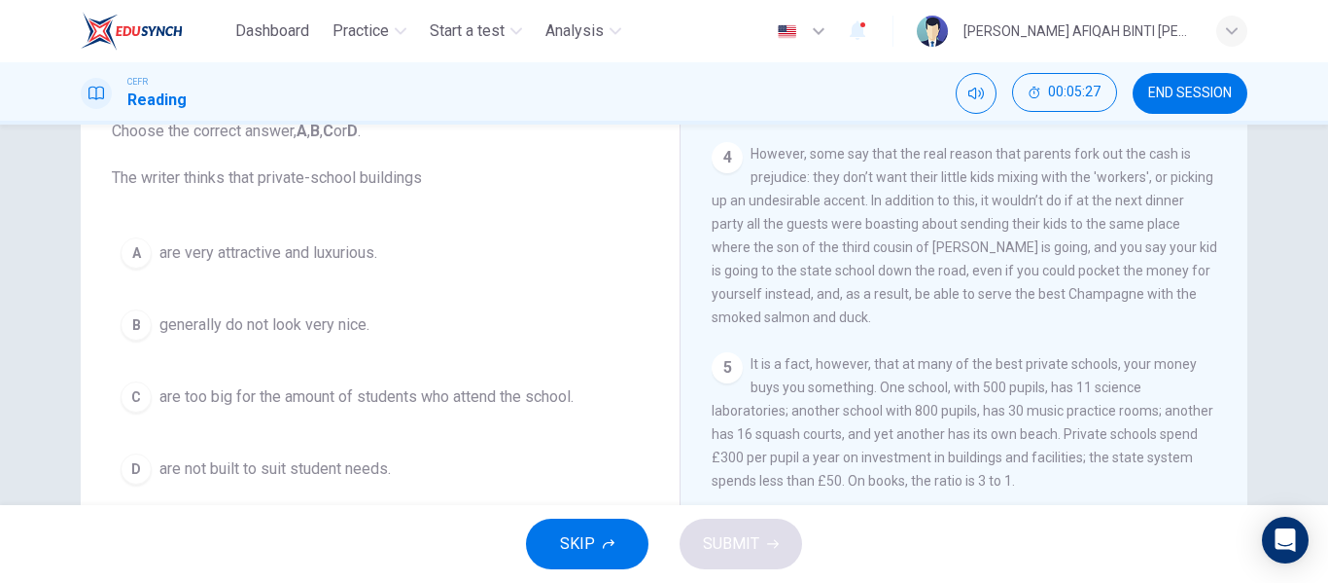
scroll to position [179, 0]
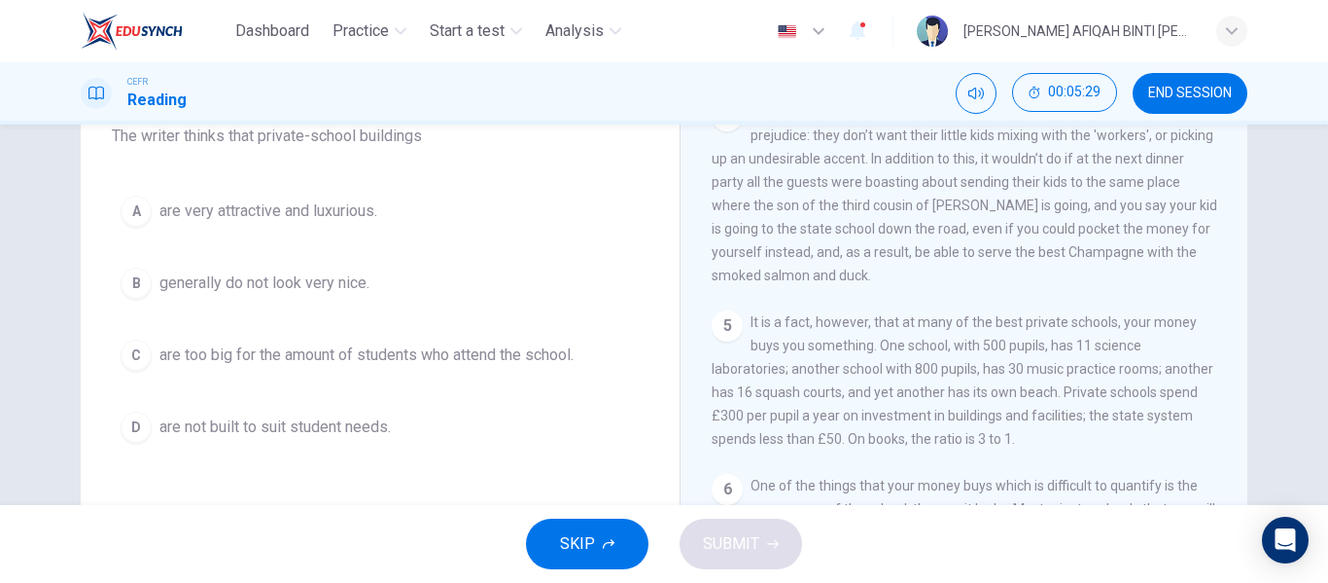
click at [371, 219] on span "are very attractive and luxurious." at bounding box center [268, 210] width 218 height 23
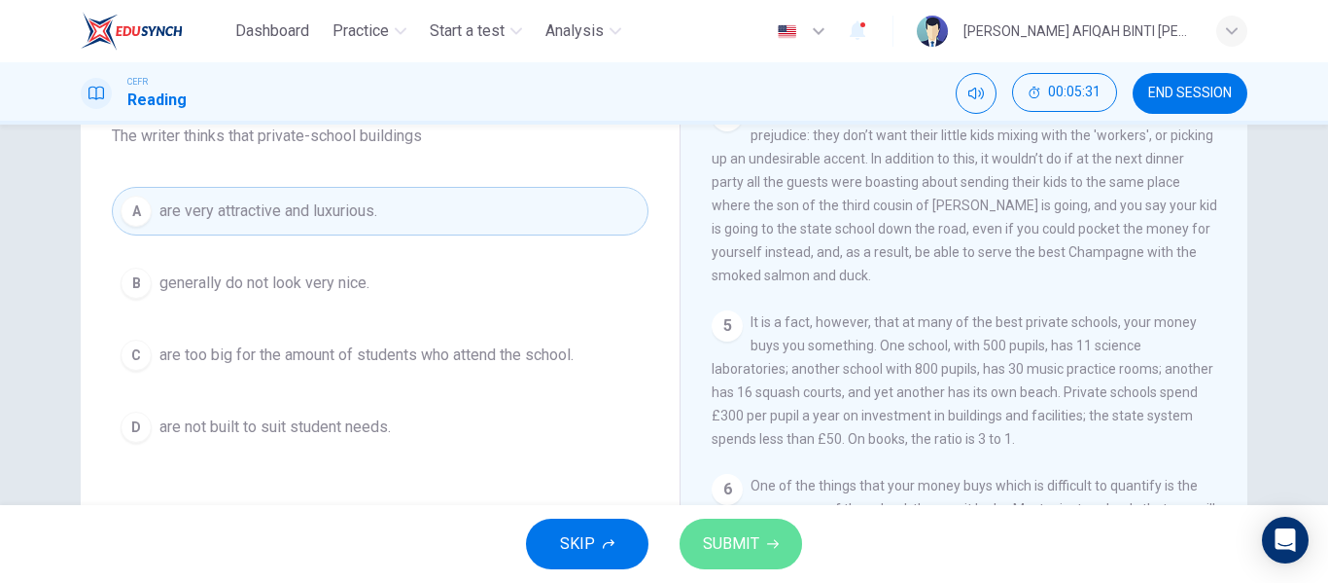
click at [751, 535] on span "SUBMIT" at bounding box center [731, 543] width 56 height 27
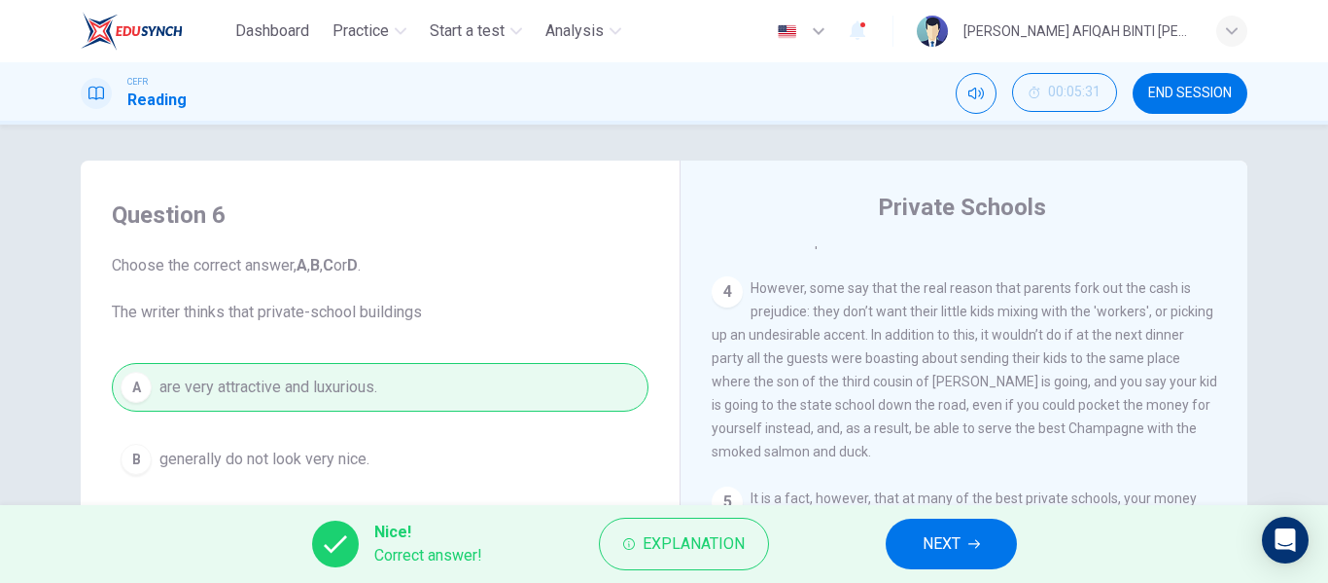
scroll to position [0, 0]
click at [925, 545] on span "NEXT" at bounding box center [942, 543] width 38 height 27
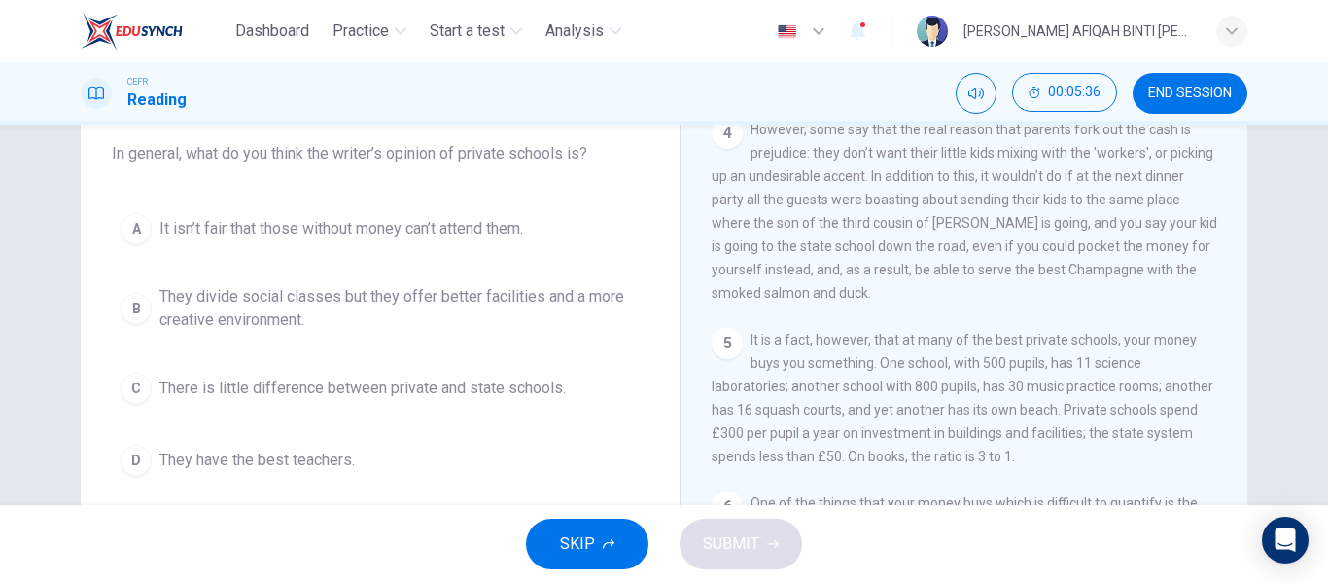
scroll to position [195, 0]
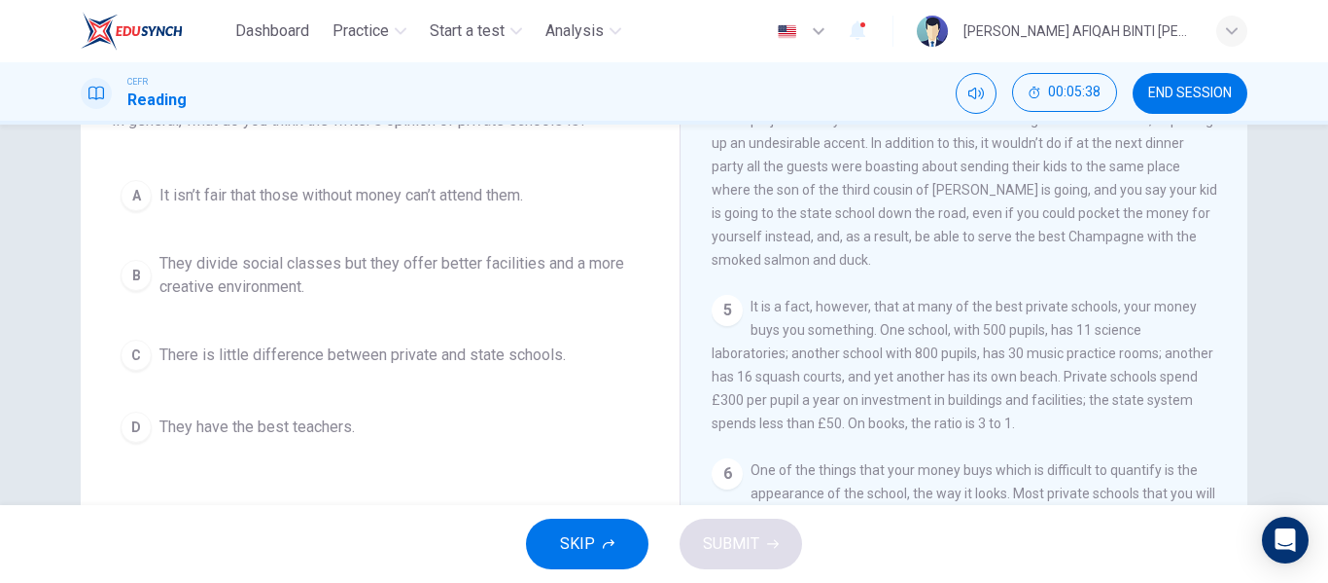
click at [320, 289] on span "They divide social classes but they offer better facilities and a more creative…" at bounding box center [399, 275] width 480 height 47
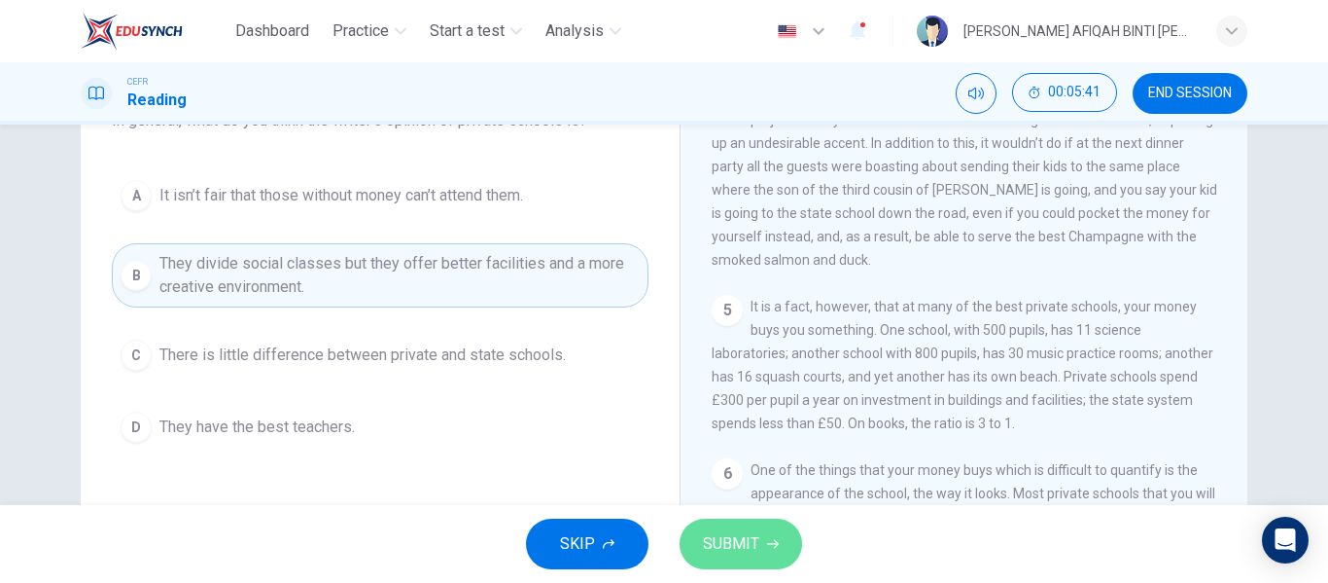
click at [759, 534] on button "SUBMIT" at bounding box center [741, 543] width 123 height 51
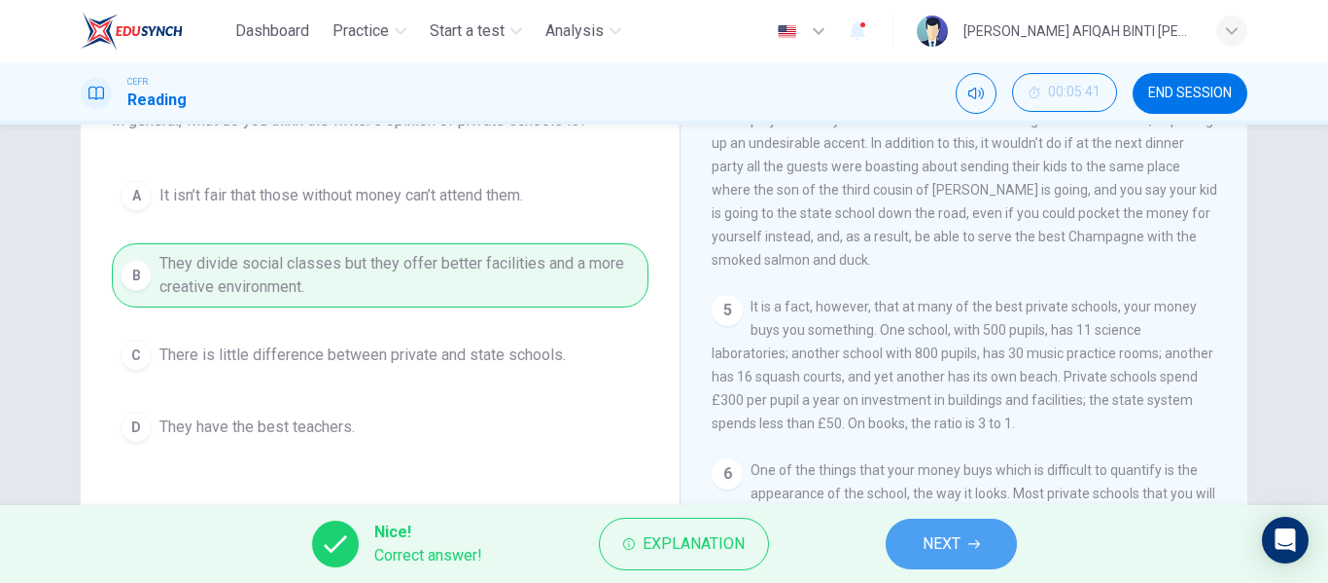
click at [913, 535] on button "NEXT" at bounding box center [951, 543] width 131 height 51
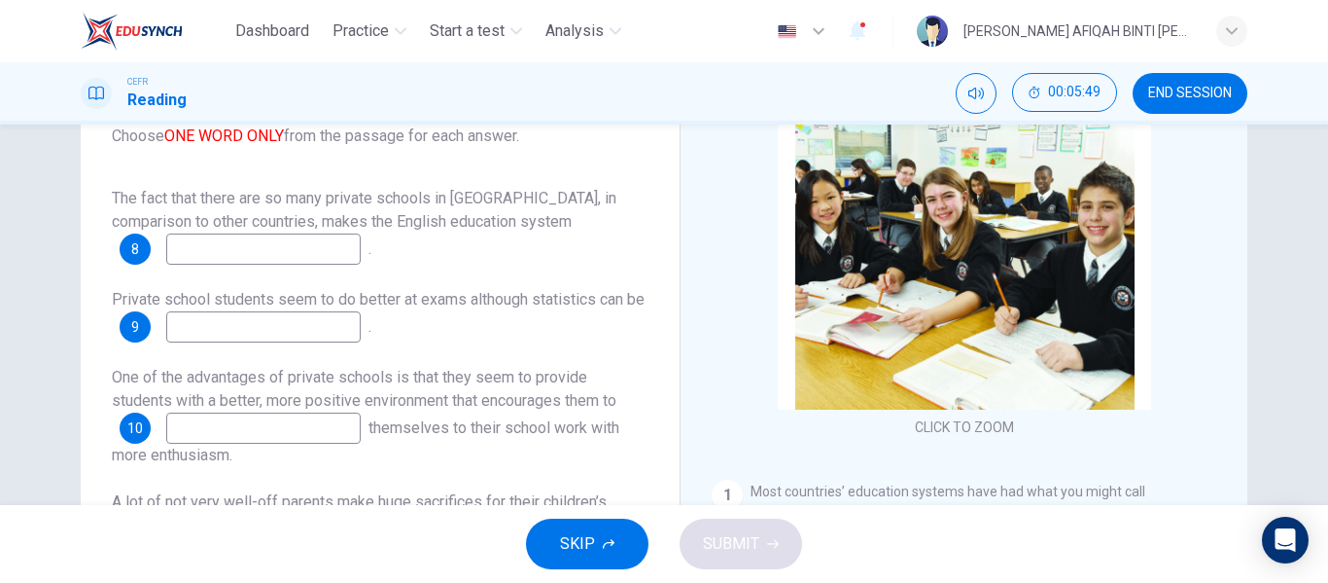
scroll to position [82, 0]
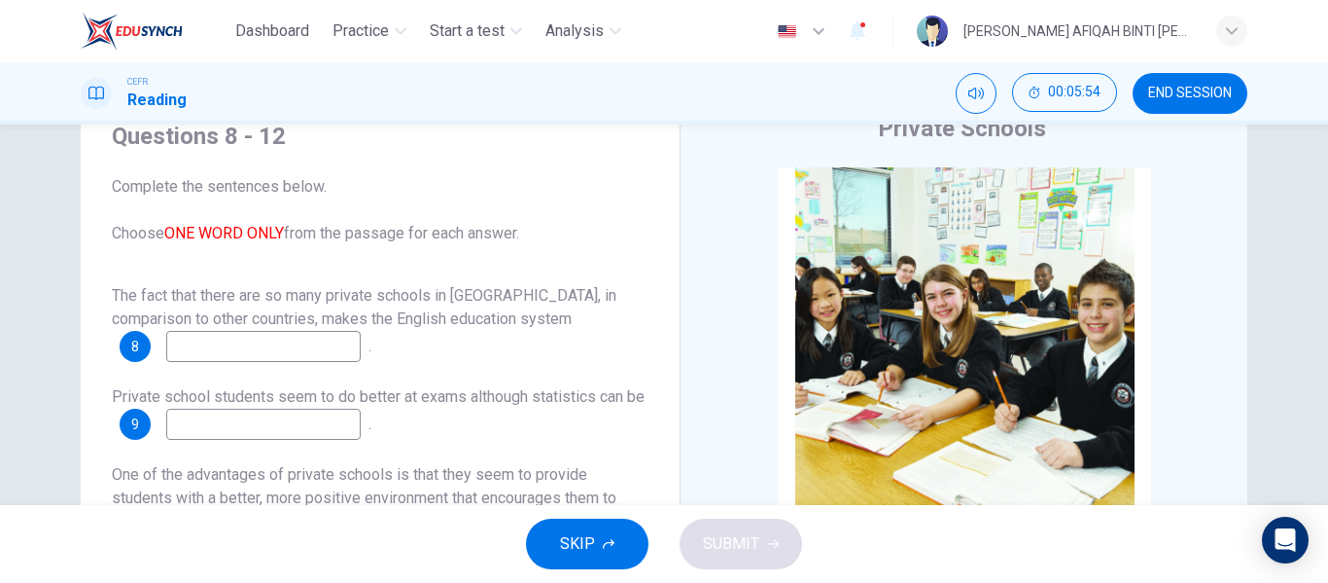
click at [321, 343] on input at bounding box center [263, 346] width 195 height 31
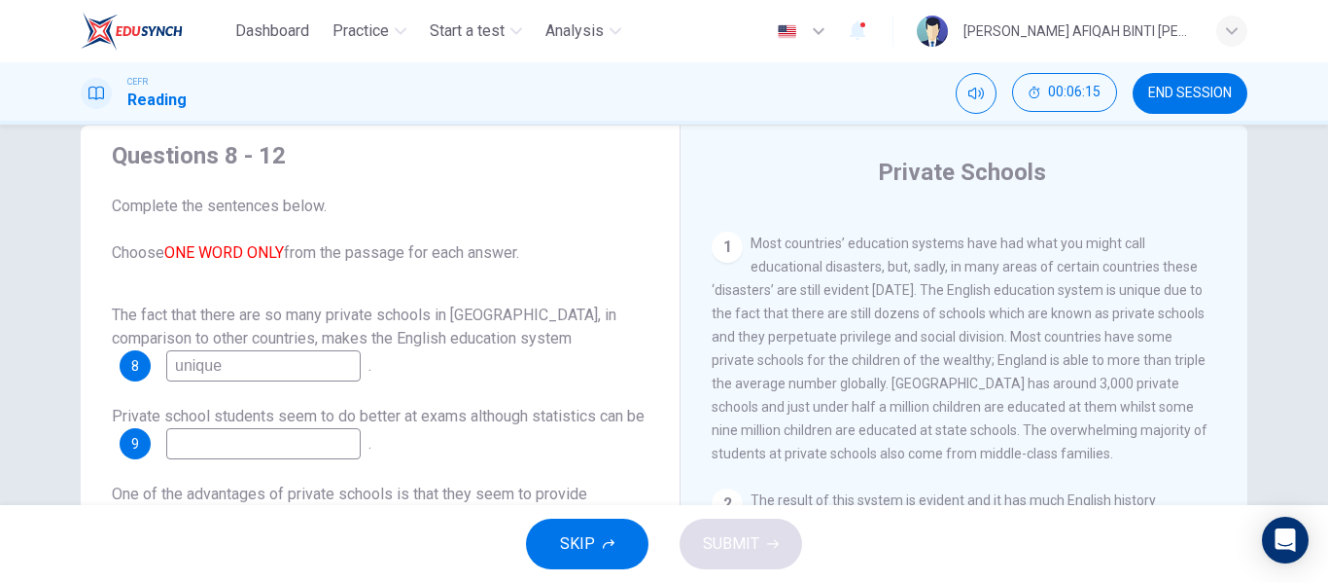
scroll to position [97, 0]
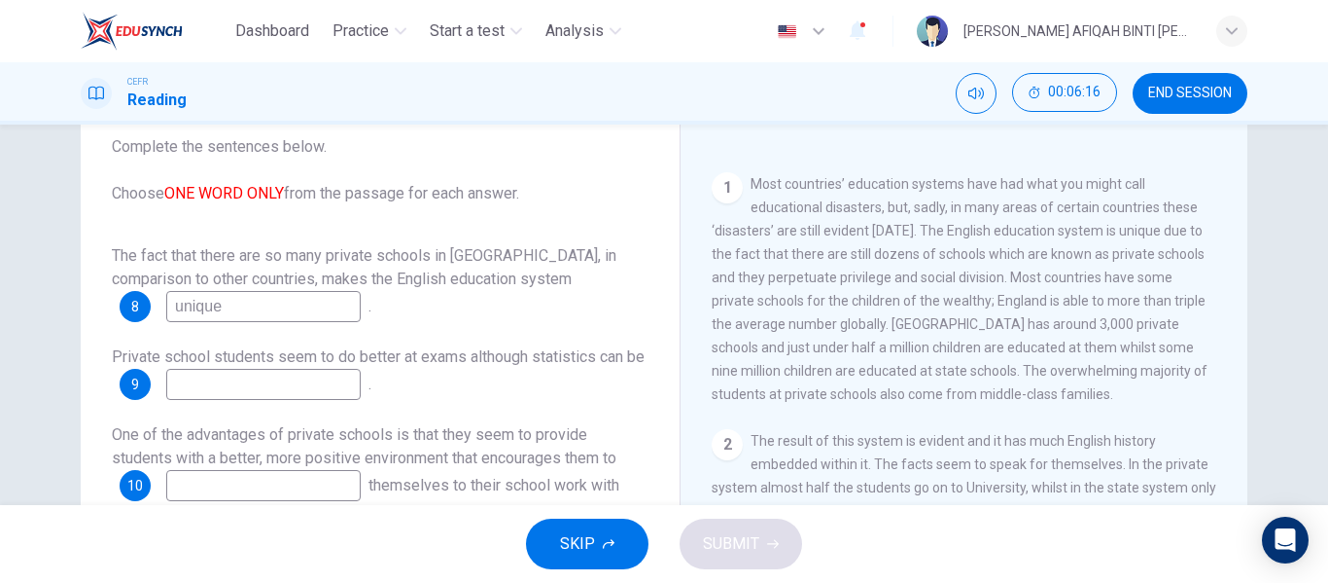
type input "unique"
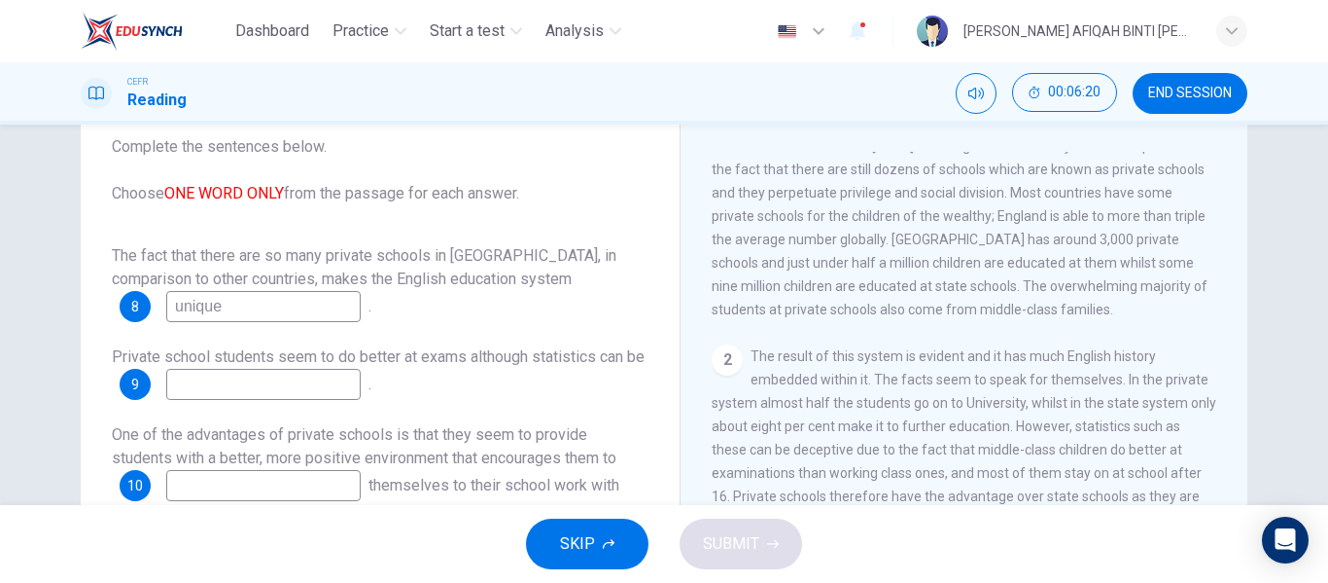
scroll to position [584, 0]
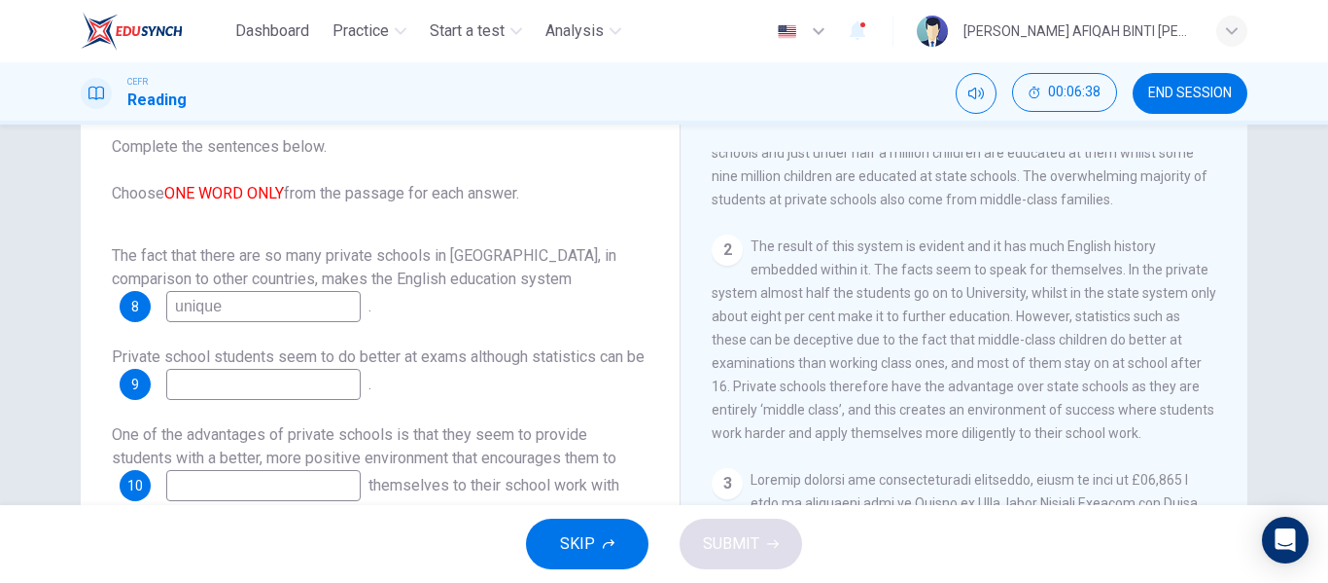
click at [361, 386] on input at bounding box center [263, 384] width 195 height 31
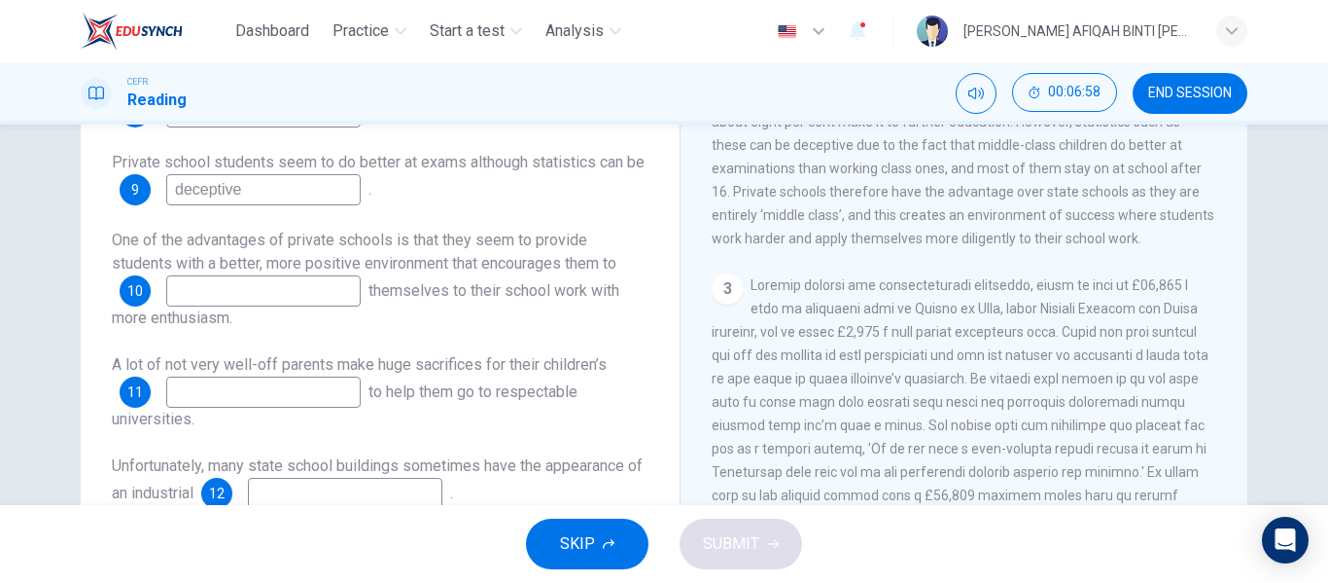
type input "deceptive"
click at [852, 210] on span "The result of this system is evident and it has much English history embedded w…" at bounding box center [964, 145] width 505 height 202
click at [319, 282] on input at bounding box center [263, 290] width 195 height 31
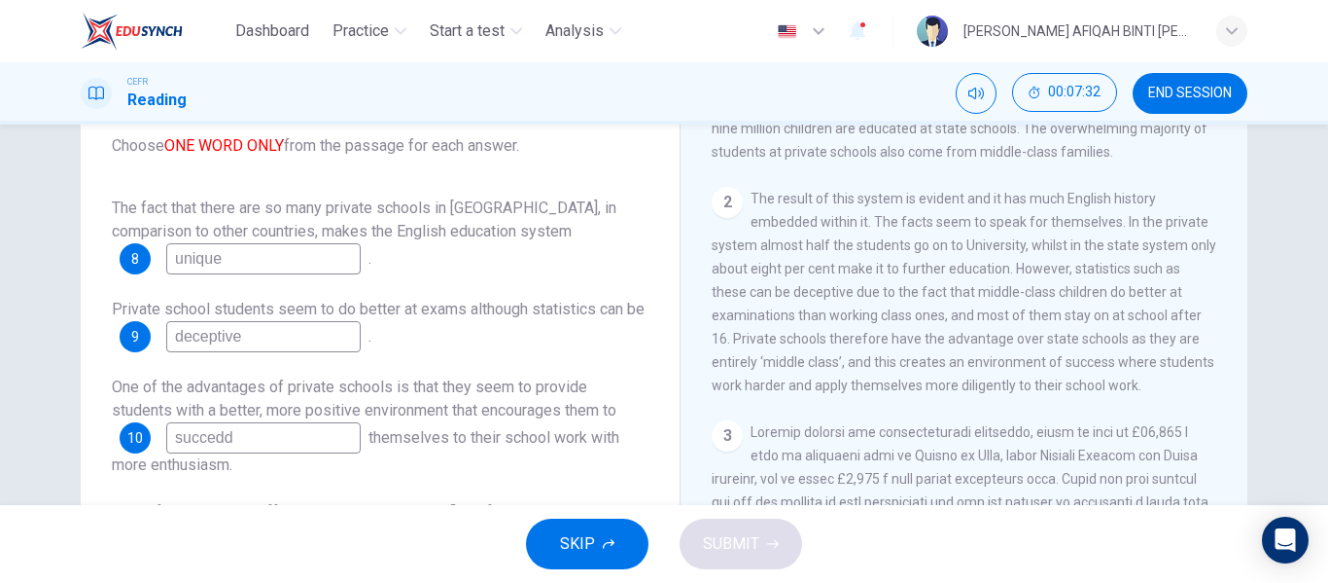
scroll to position [195, 0]
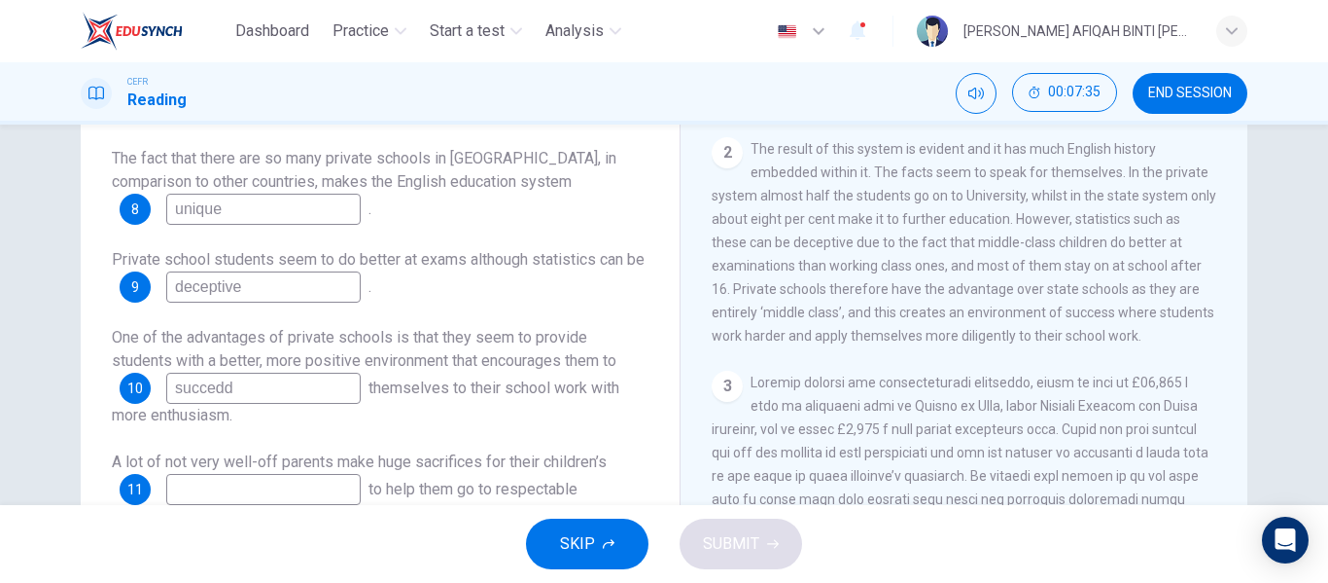
click at [217, 391] on input "succedd" at bounding box center [263, 387] width 195 height 31
click at [293, 363] on span "One of the advantages of private schools is that they seem to provide students …" at bounding box center [364, 349] width 505 height 42
drag, startPoint x: 920, startPoint y: 294, endPoint x: 928, endPoint y: 324, distance: 31.1
click at [928, 324] on div "2 The result of this system is evident and it has much English history embedded…" at bounding box center [965, 242] width 506 height 210
click at [218, 377] on input "succeed" at bounding box center [263, 387] width 195 height 31
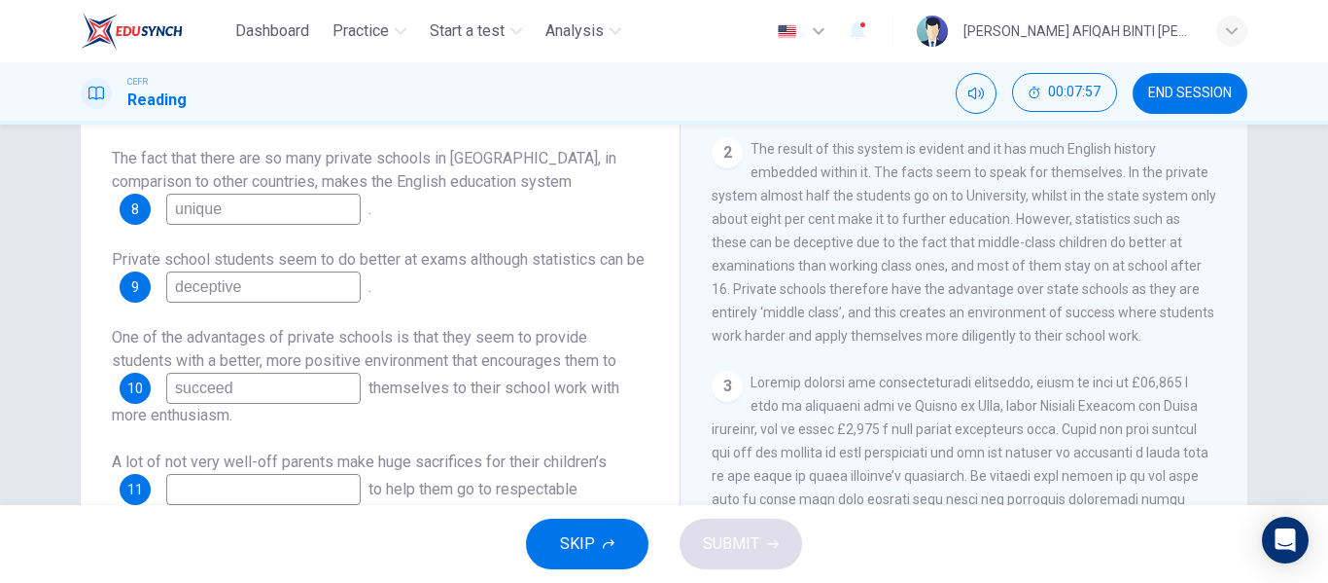
click at [215, 381] on input "succeed" at bounding box center [263, 387] width 195 height 31
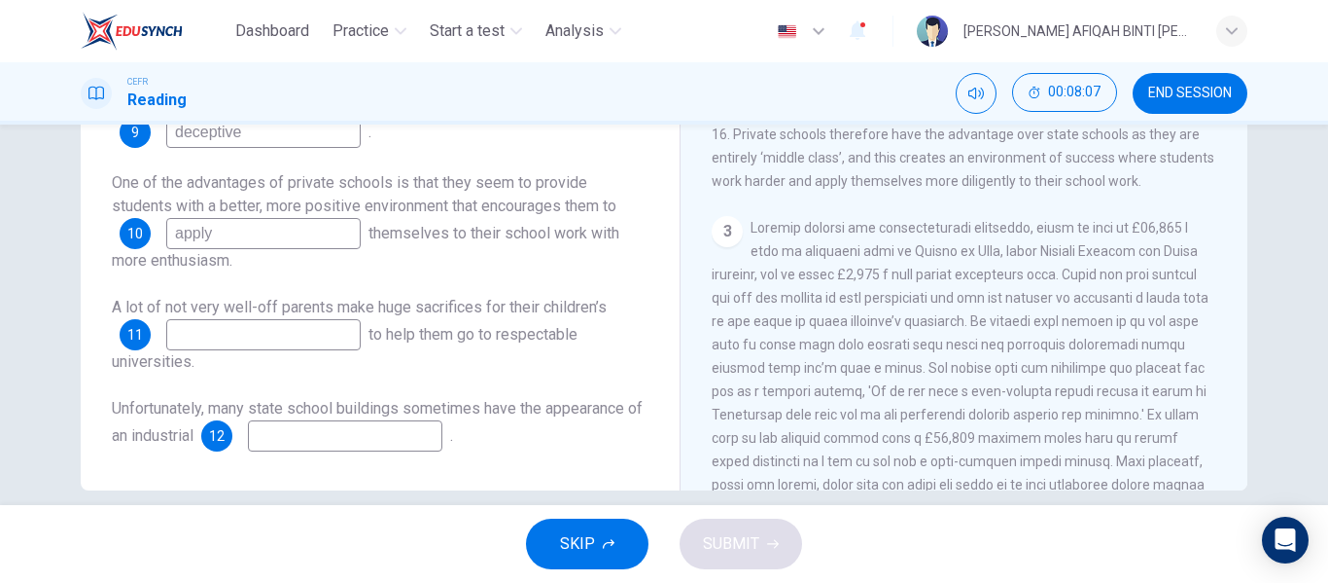
scroll to position [373, 0]
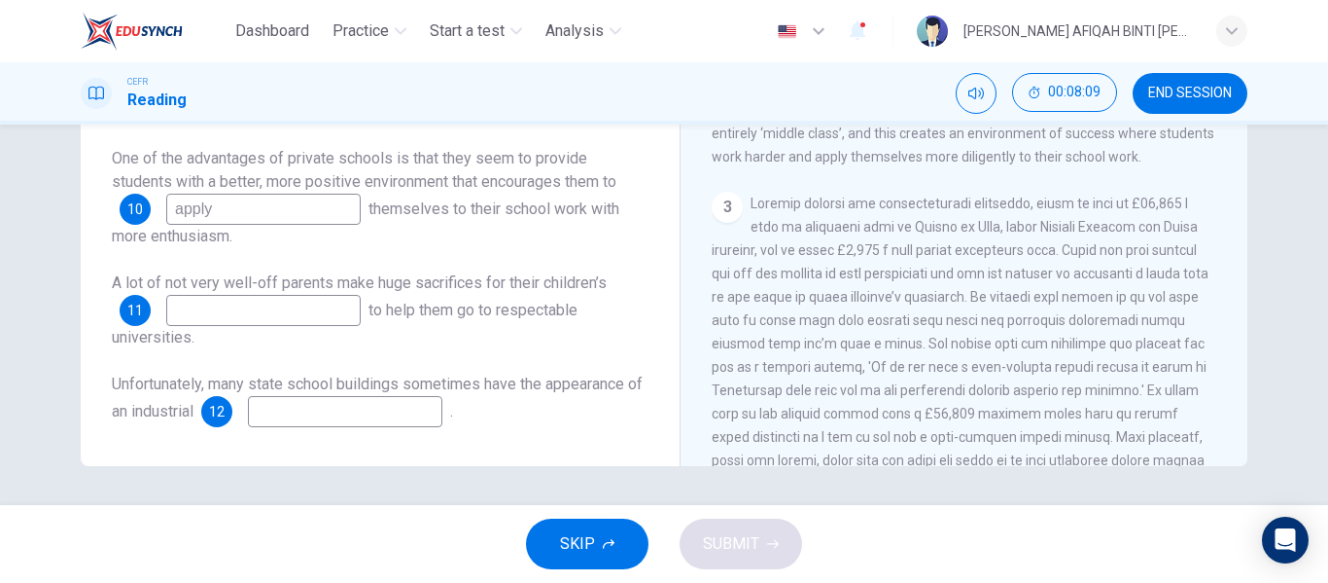
type input "apply"
click at [348, 314] on input at bounding box center [263, 310] width 195 height 31
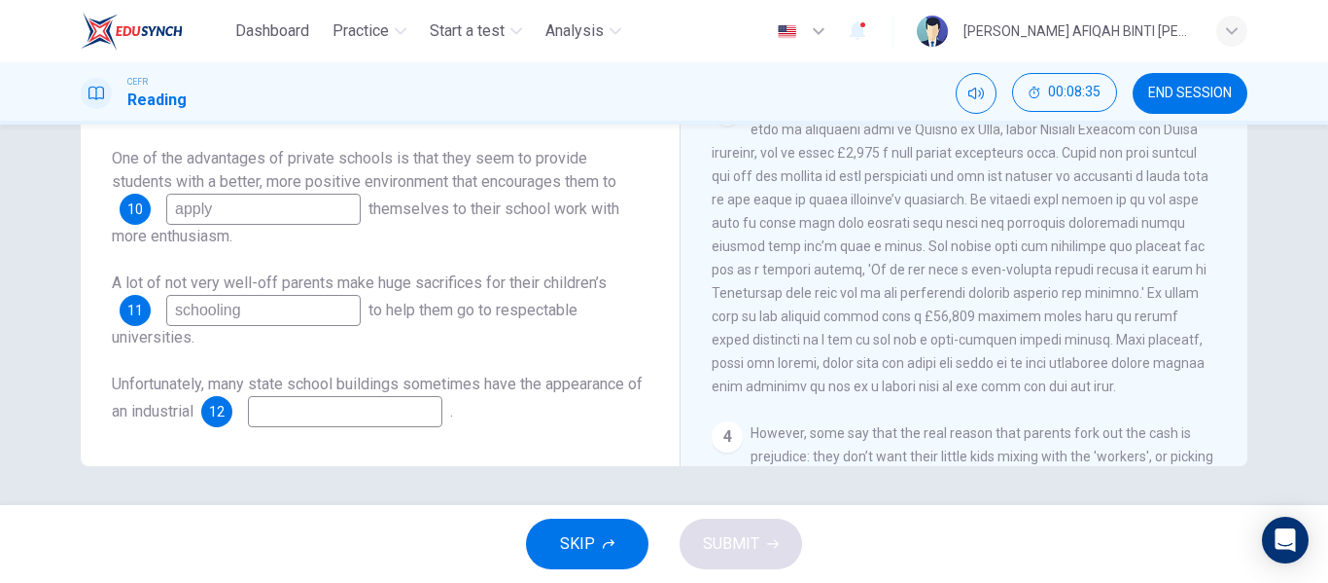
type input "schooling"
click at [403, 411] on input at bounding box center [345, 411] width 195 height 31
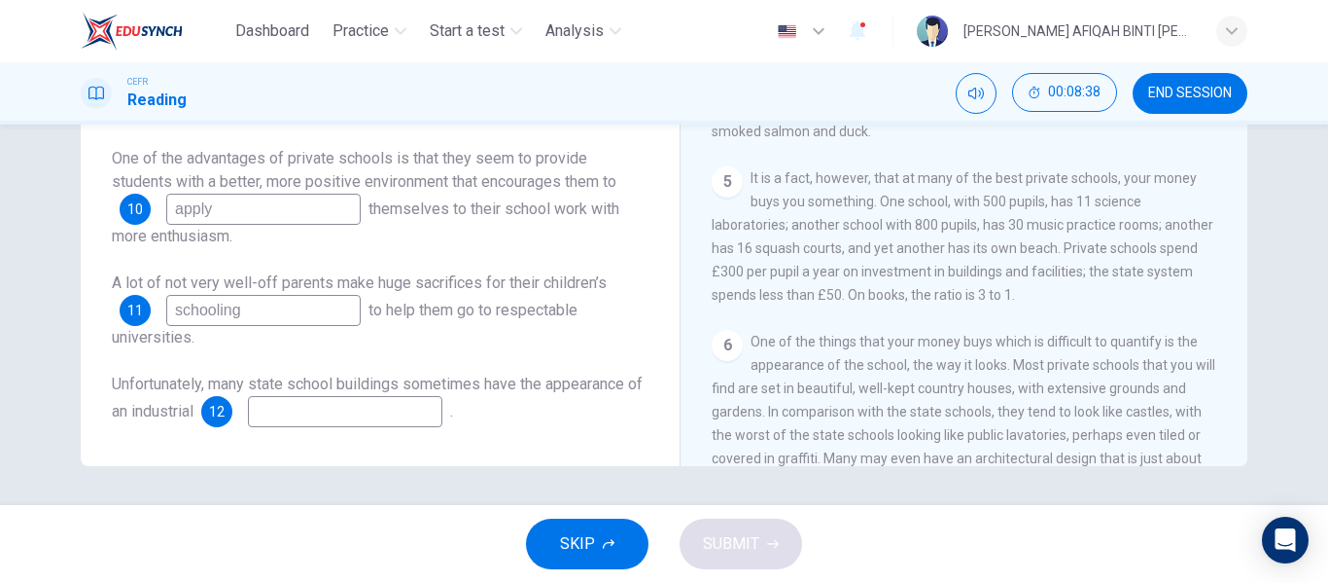
scroll to position [1248, 0]
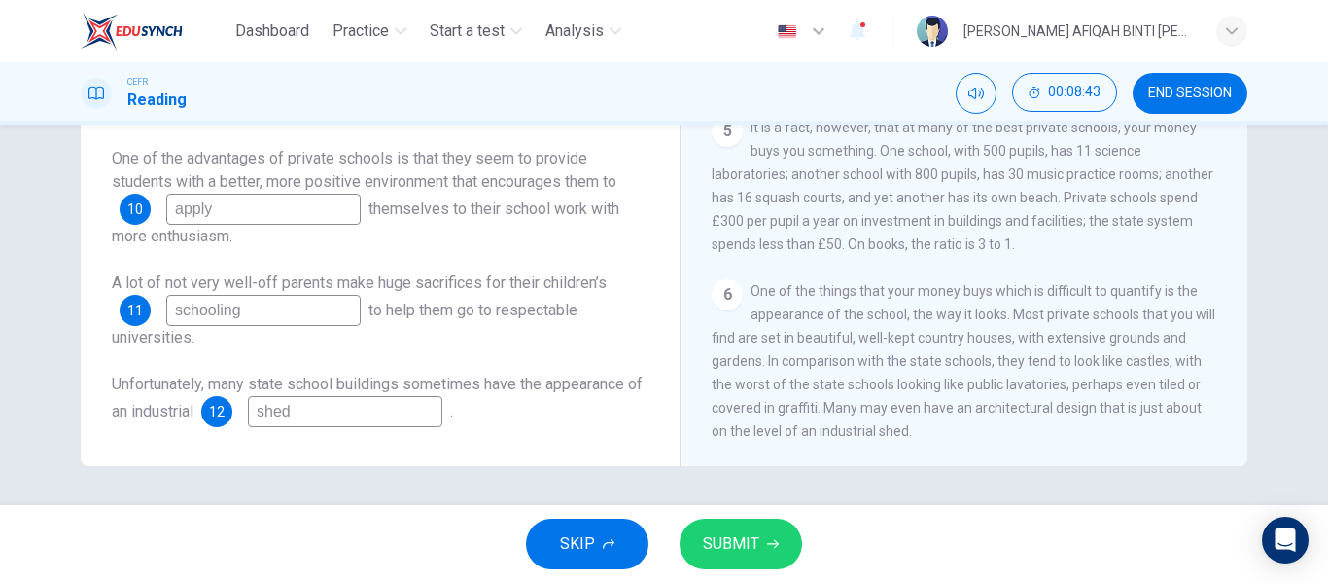
type input "shed"
click at [789, 533] on button "SUBMIT" at bounding box center [741, 543] width 123 height 51
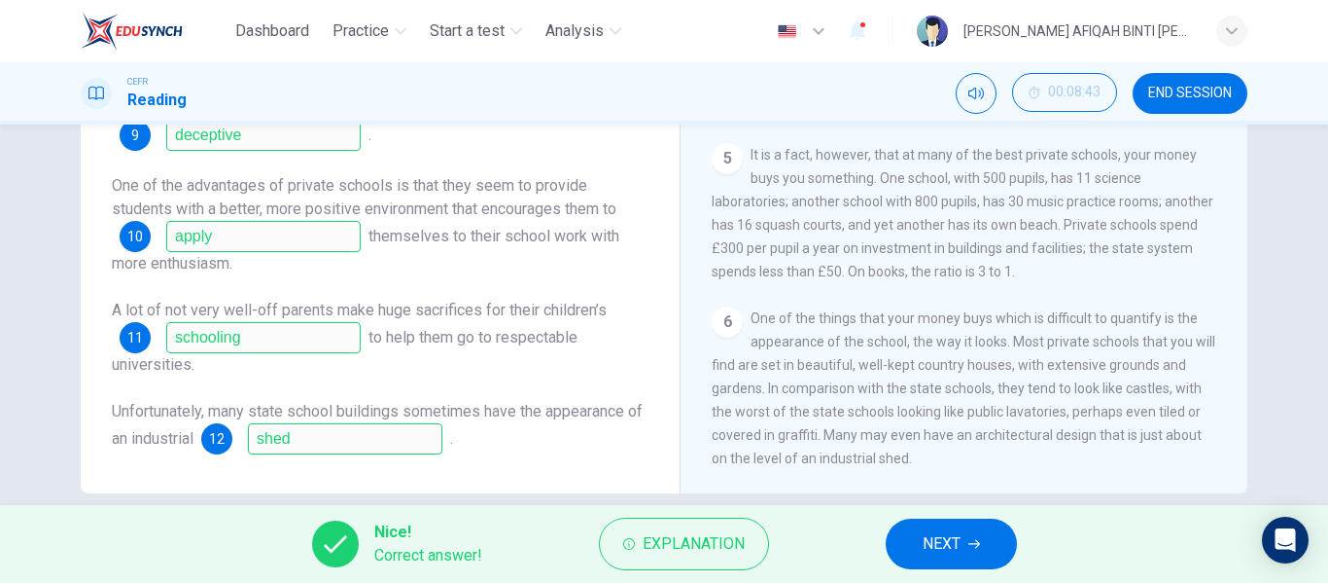
scroll to position [373, 0]
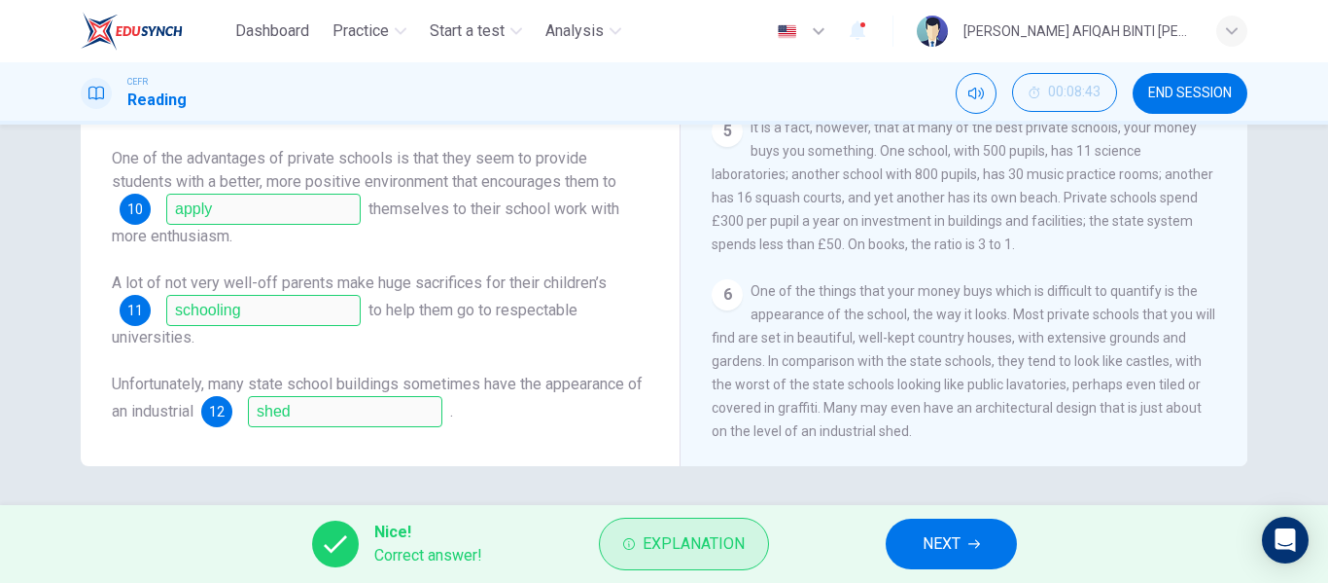
click at [709, 529] on button "Explanation" at bounding box center [684, 543] width 170 height 53
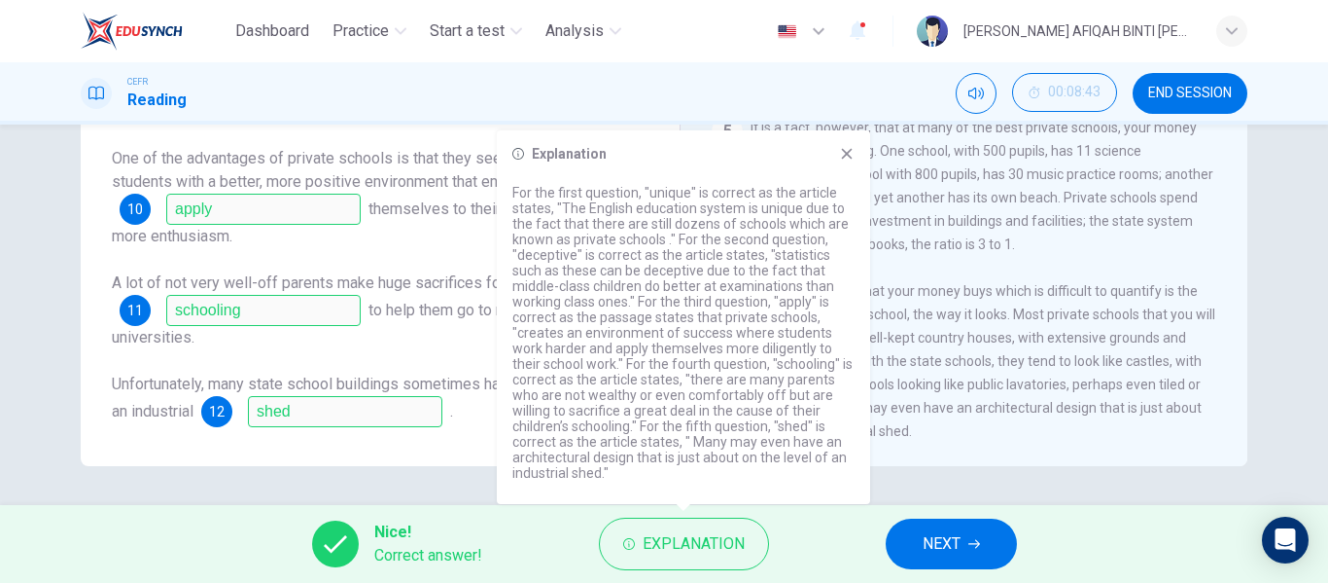
click at [901, 345] on div "6 One of the things that your money buys which is difficult to quantify is the …" at bounding box center [965, 360] width 506 height 163
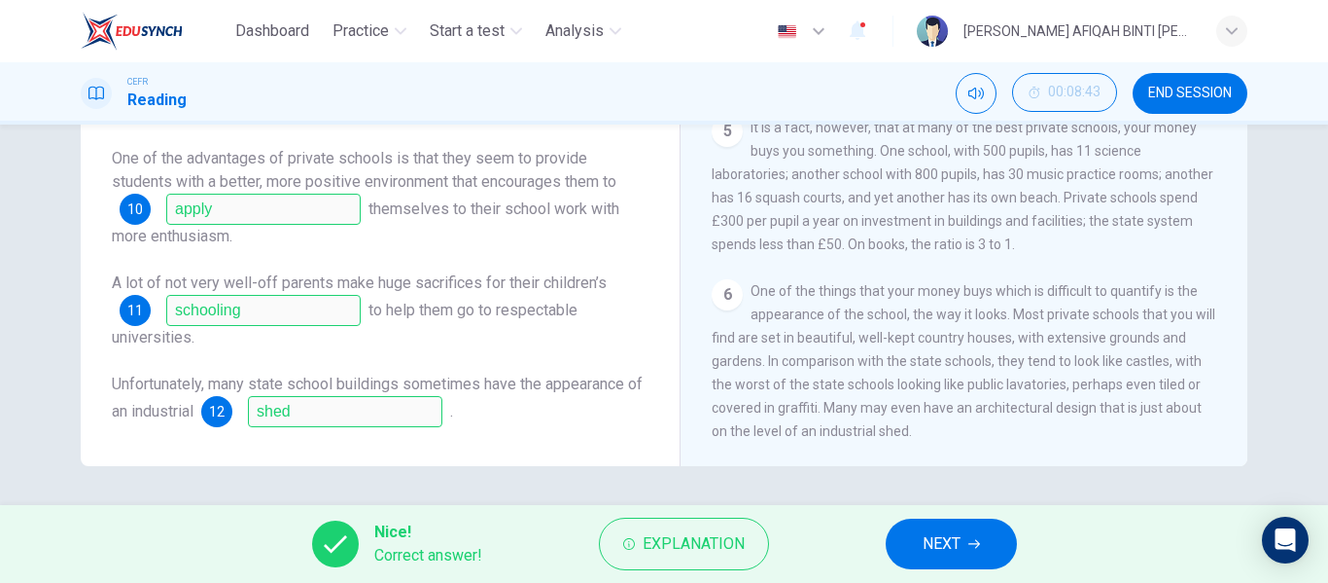
click at [1222, 86] on span "END SESSION" at bounding box center [1191, 94] width 84 height 16
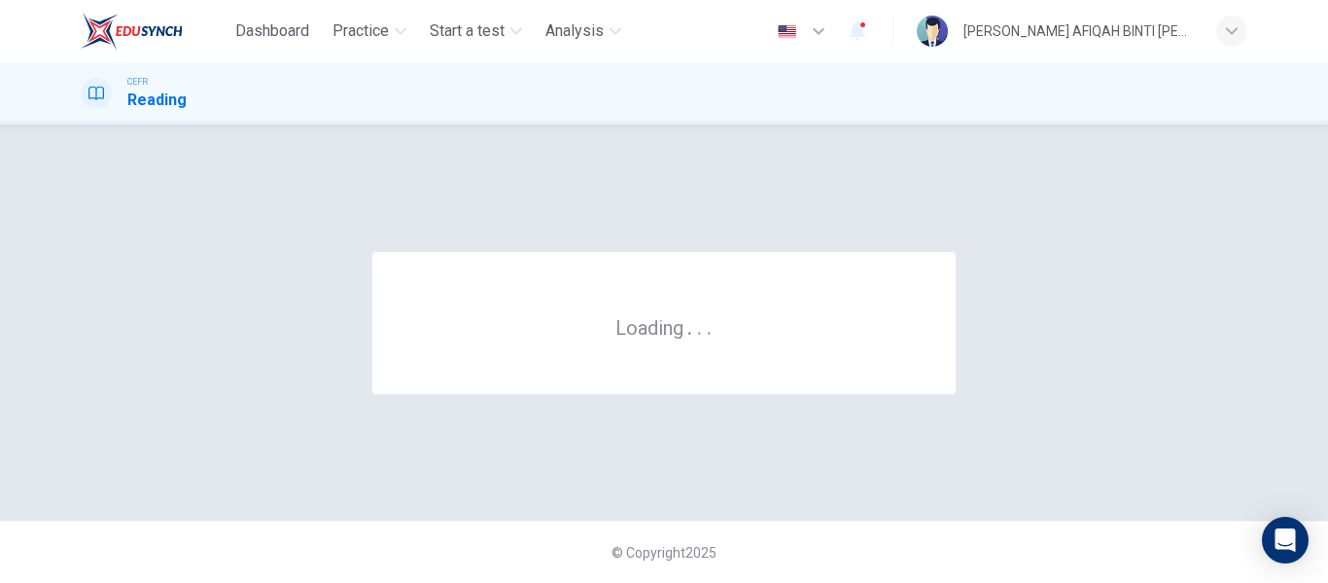
scroll to position [0, 0]
